Goal: Task Accomplishment & Management: Use online tool/utility

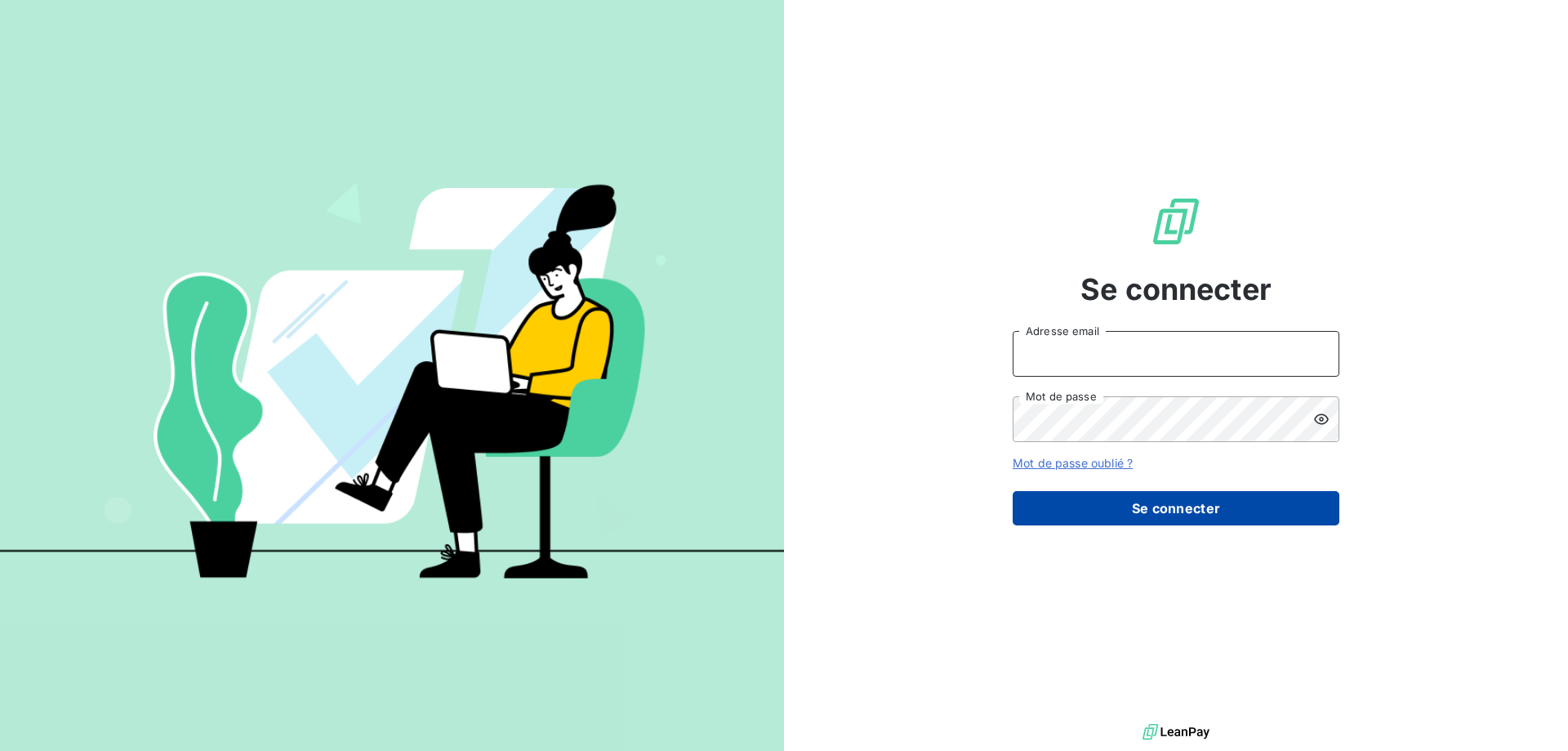
type input "[PERSON_NAME][EMAIL_ADDRESS][DOMAIN_NAME]"
click at [1168, 516] on button "Se connecter" at bounding box center [1175, 508] width 327 height 35
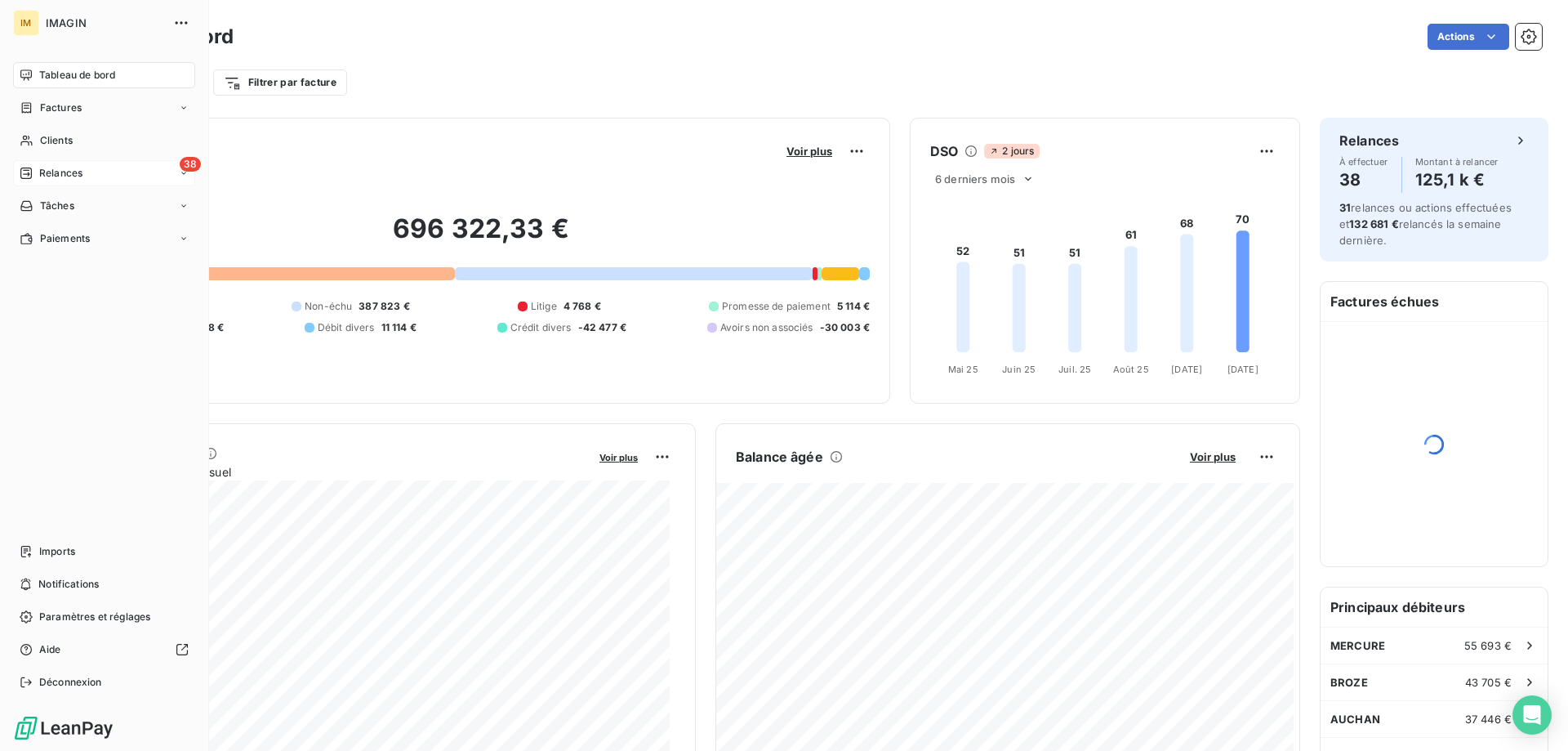
click at [22, 170] on icon at bounding box center [26, 173] width 11 height 11
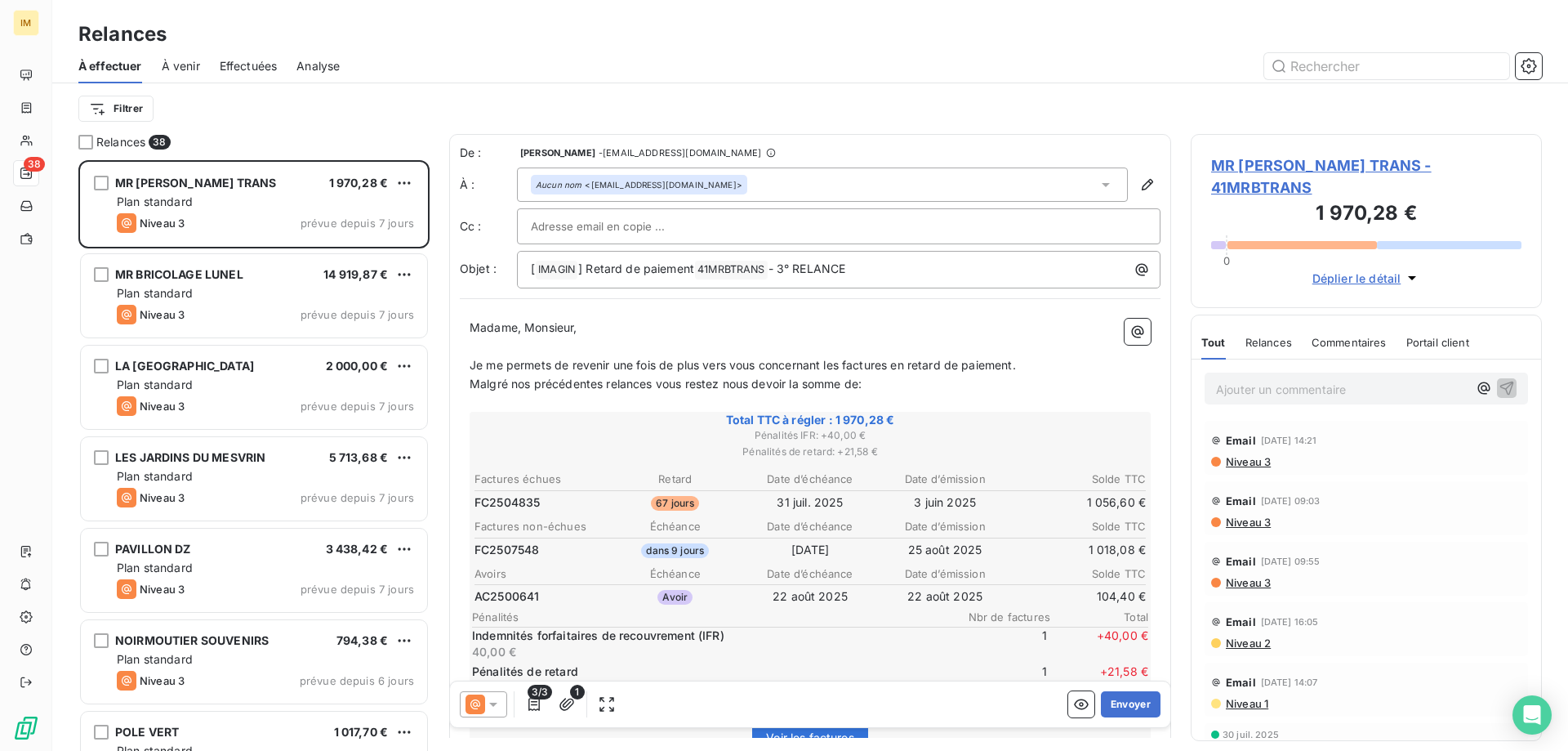
scroll to position [578, 339]
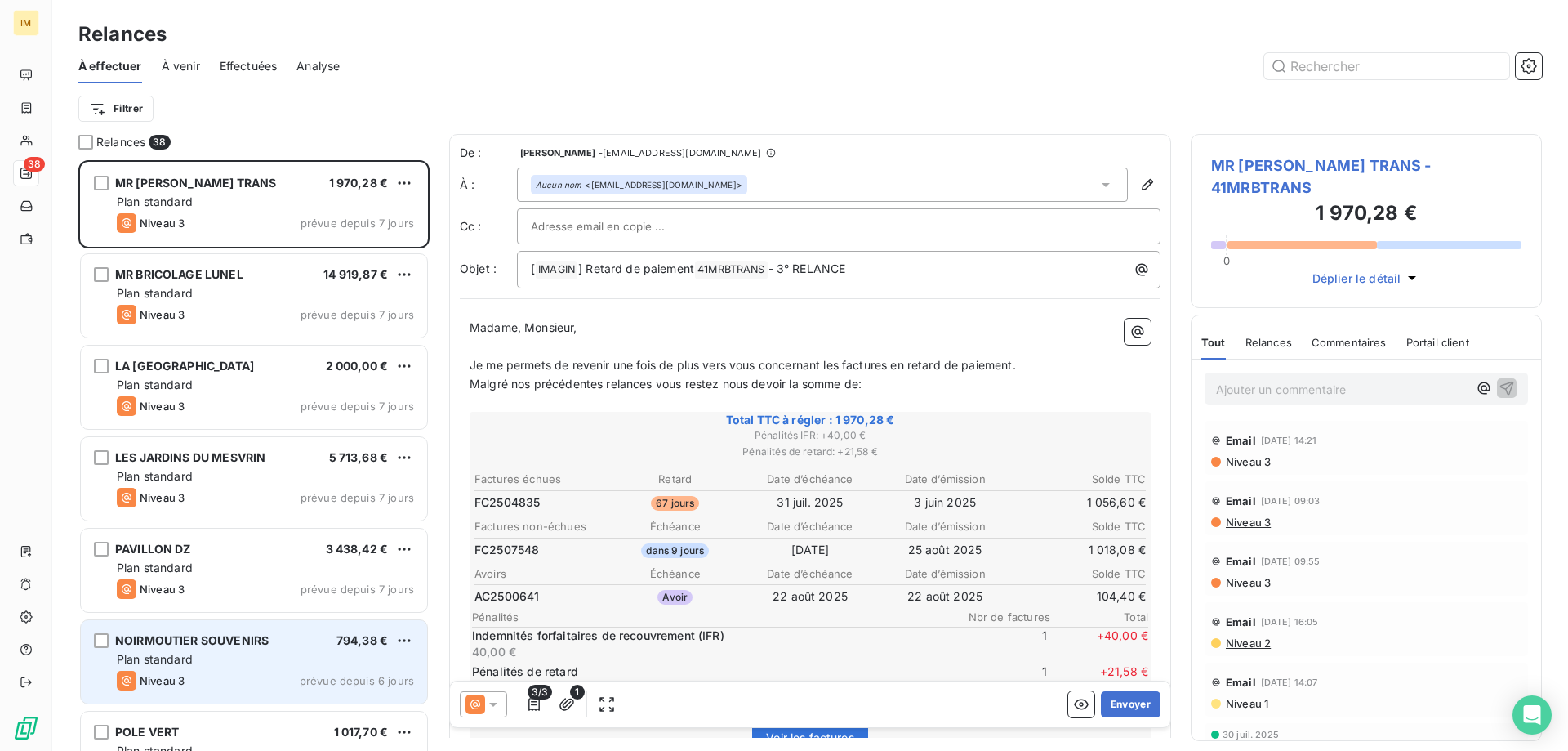
click at [304, 693] on div "NOIRMOUTIER SOUVENIRS 794,38 € Plan standard Niveau 3 prévue depuis 6 jours" at bounding box center [253, 661] width 346 height 83
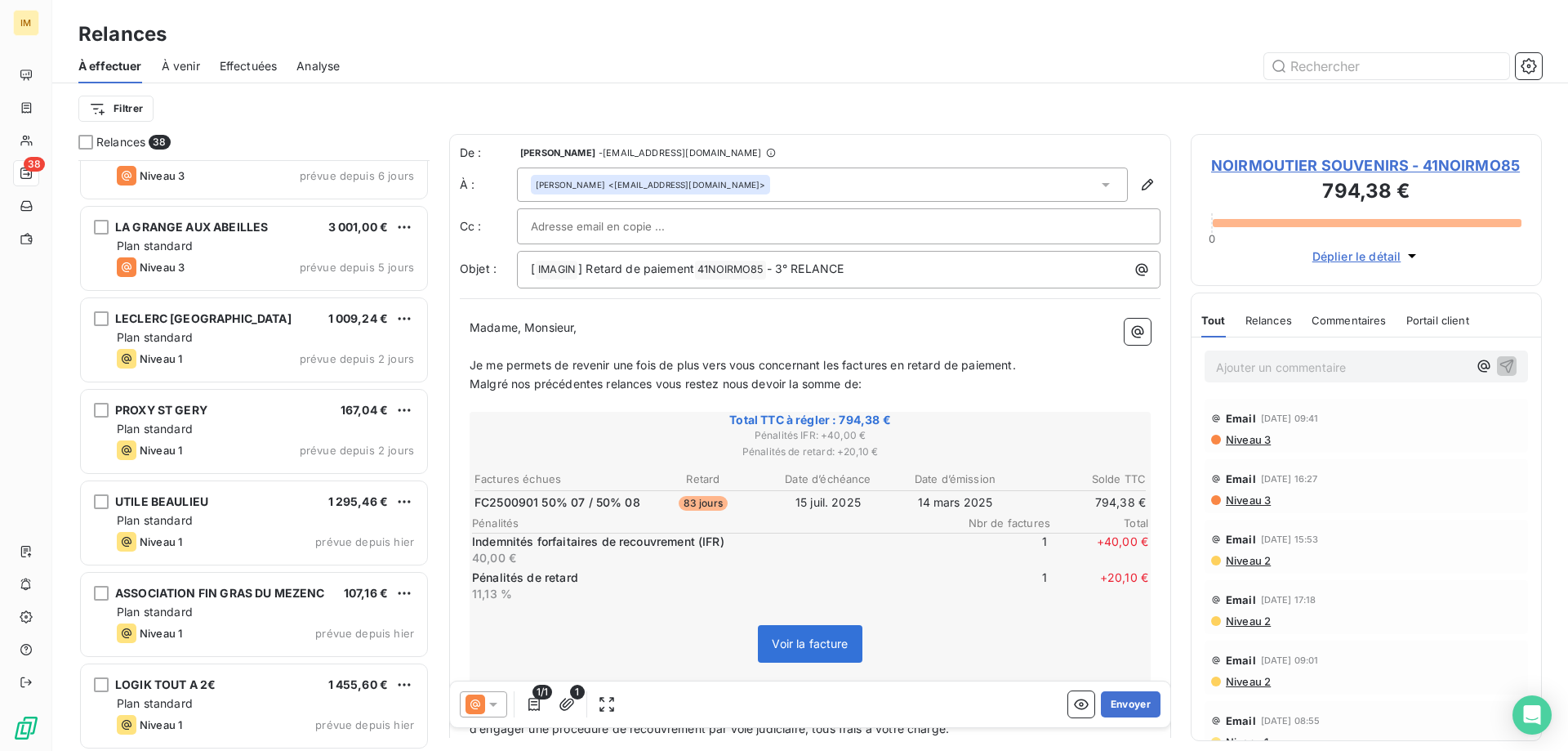
scroll to position [720, 0]
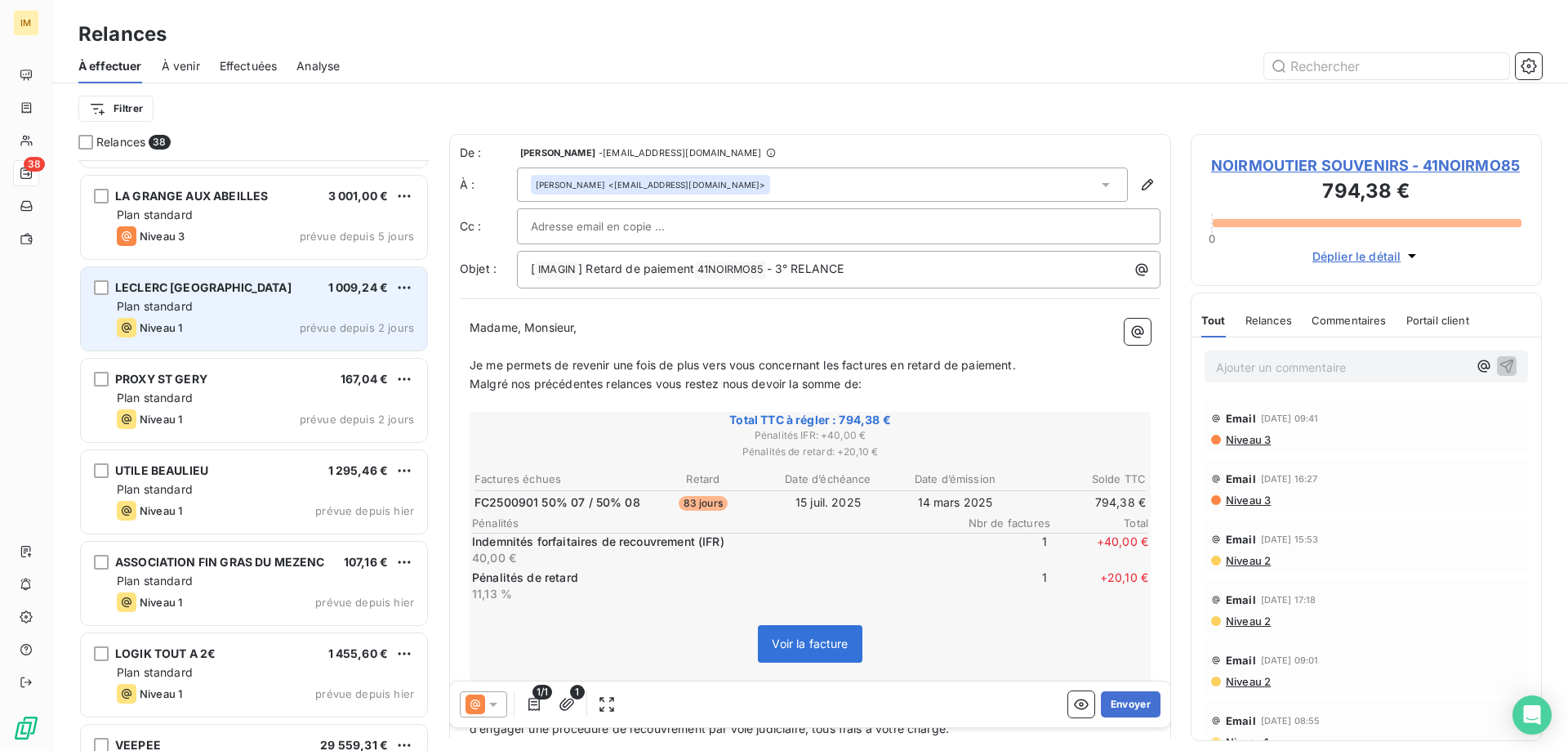
click at [283, 311] on div "Plan standard" at bounding box center [265, 306] width 297 height 16
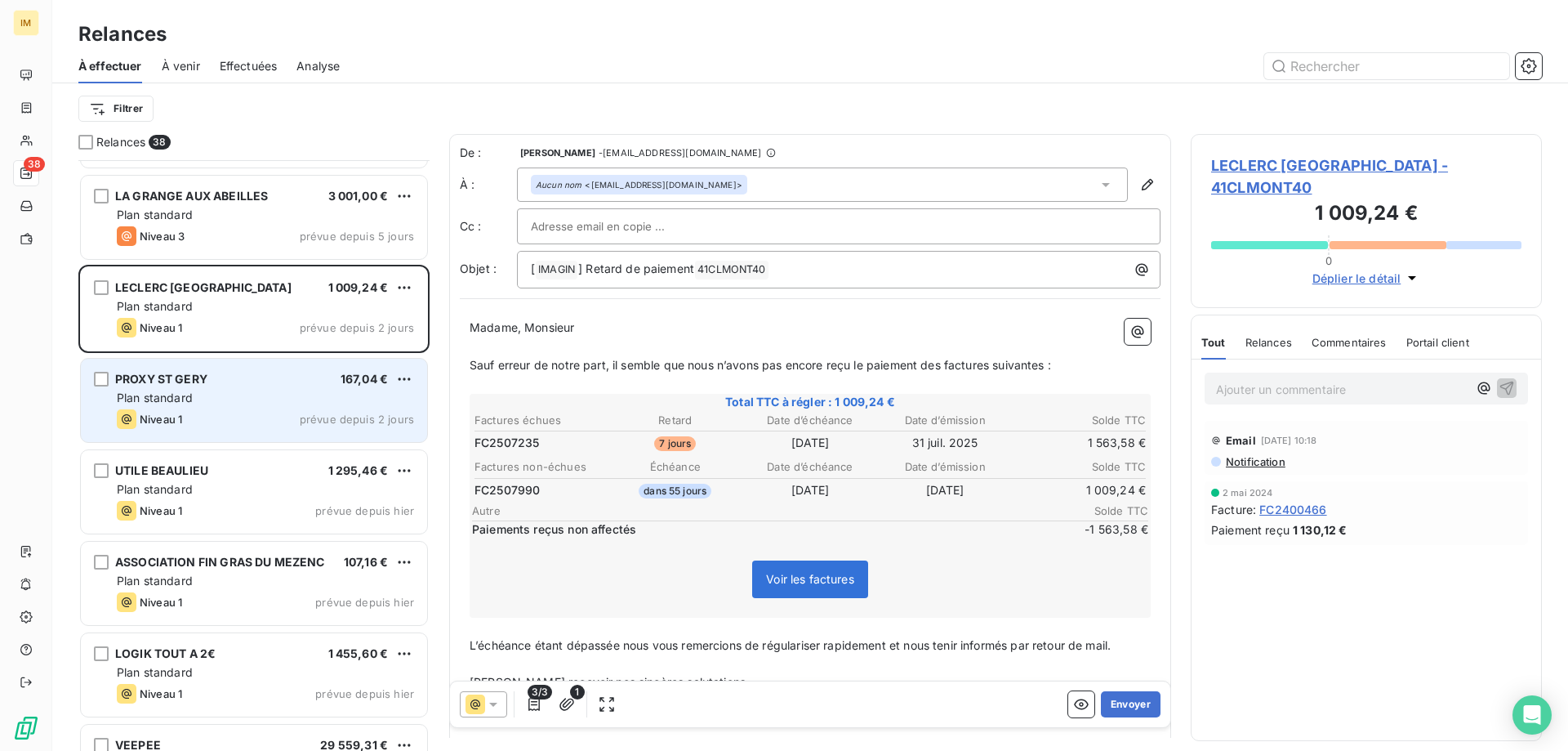
click at [213, 390] on div "Plan standard" at bounding box center [265, 398] width 297 height 16
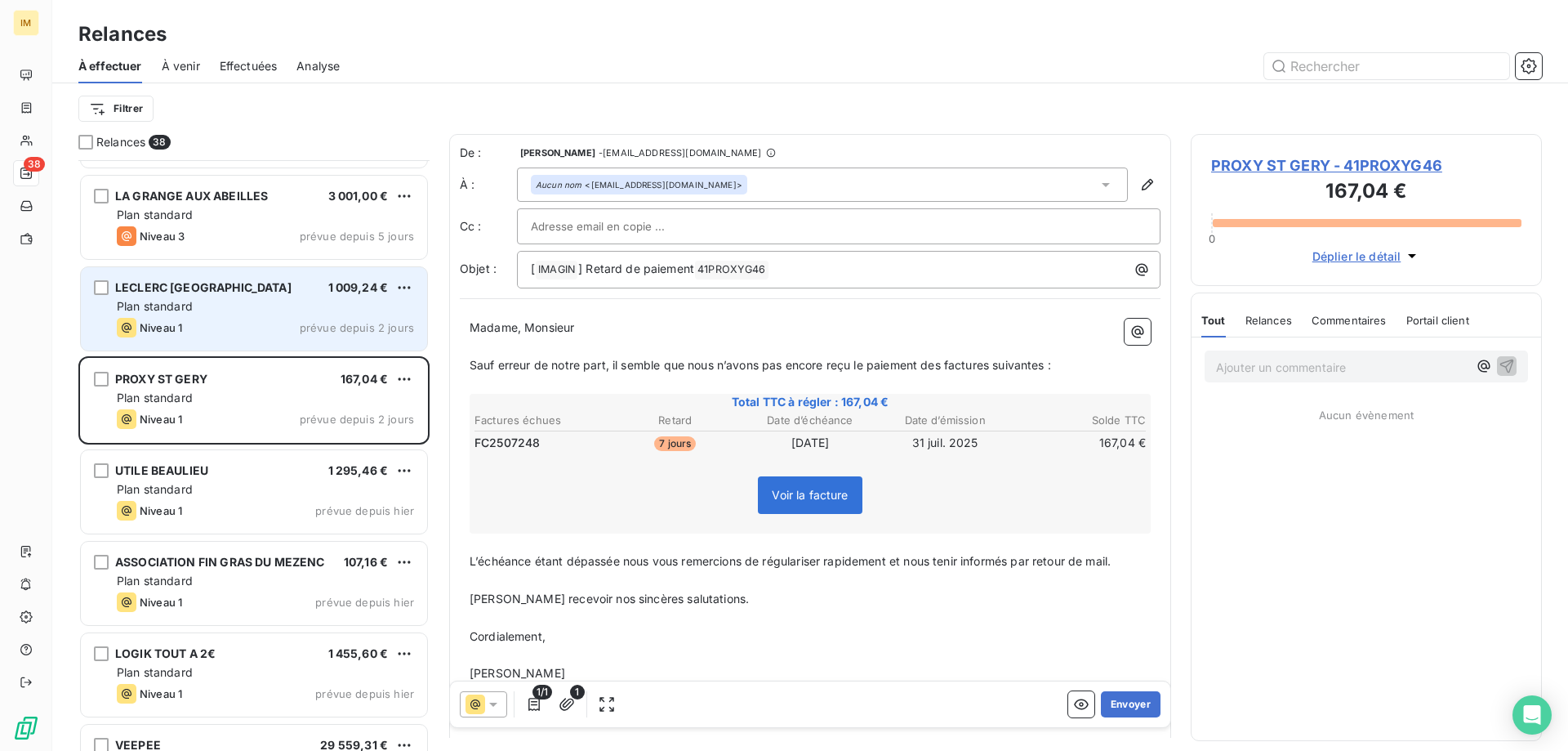
click at [212, 312] on div "Plan standard" at bounding box center [265, 306] width 297 height 16
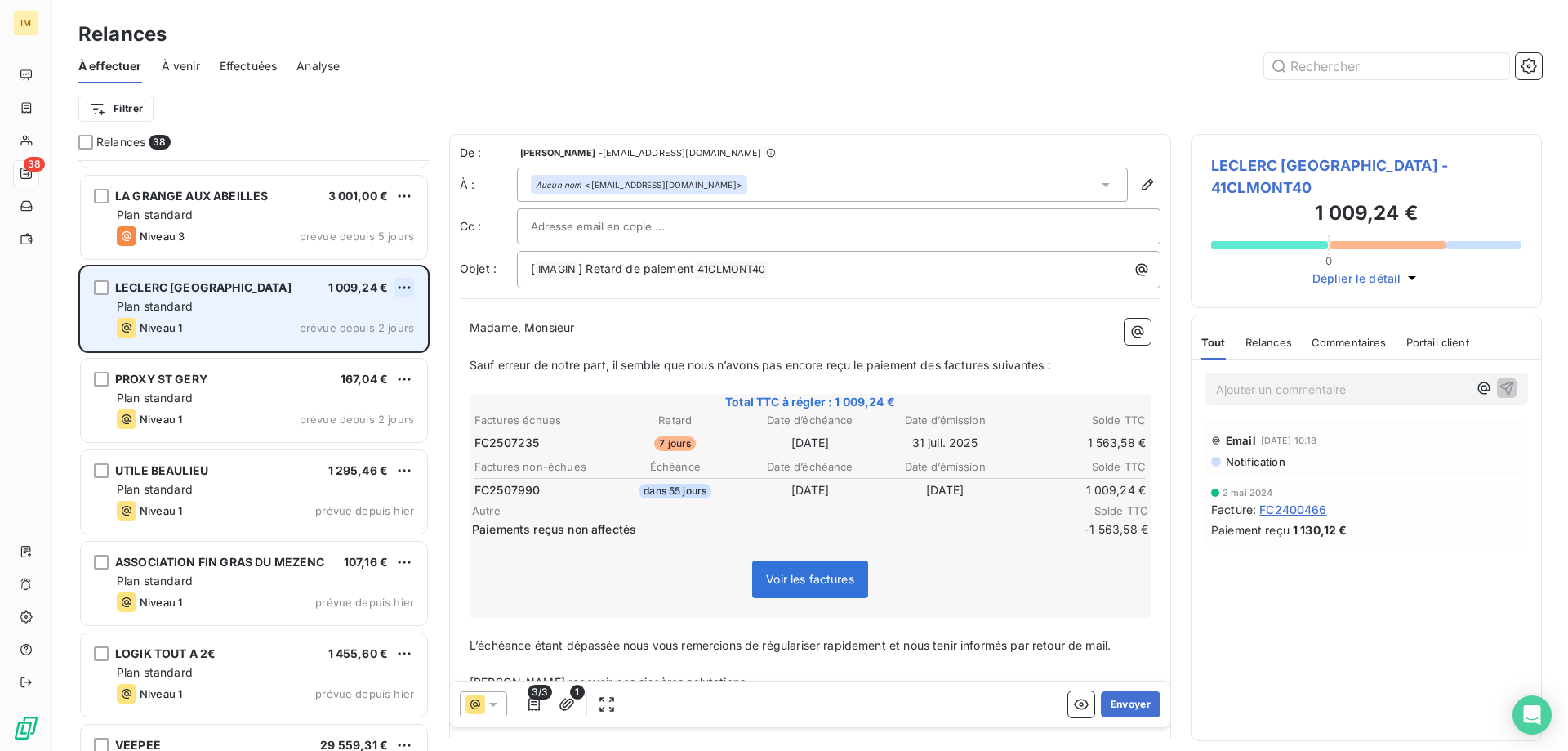
click at [406, 282] on html "IM 38 Relances À effectuer À venir Effectuées Analyse Filtrer Relances 38 POLE …" at bounding box center [784, 375] width 1568 height 751
click at [355, 349] on div "Passer cette action" at bounding box center [334, 350] width 146 height 26
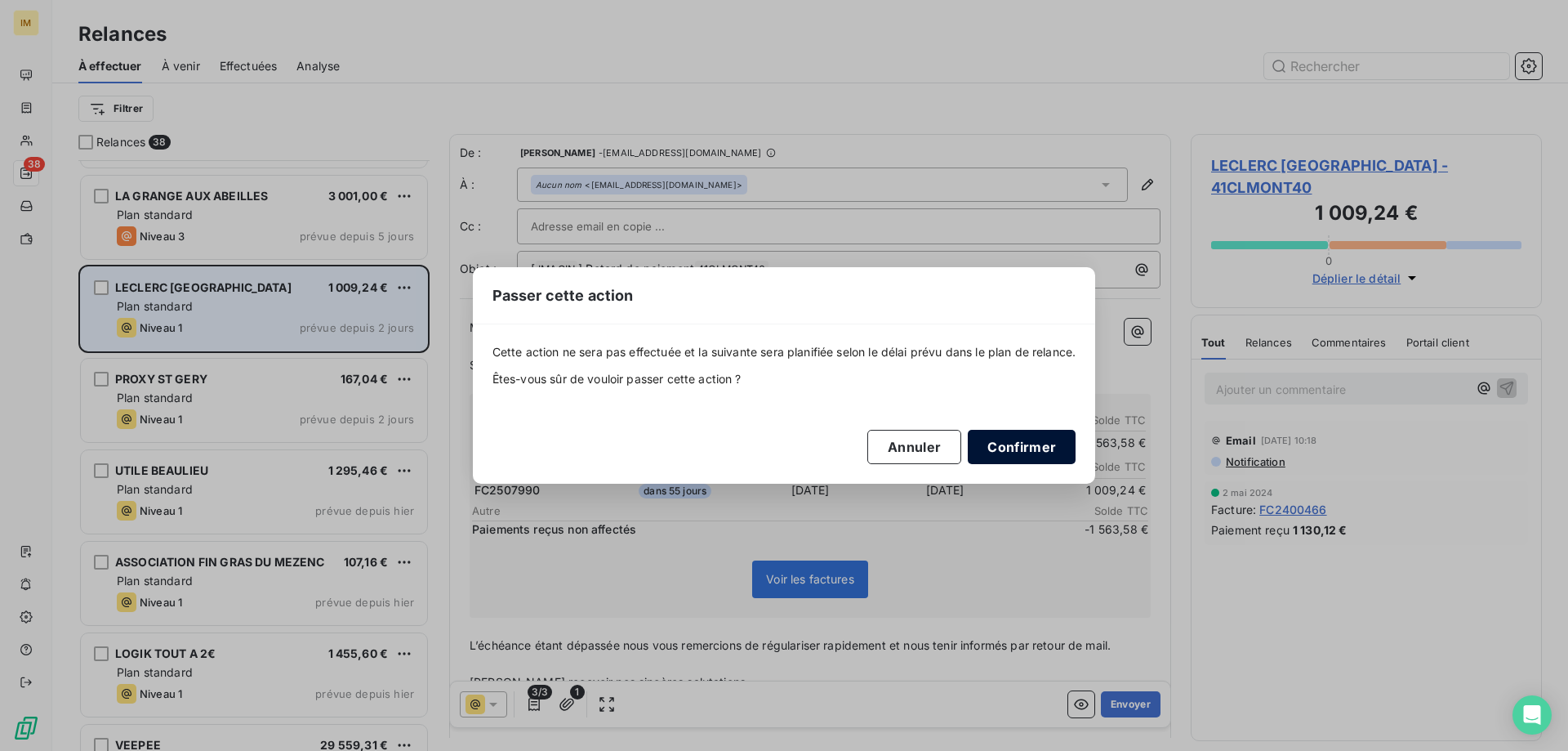
click at [1012, 448] on button "Confirmer" at bounding box center [1022, 446] width 108 height 35
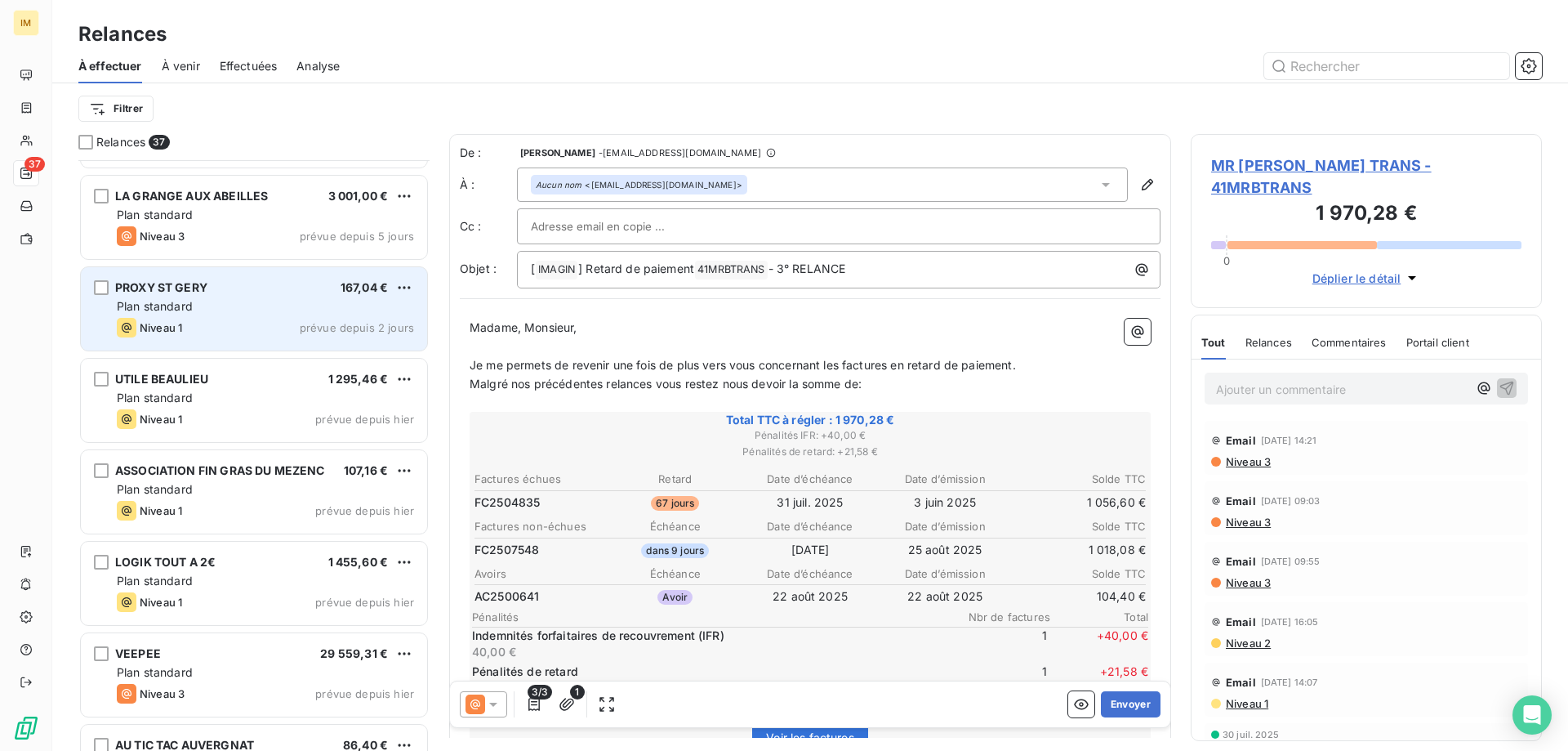
click at [205, 308] on div "Plan standard" at bounding box center [265, 306] width 297 height 16
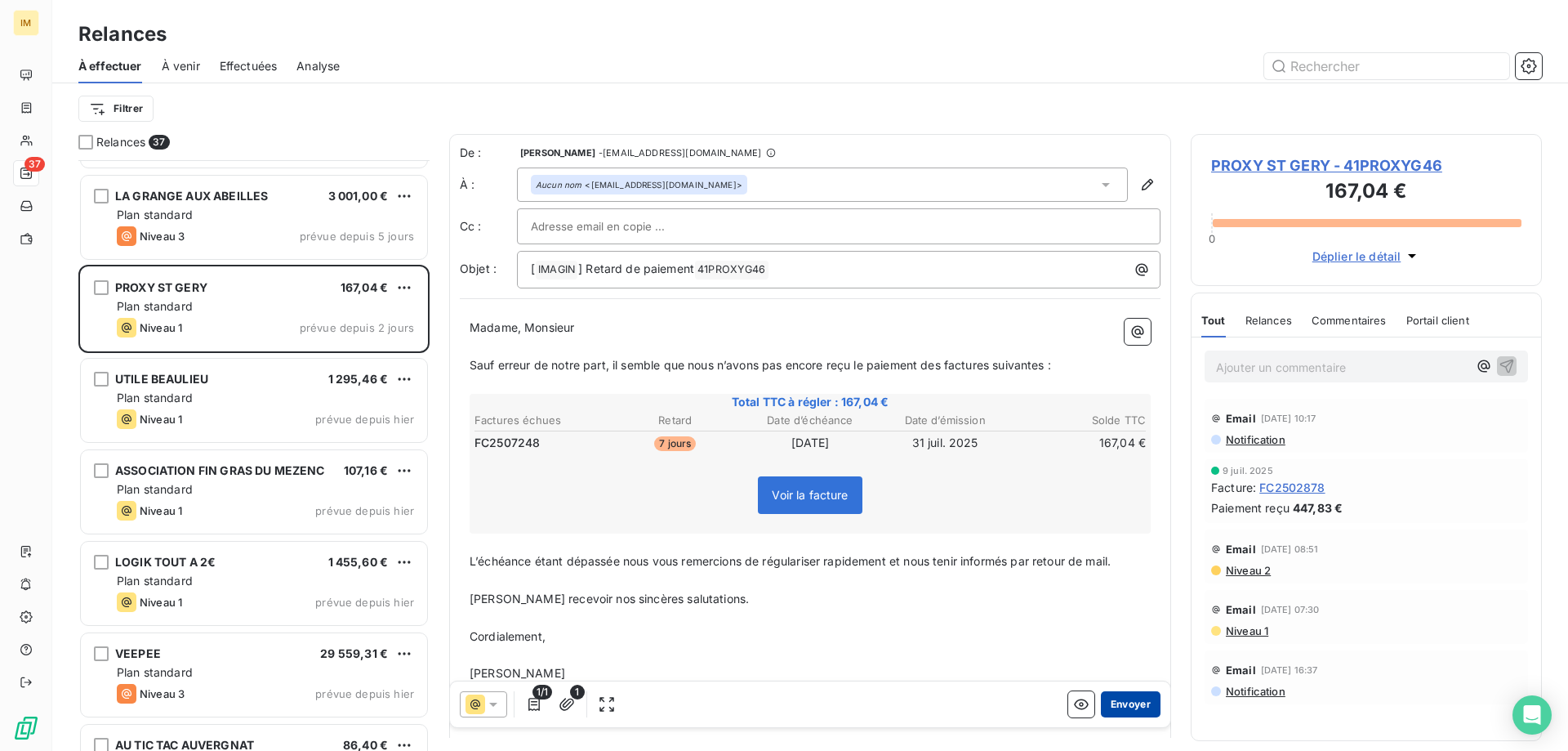
click at [1120, 709] on button "Envoyer" at bounding box center [1131, 704] width 60 height 26
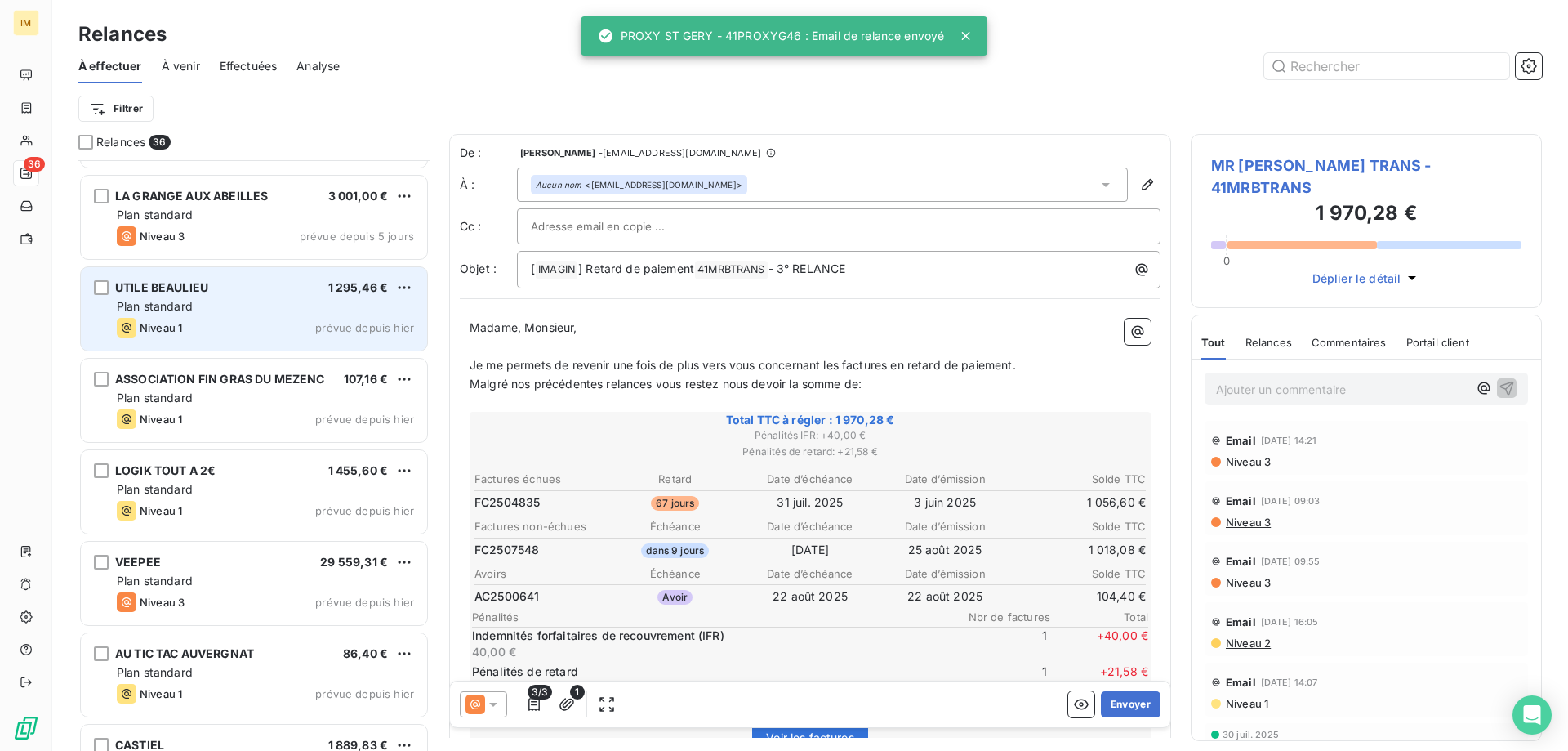
click at [187, 303] on span "Plan standard" at bounding box center [155, 306] width 76 height 14
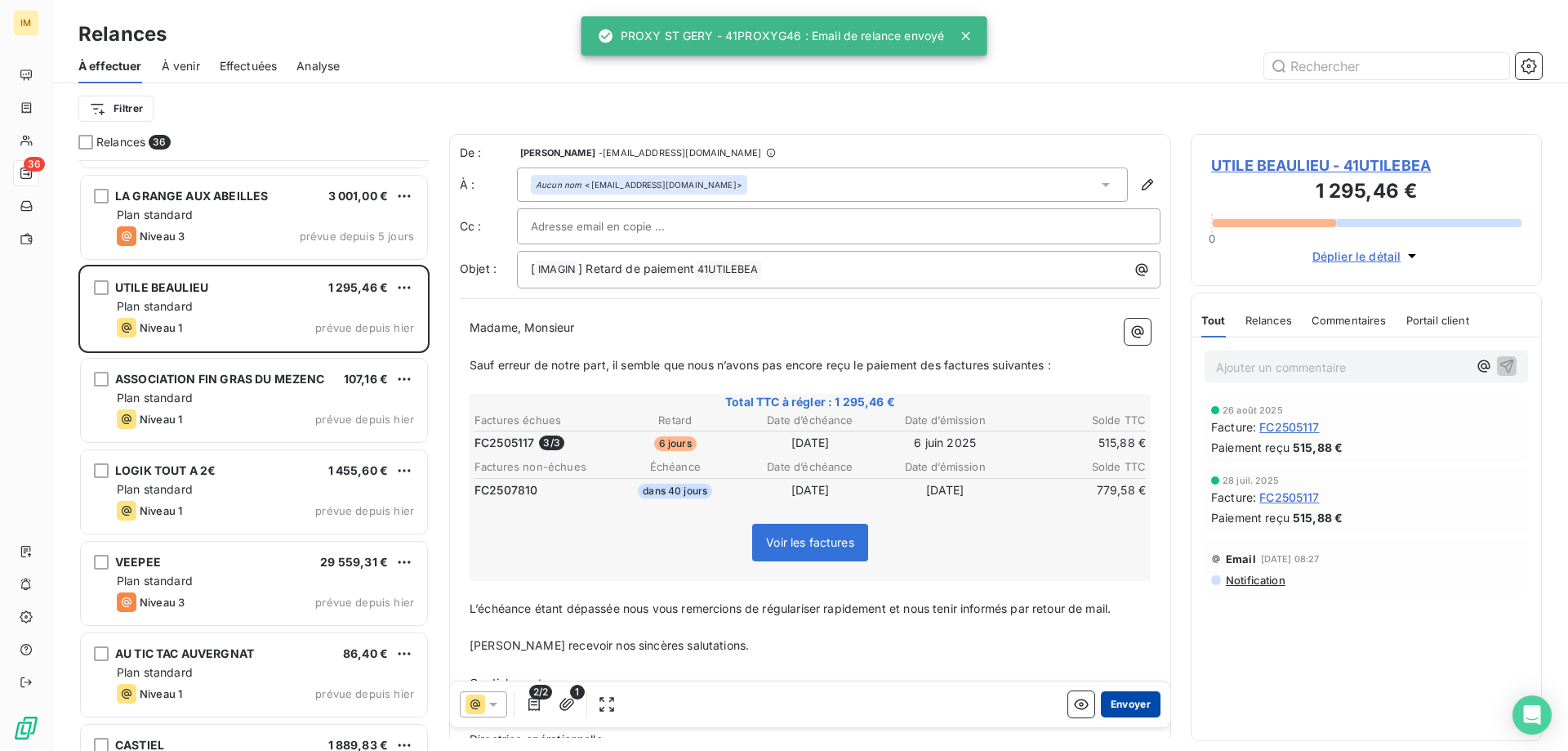
click at [1108, 703] on button "Envoyer" at bounding box center [1131, 704] width 60 height 26
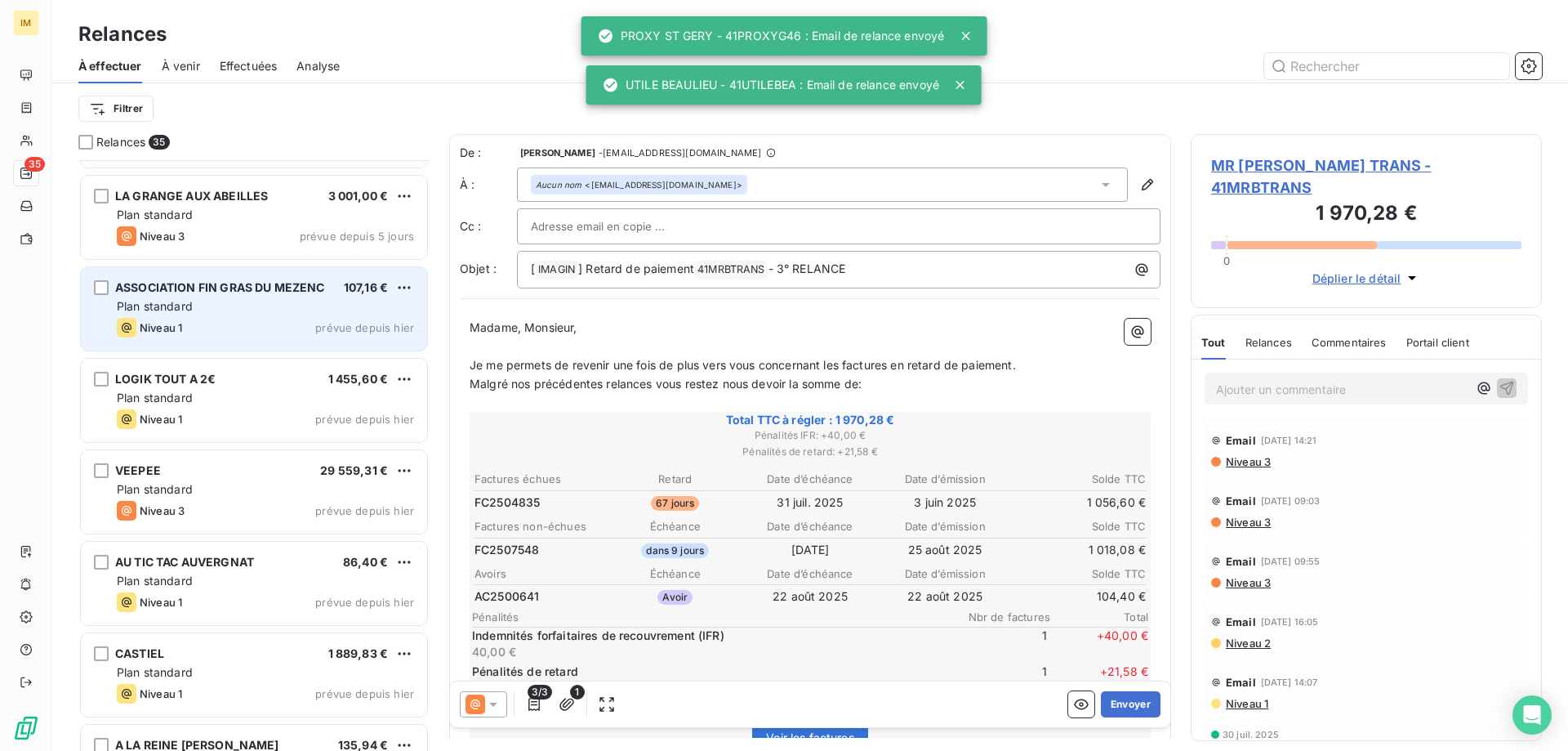
click at [225, 305] on div "Plan standard" at bounding box center [265, 306] width 297 height 16
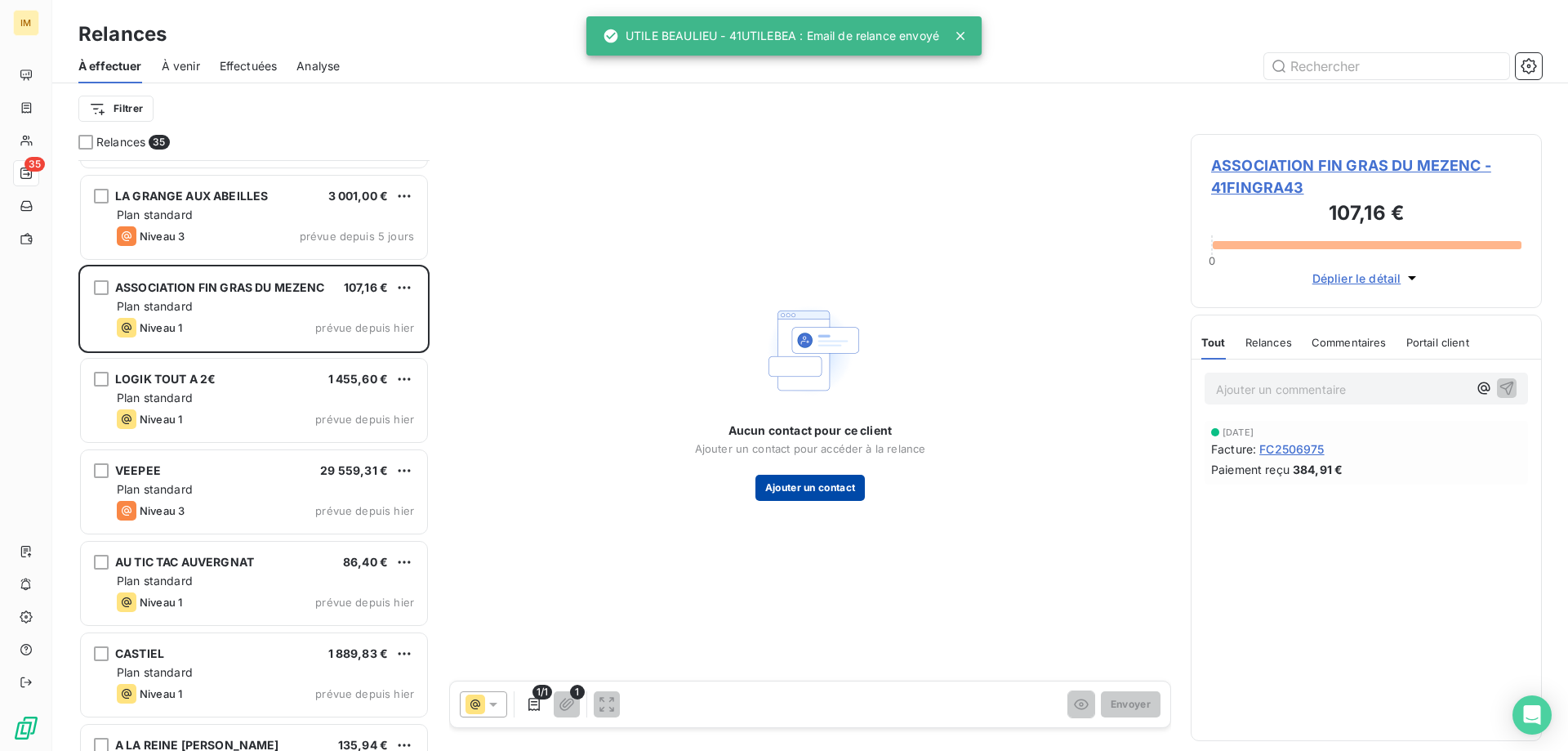
click at [814, 486] on button "Ajouter un contact" at bounding box center [811, 488] width 111 height 26
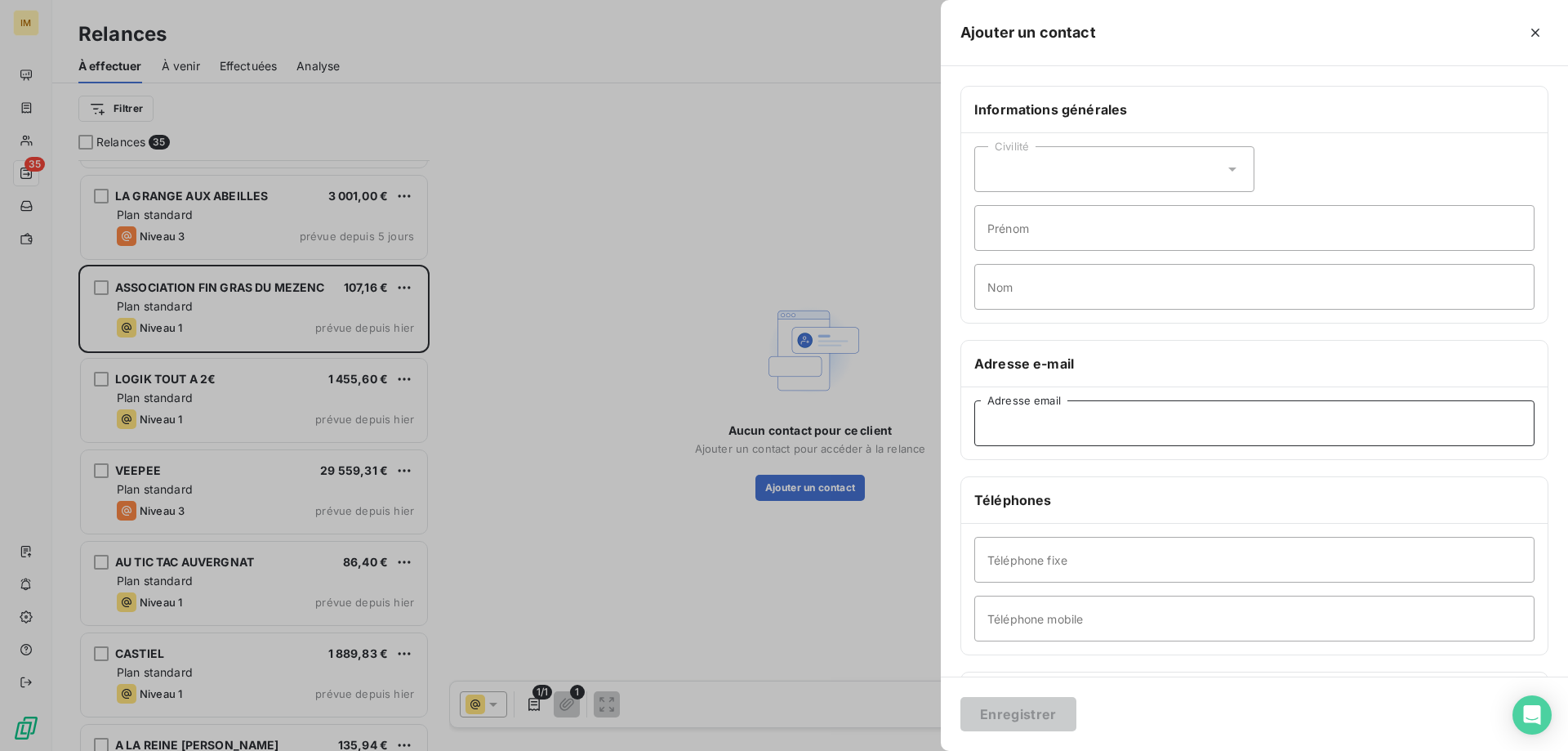
click at [1086, 429] on input "Adresse email" at bounding box center [1255, 423] width 560 height 46
paste input "[EMAIL_ADDRESS][DOMAIN_NAME]"
type input "[EMAIL_ADDRESS][DOMAIN_NAME]"
click at [1021, 714] on button "Enregistrer" at bounding box center [1019, 713] width 116 height 35
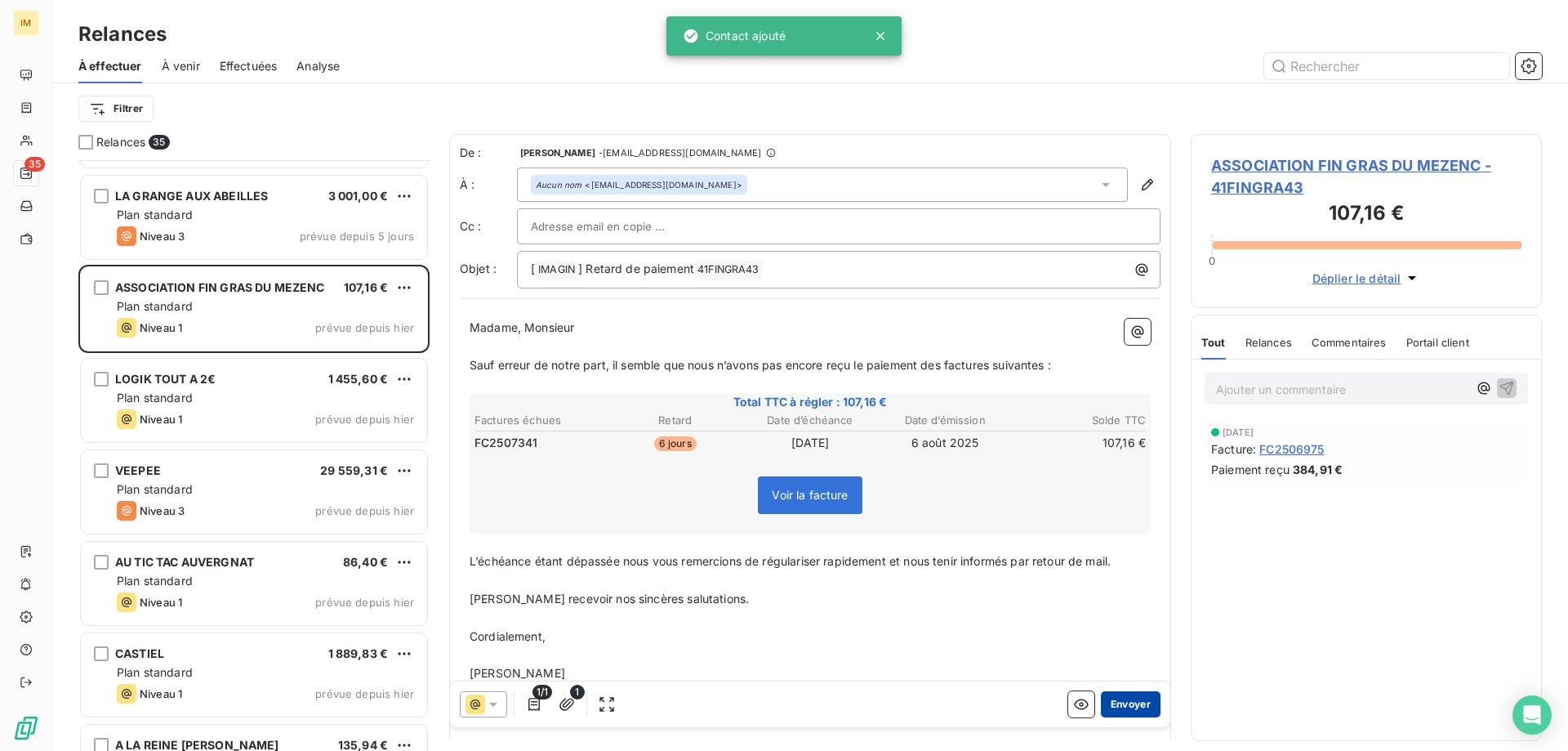
click at [1123, 708] on button "Envoyer" at bounding box center [1131, 704] width 60 height 26
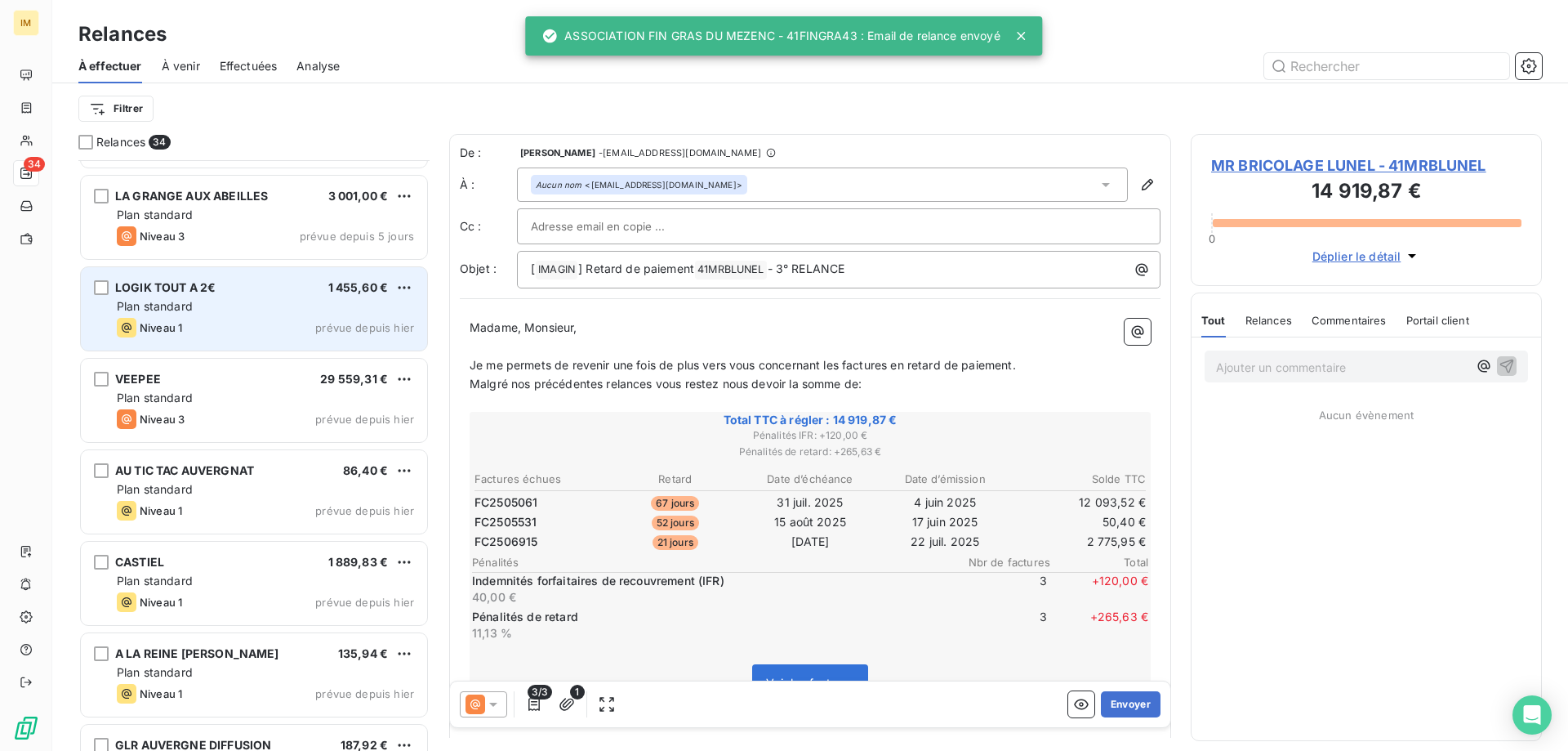
click at [280, 295] on div "LOGIK TOUT A 2€ 1 455,60 € Plan standard Niveau 1 prévue depuis [DATE]" at bounding box center [253, 308] width 346 height 83
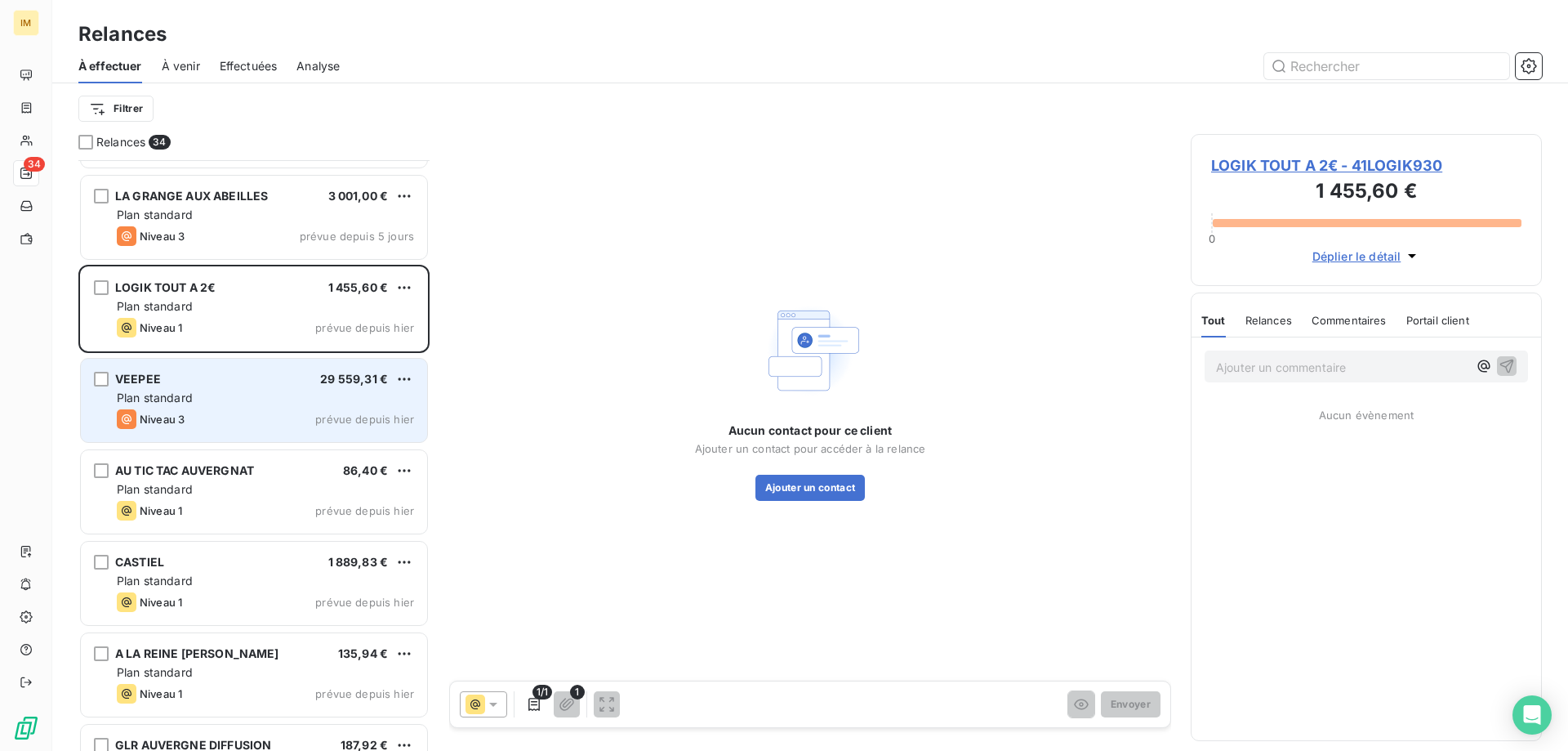
click at [246, 394] on div "Plan standard" at bounding box center [265, 398] width 297 height 16
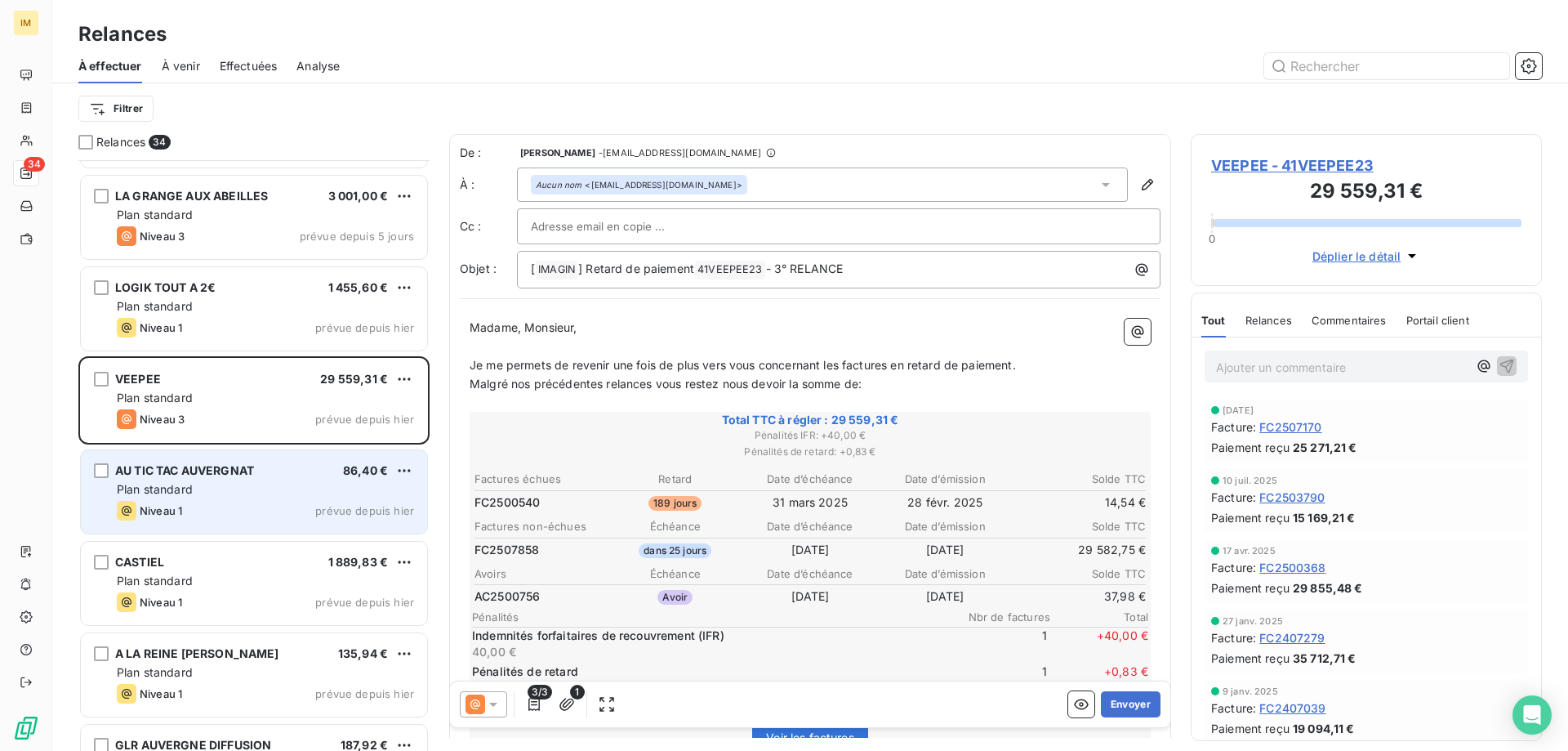
click at [229, 479] on div "AU TIC TAC AUVERGNAT 86,40 € Plan standard Niveau 1 prévue depuis [DATE]" at bounding box center [253, 491] width 346 height 83
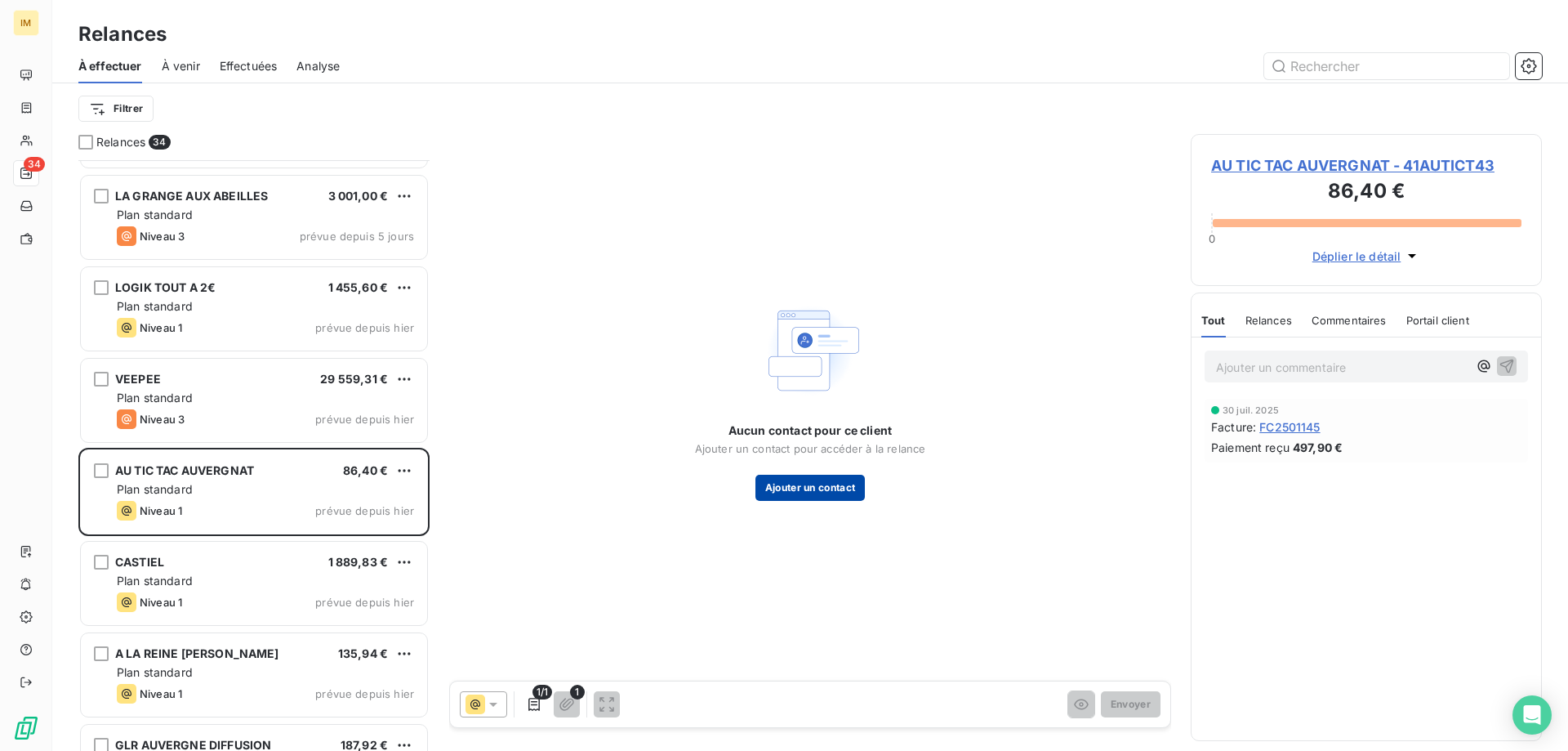
click at [797, 491] on button "Ajouter un contact" at bounding box center [811, 488] width 111 height 26
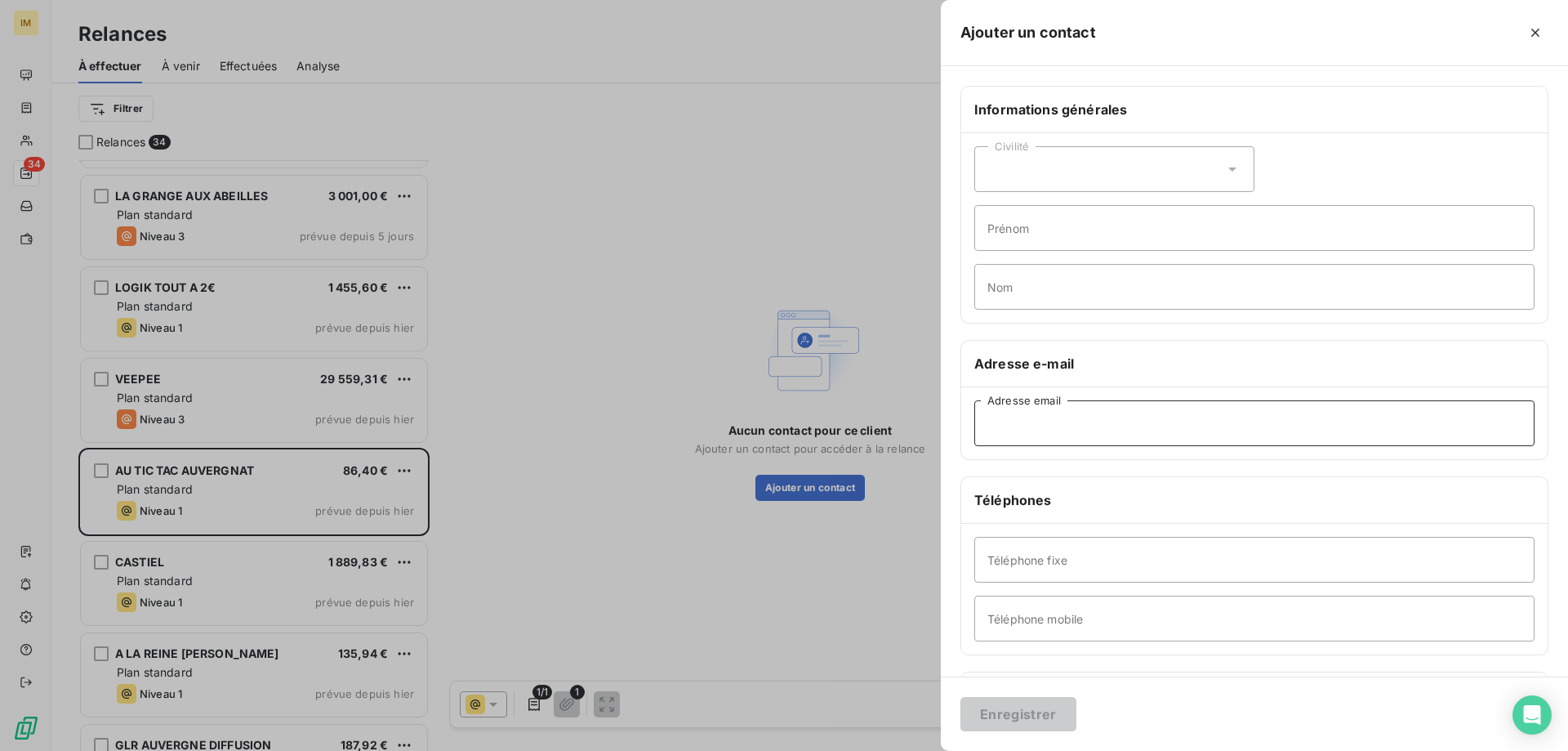
click at [1070, 411] on input "Adresse email" at bounding box center [1255, 423] width 560 height 46
paste input "[PERSON_NAME][EMAIL_ADDRESS][DOMAIN_NAME]"
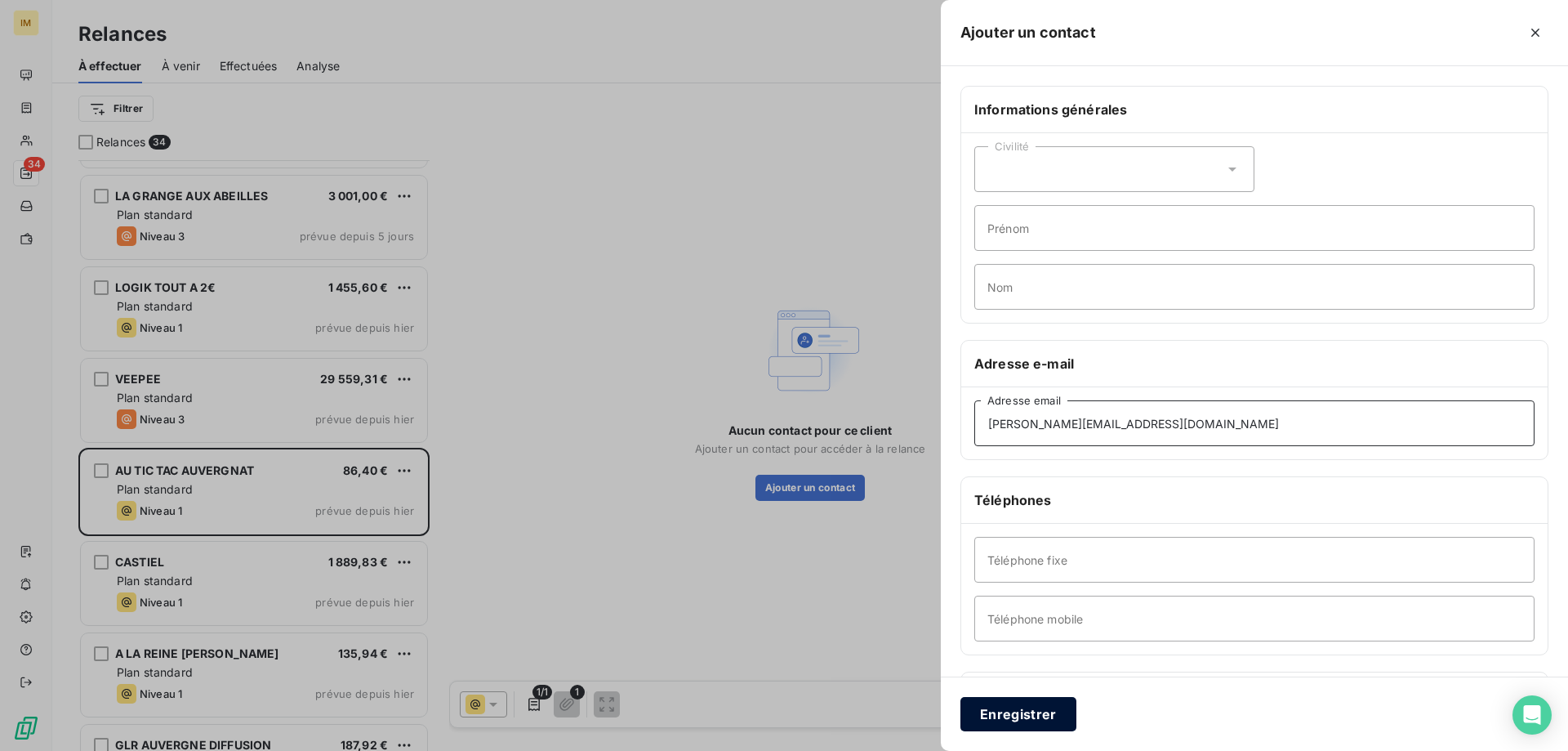
type input "[PERSON_NAME][EMAIL_ADDRESS][DOMAIN_NAME]"
click at [1042, 713] on button "Enregistrer" at bounding box center [1019, 713] width 116 height 35
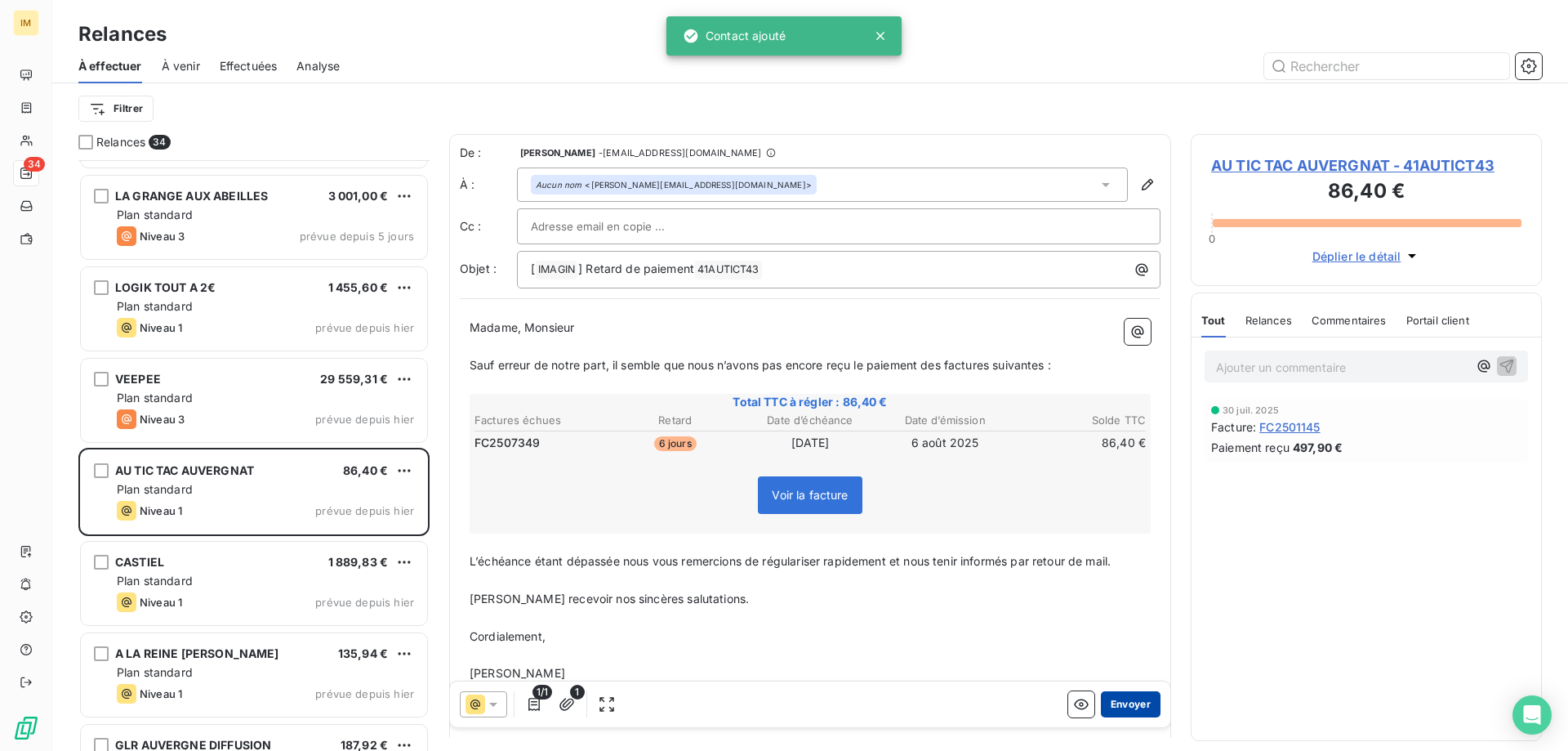
click at [1130, 701] on button "Envoyer" at bounding box center [1131, 704] width 60 height 26
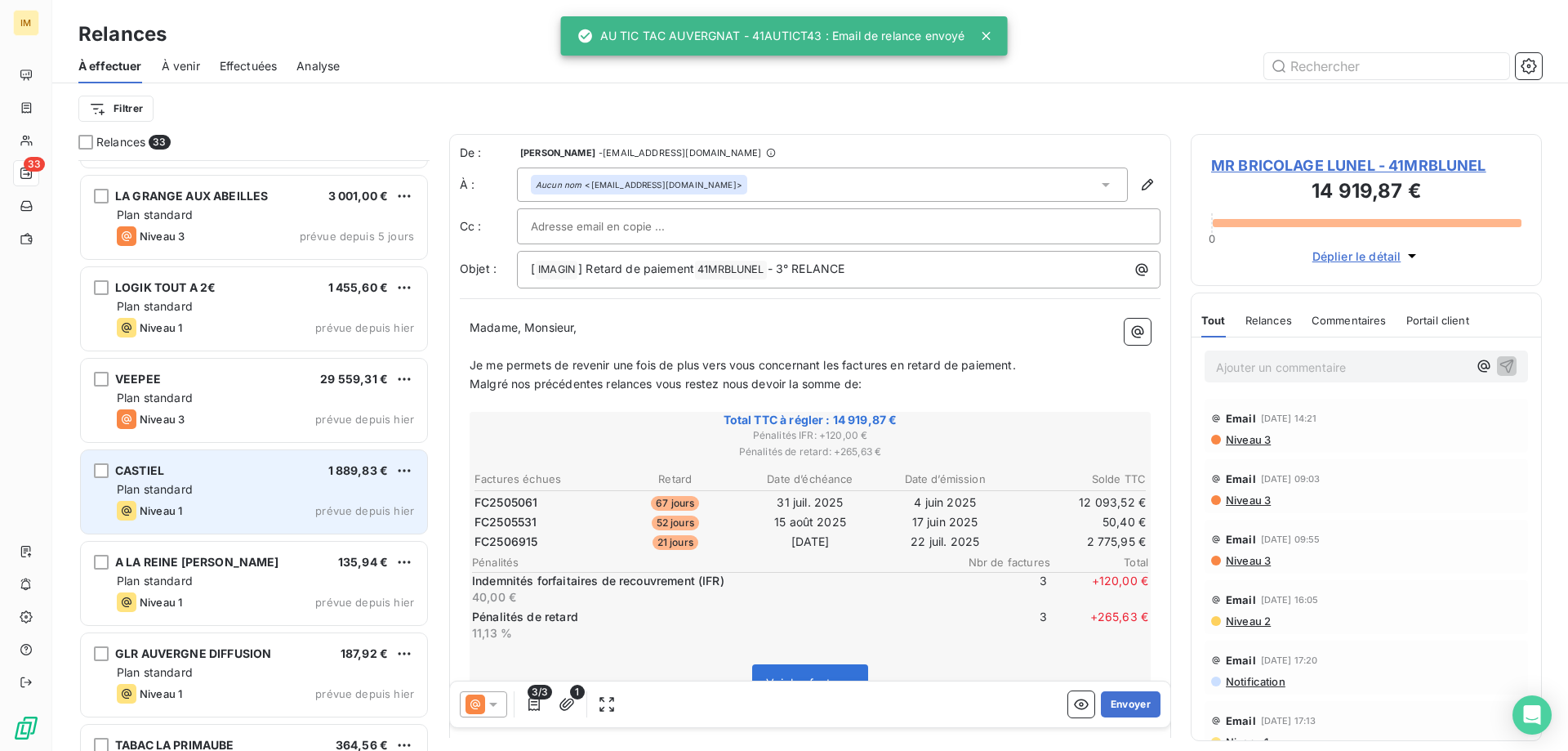
click at [238, 485] on div "Plan standard" at bounding box center [265, 488] width 297 height 16
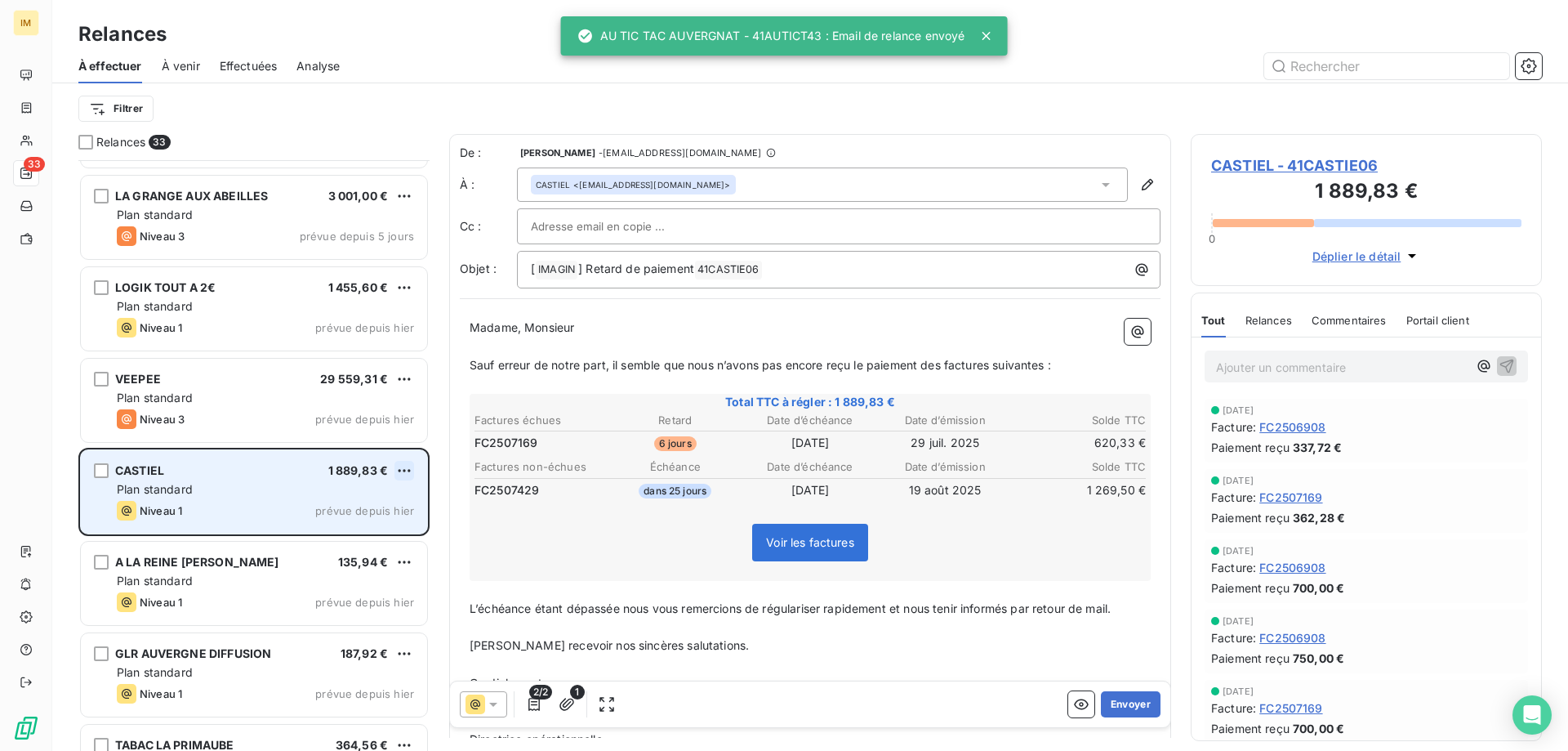
click at [396, 469] on html "IM 33 Relances À effectuer À venir Effectuées Analyse Filtrer Relances 33 POLE …" at bounding box center [784, 375] width 1568 height 751
click at [323, 496] on div "Replanifier cette action" at bounding box center [334, 503] width 146 height 26
select select "9"
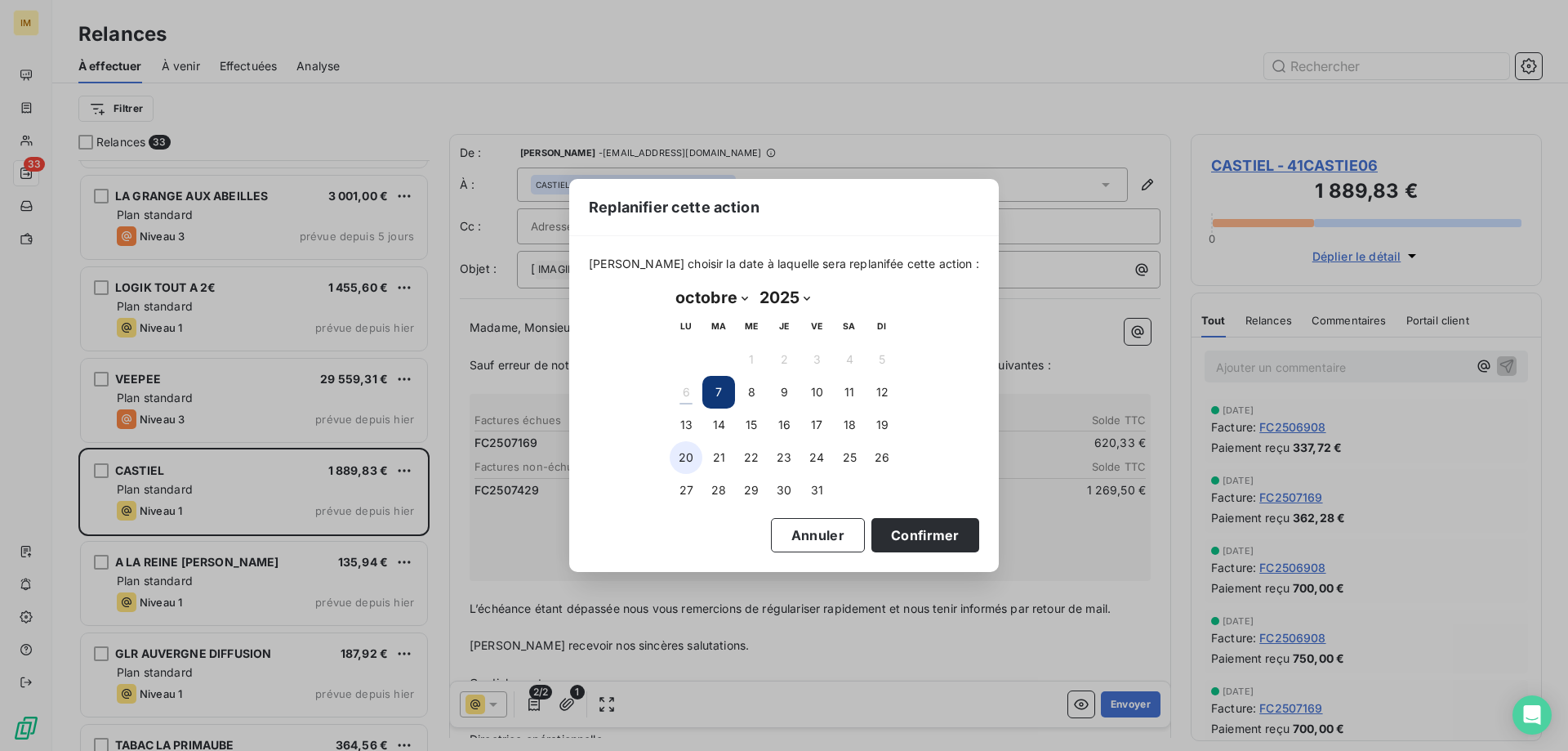
click at [687, 457] on button "20" at bounding box center [685, 458] width 33 height 33
click at [921, 529] on button "Confirmer" at bounding box center [925, 534] width 108 height 35
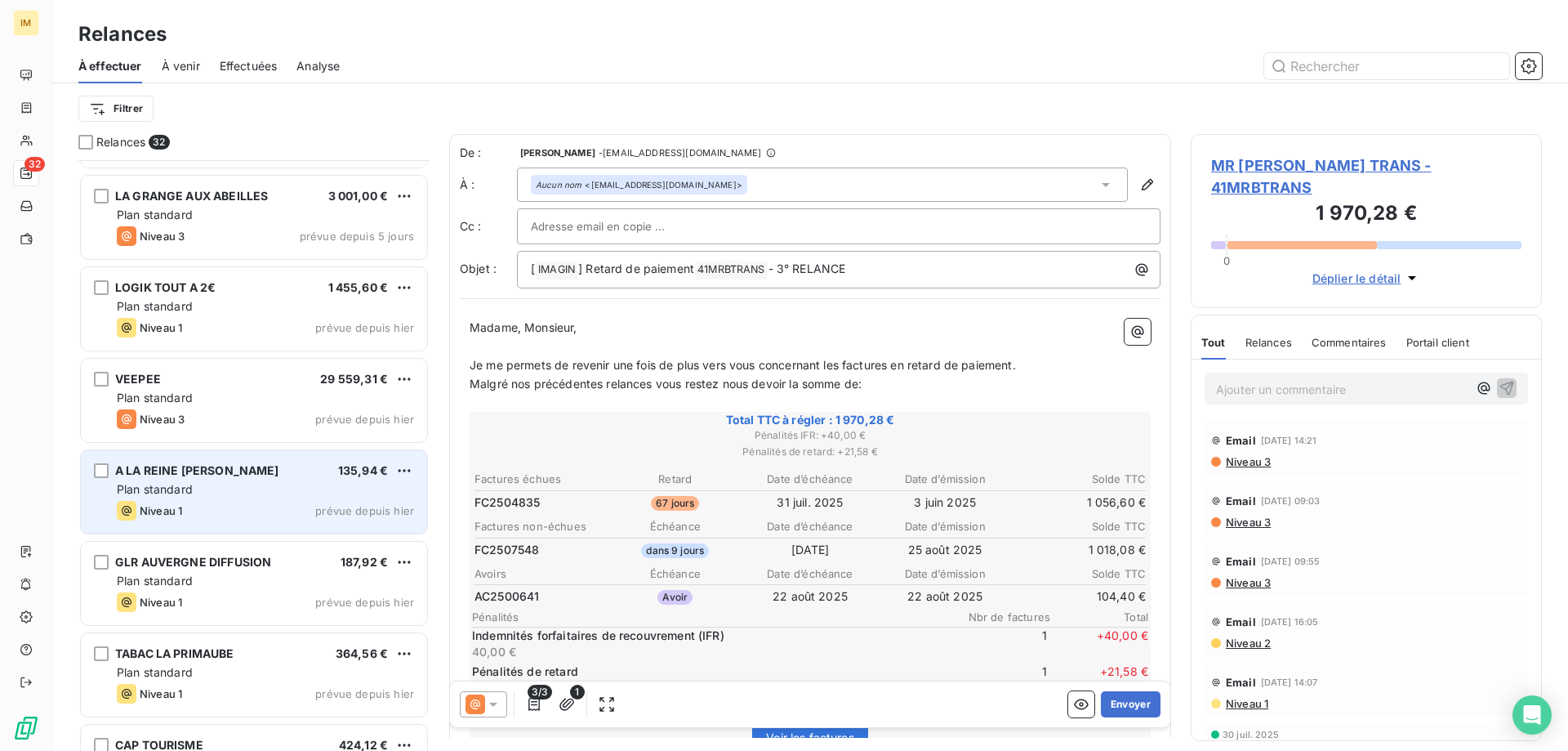
click at [175, 481] on div "Plan standard" at bounding box center [265, 488] width 297 height 16
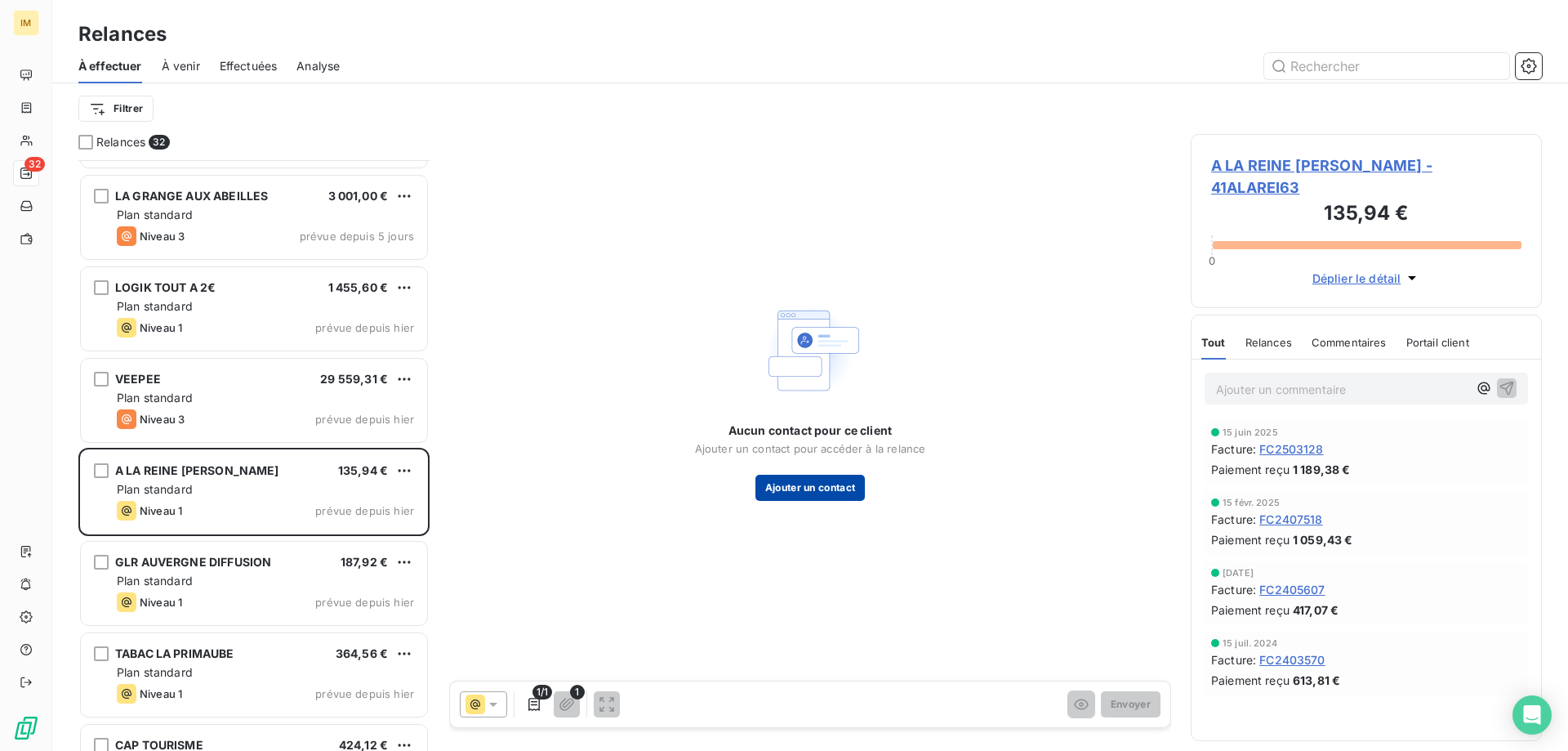
click at [806, 485] on button "Ajouter un contact" at bounding box center [811, 488] width 111 height 26
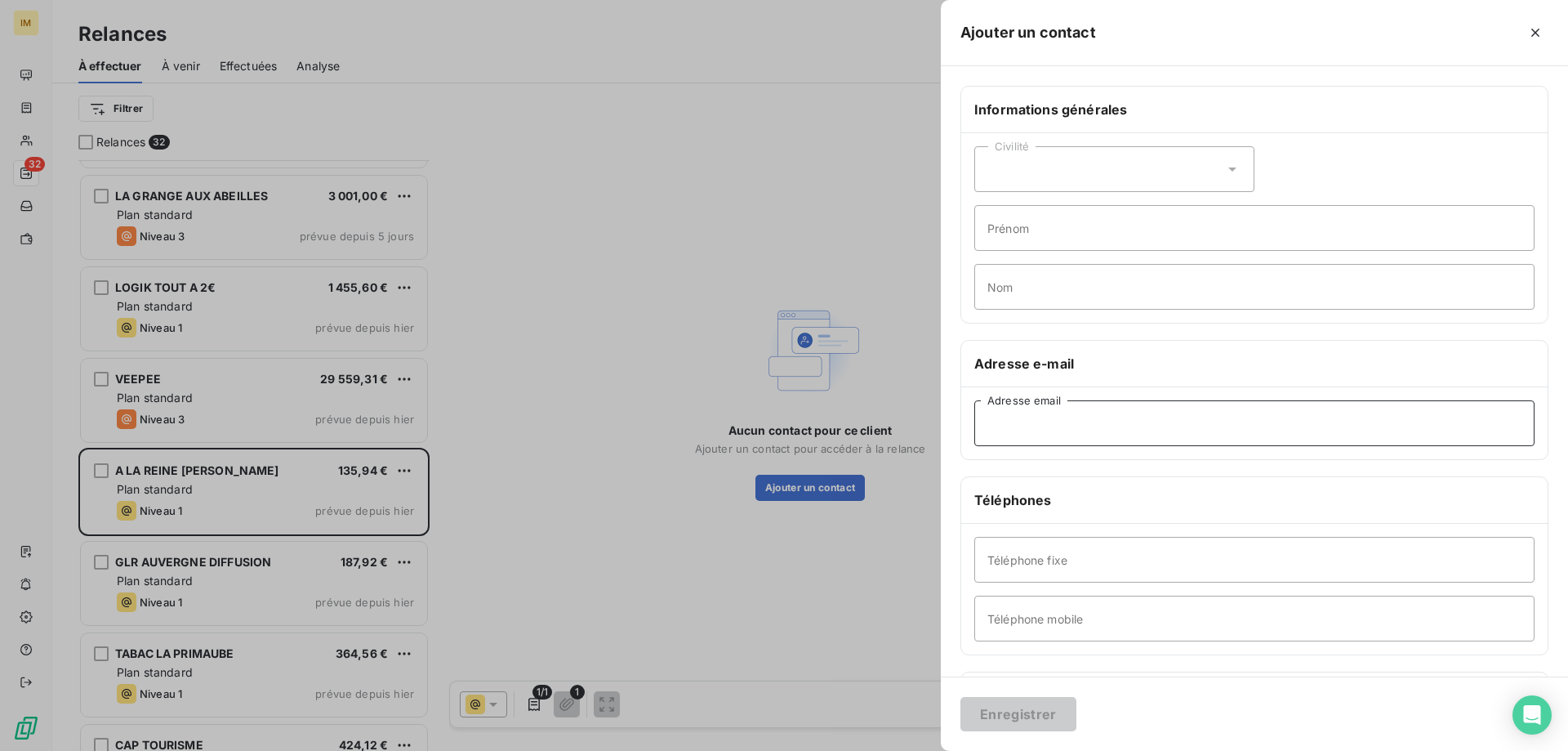
click at [1123, 414] on input "Adresse email" at bounding box center [1255, 423] width 560 height 46
paste input "[EMAIL_ADDRESS][DOMAIN_NAME]"
type input "[EMAIL_ADDRESS][DOMAIN_NAME]"
click at [1021, 714] on button "Enregistrer" at bounding box center [1019, 713] width 116 height 35
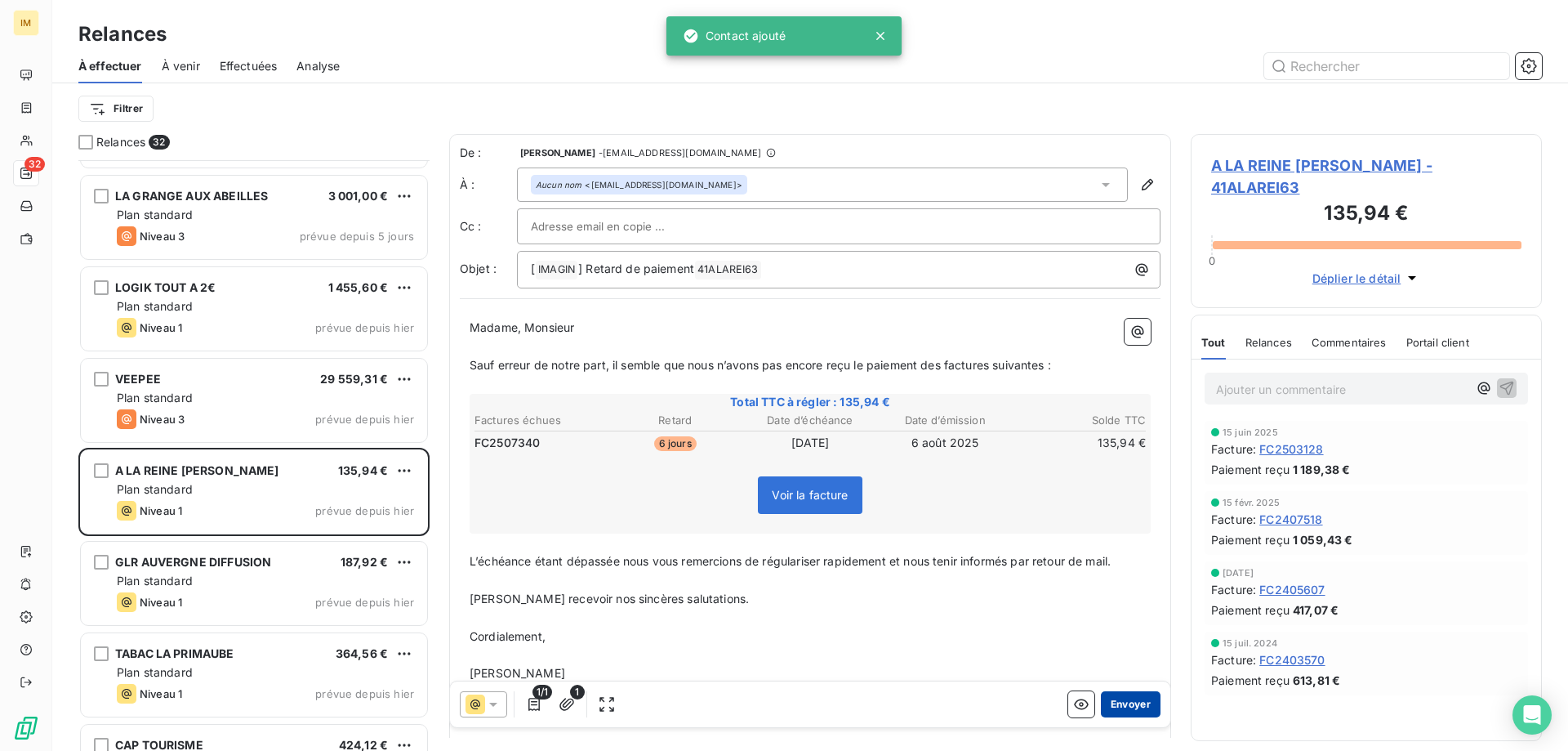
click at [1129, 705] on button "Envoyer" at bounding box center [1131, 704] width 60 height 26
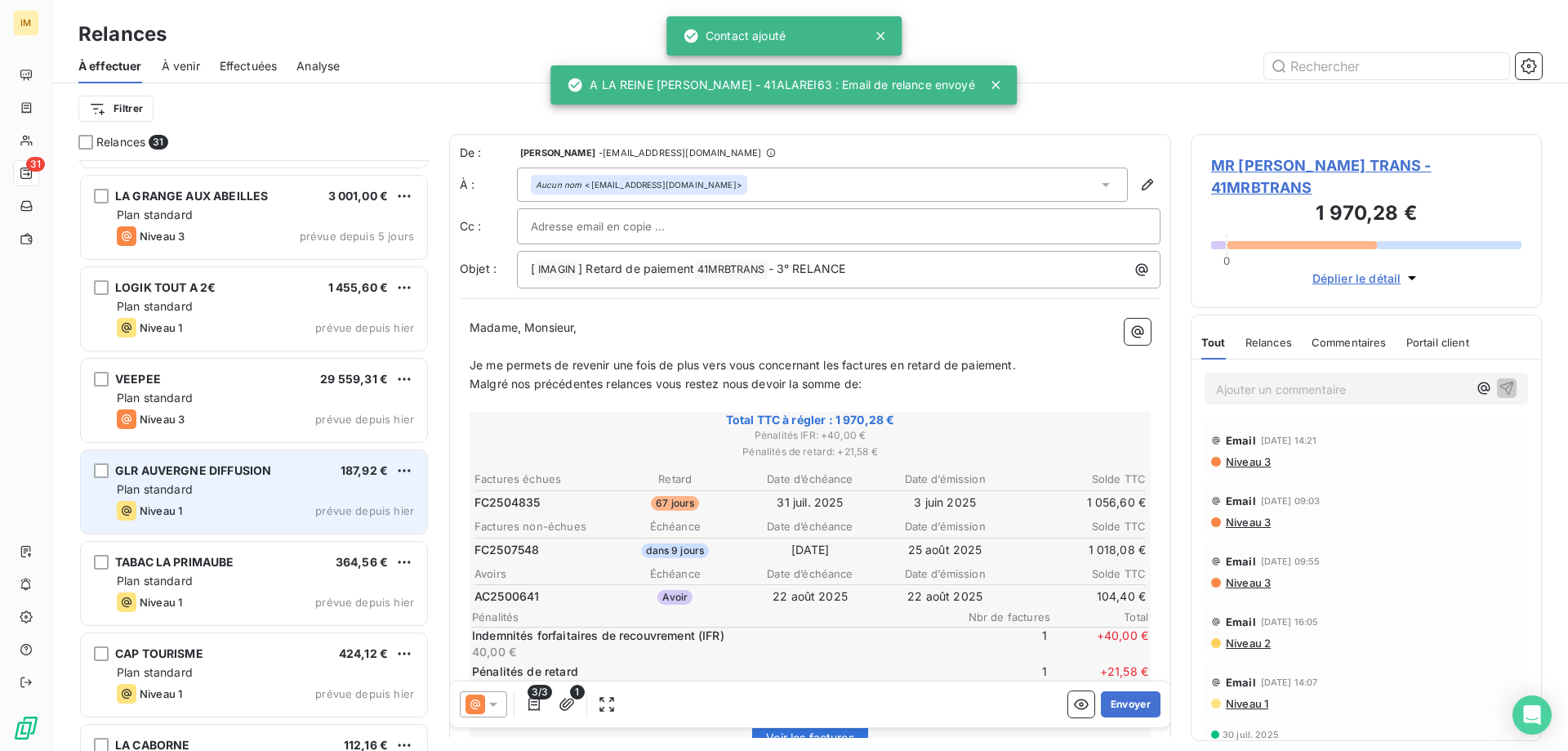
click at [280, 489] on div "Plan standard" at bounding box center [265, 488] width 297 height 16
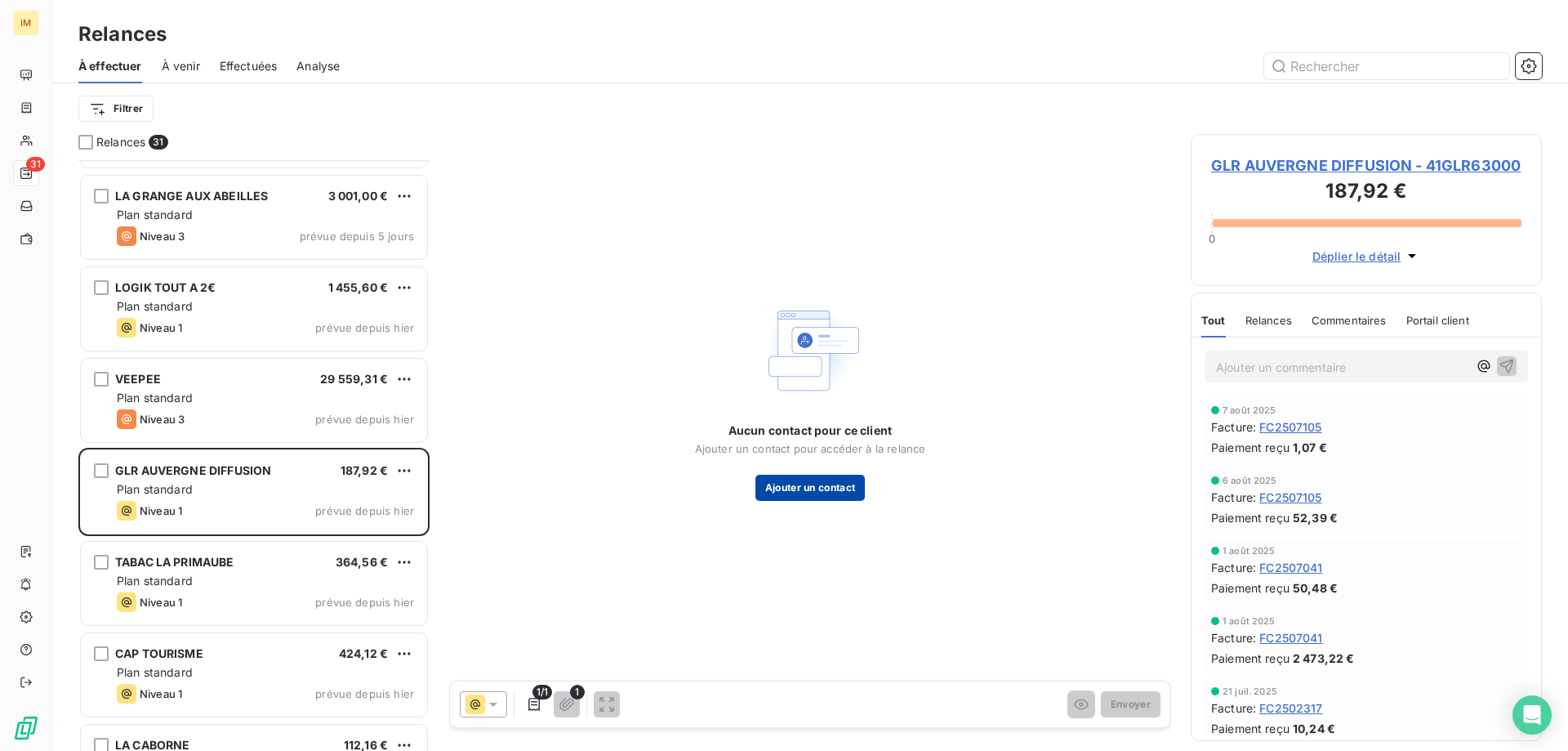
click at [850, 486] on button "Ajouter un contact" at bounding box center [811, 488] width 111 height 26
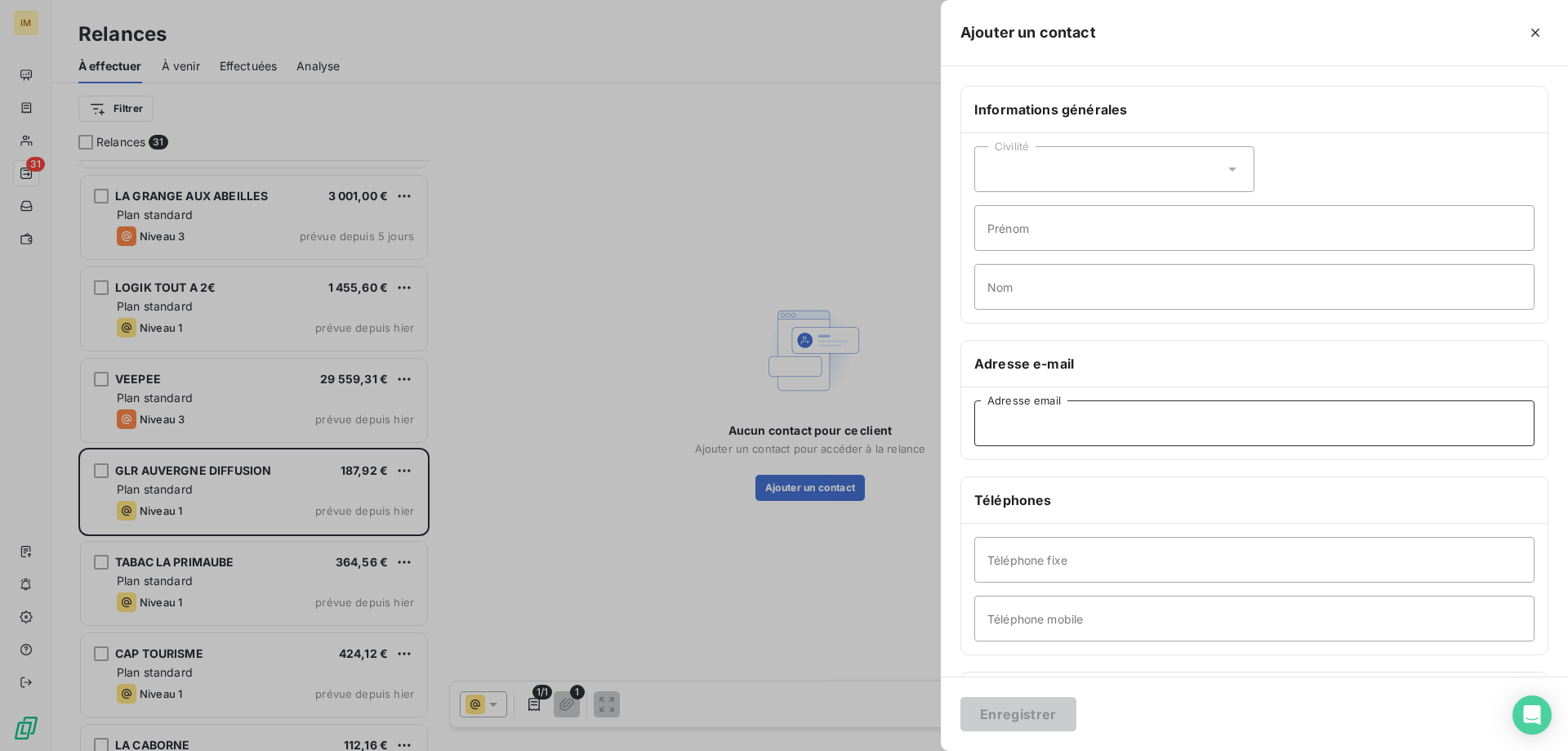
click at [1069, 432] on input "Adresse email" at bounding box center [1255, 423] width 560 height 46
paste input "[EMAIL_ADDRESS][DOMAIN_NAME]"
type input "[EMAIL_ADDRESS][DOMAIN_NAME]"
click at [1034, 708] on button "Enregistrer" at bounding box center [1019, 713] width 116 height 35
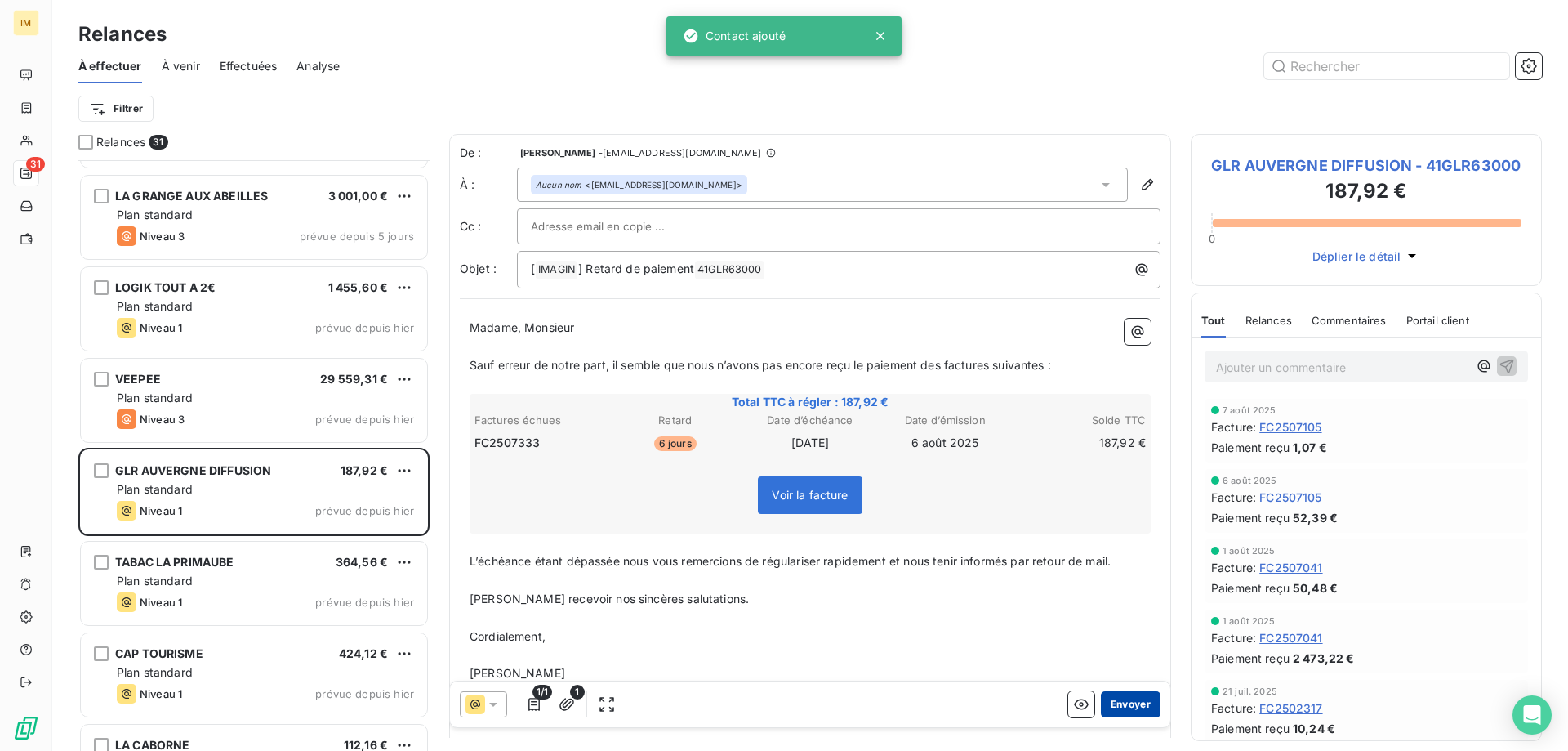
click at [1123, 699] on button "Envoyer" at bounding box center [1131, 704] width 60 height 26
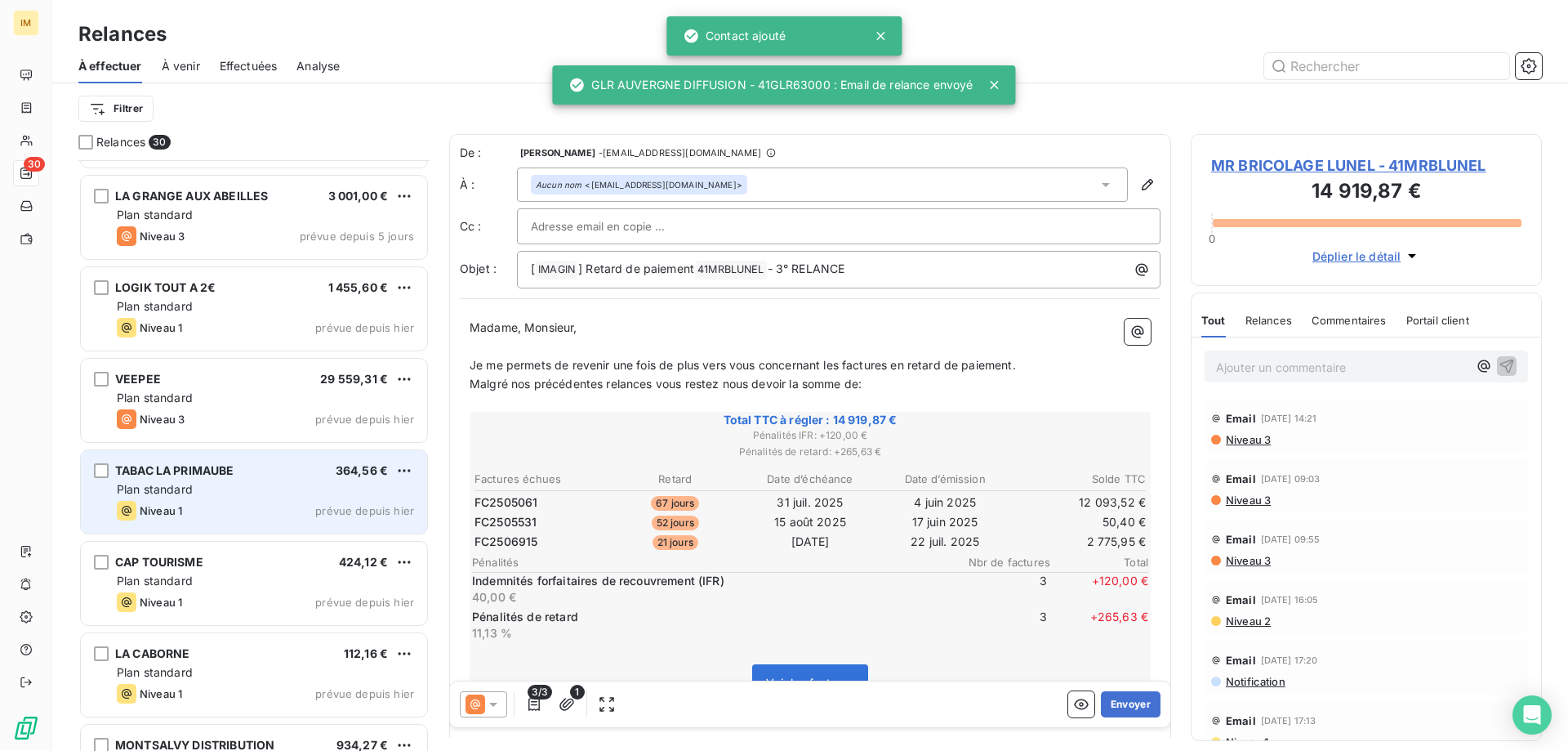
click at [320, 487] on div "Plan standard" at bounding box center [265, 488] width 297 height 16
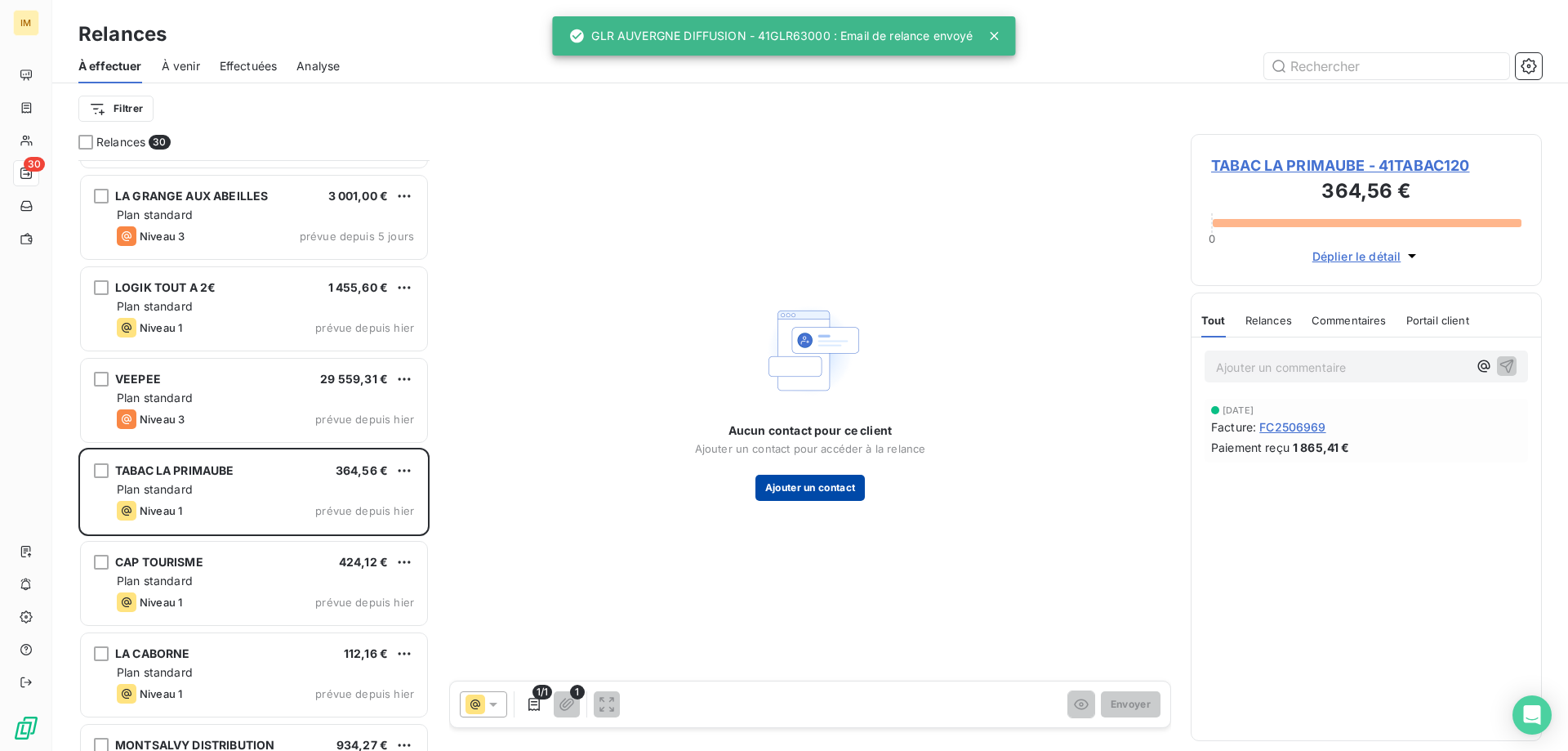
click at [771, 483] on button "Ajouter un contact" at bounding box center [811, 488] width 111 height 26
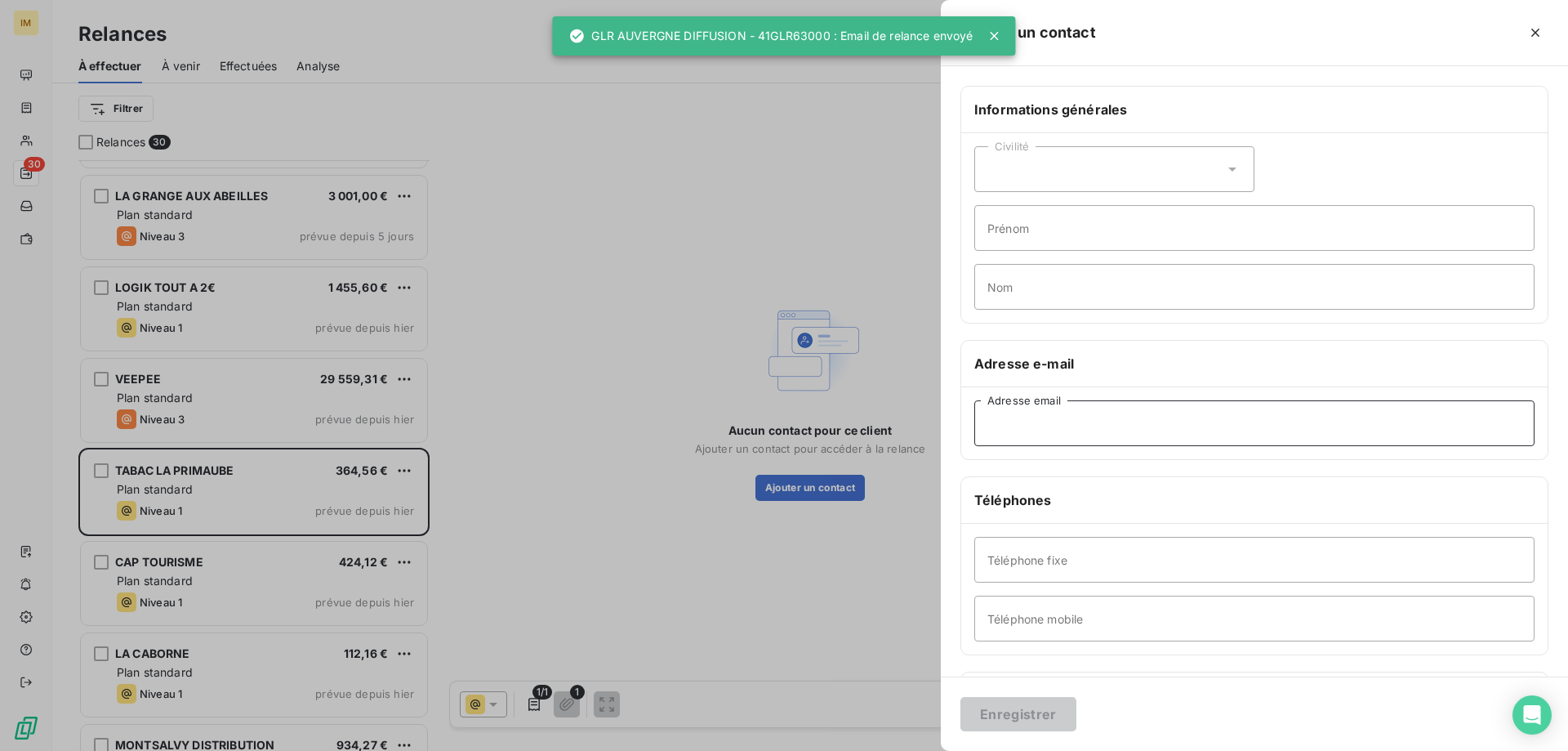
click at [1067, 423] on input "Adresse email" at bounding box center [1255, 423] width 560 height 46
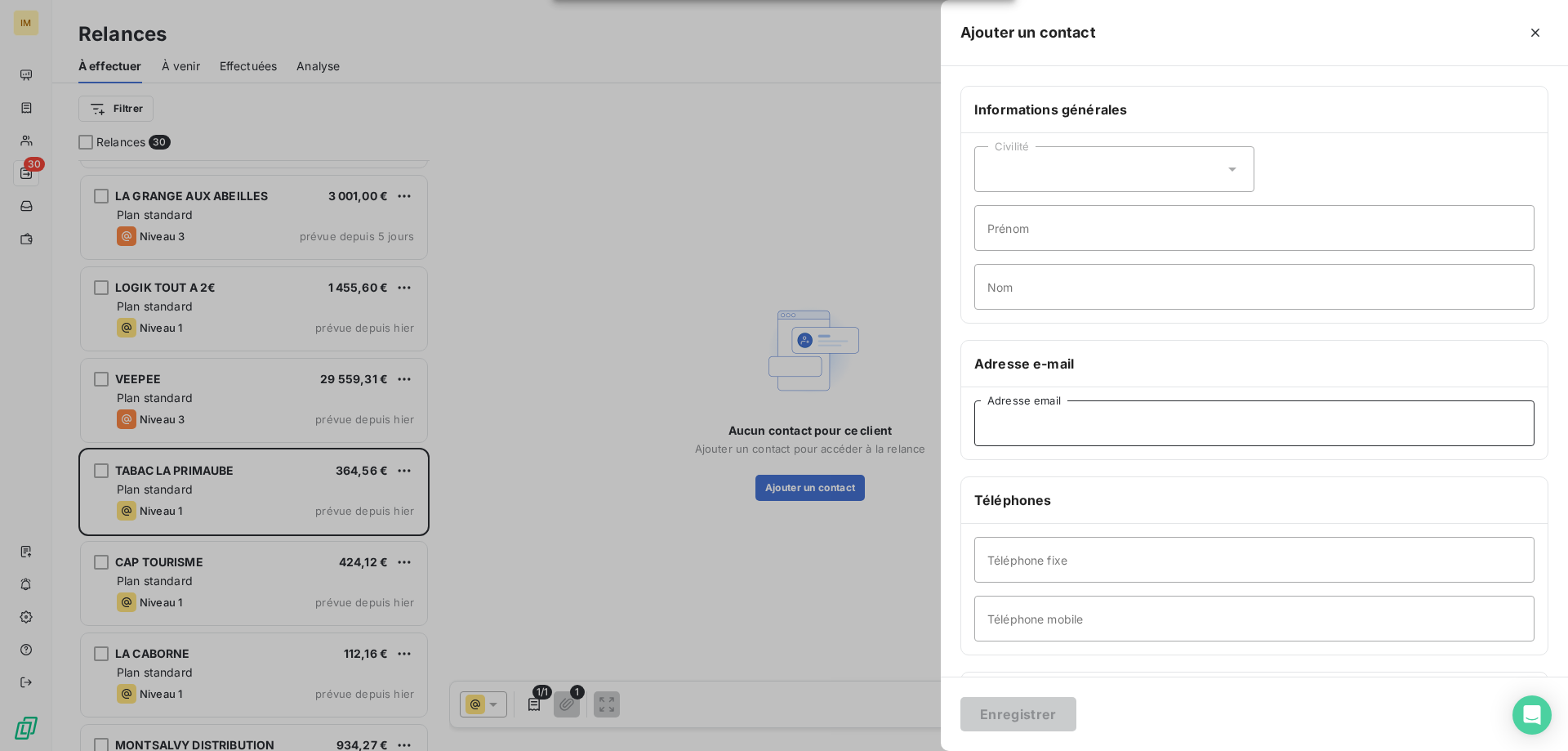
paste input "[EMAIL_ADDRESS][DOMAIN_NAME]"
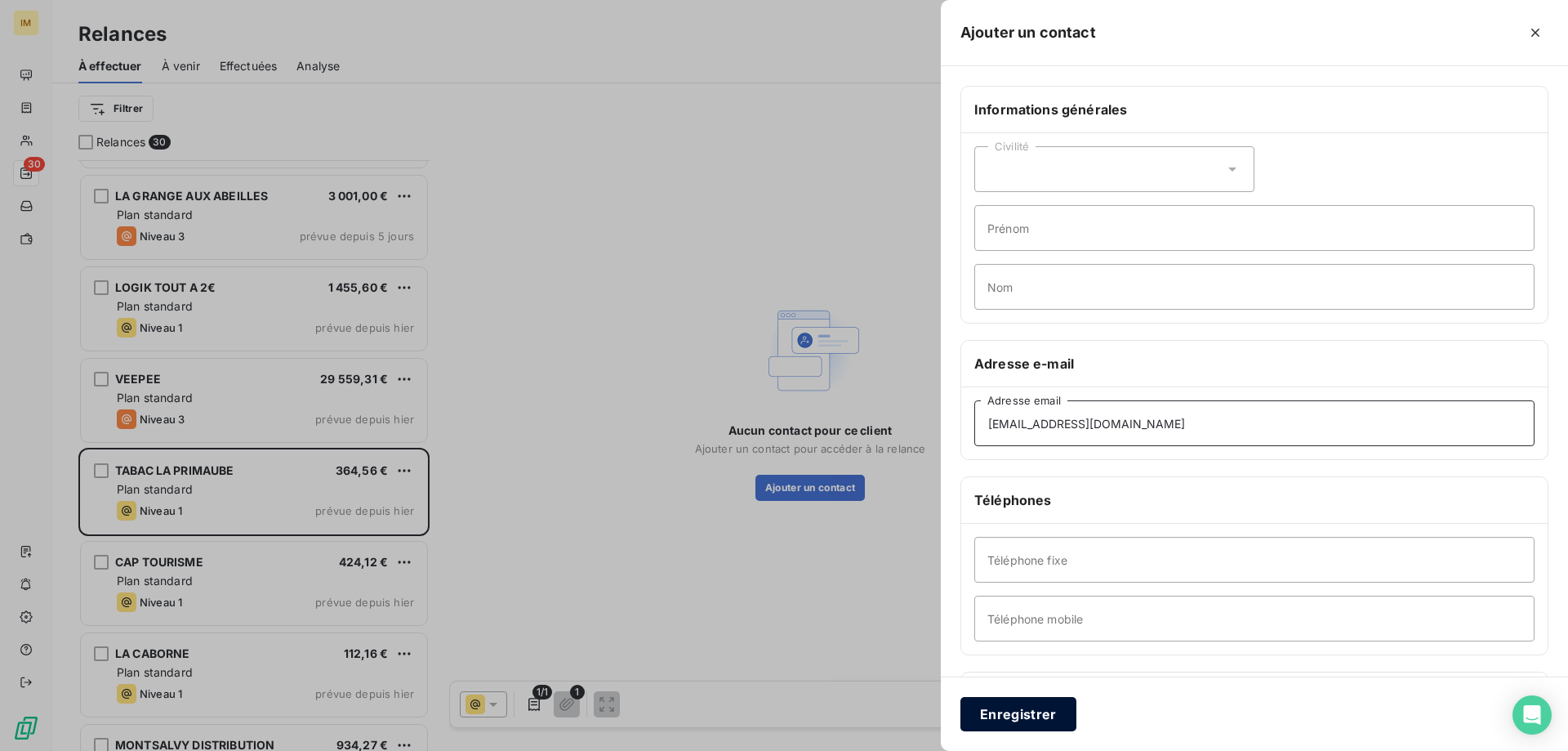
type input "[EMAIL_ADDRESS][DOMAIN_NAME]"
click at [1021, 715] on button "Enregistrer" at bounding box center [1019, 713] width 116 height 35
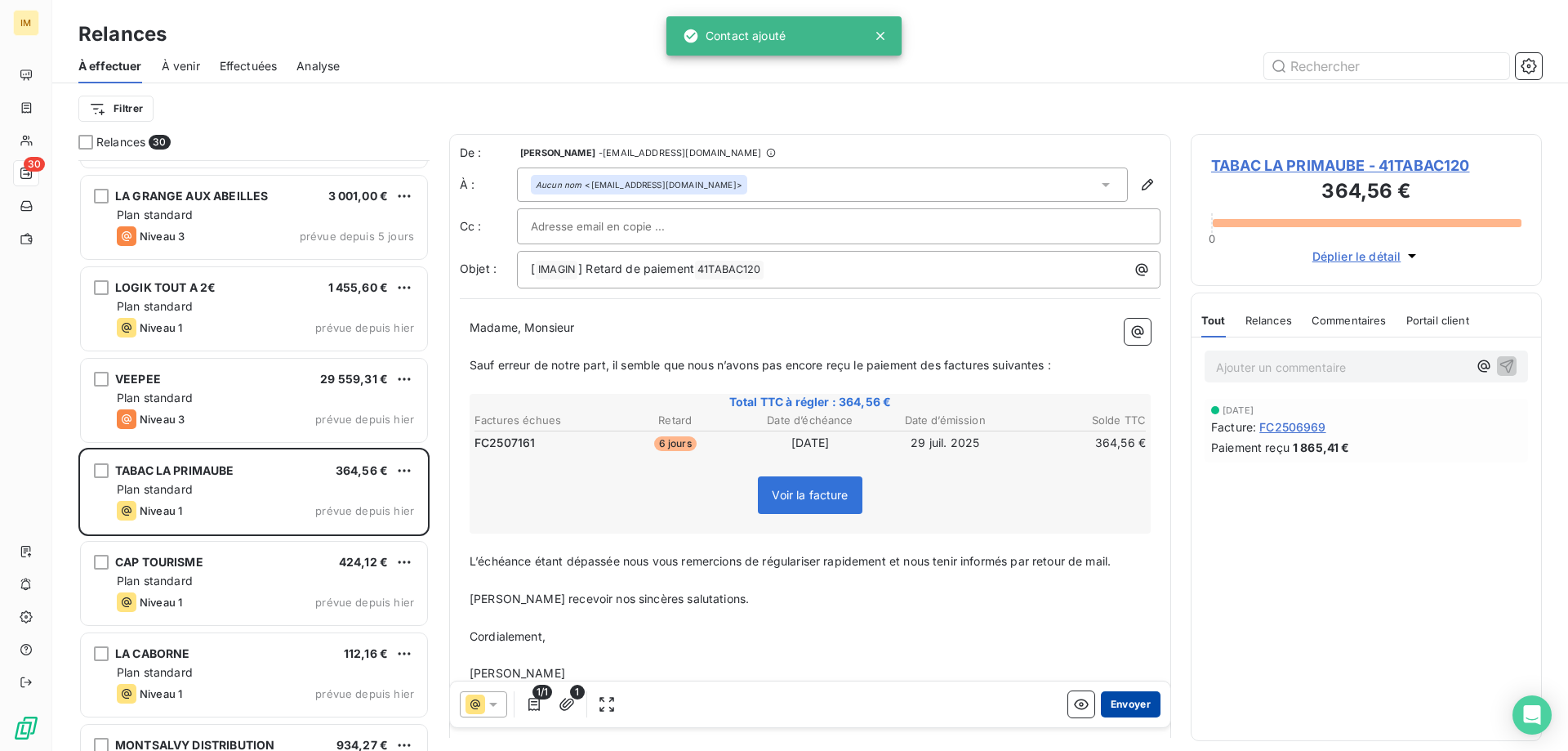
click at [1126, 700] on button "Envoyer" at bounding box center [1131, 704] width 60 height 26
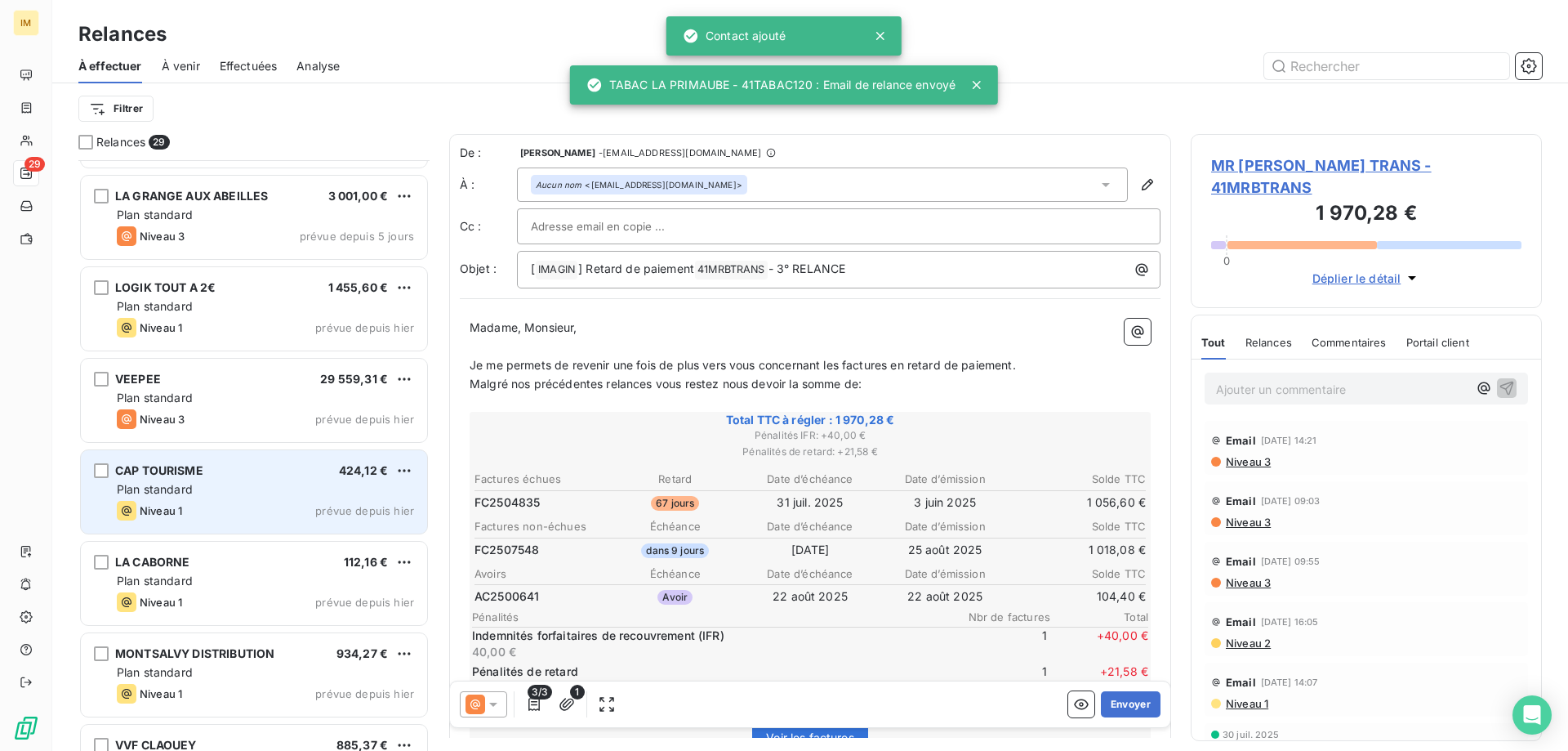
click at [270, 506] on div "Niveau 1 prévue depuis hier" at bounding box center [265, 510] width 297 height 20
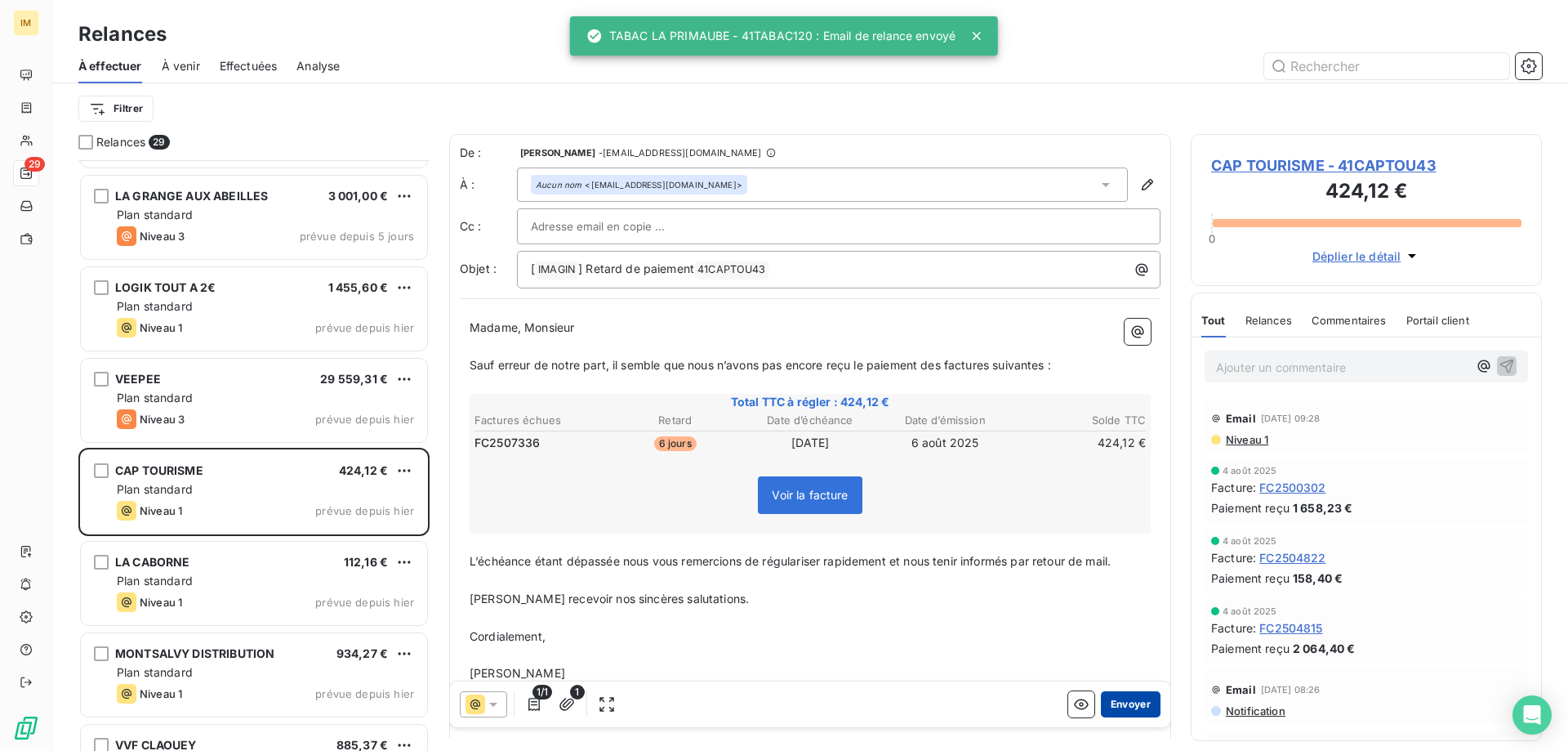
click at [1111, 702] on button "Envoyer" at bounding box center [1131, 704] width 60 height 26
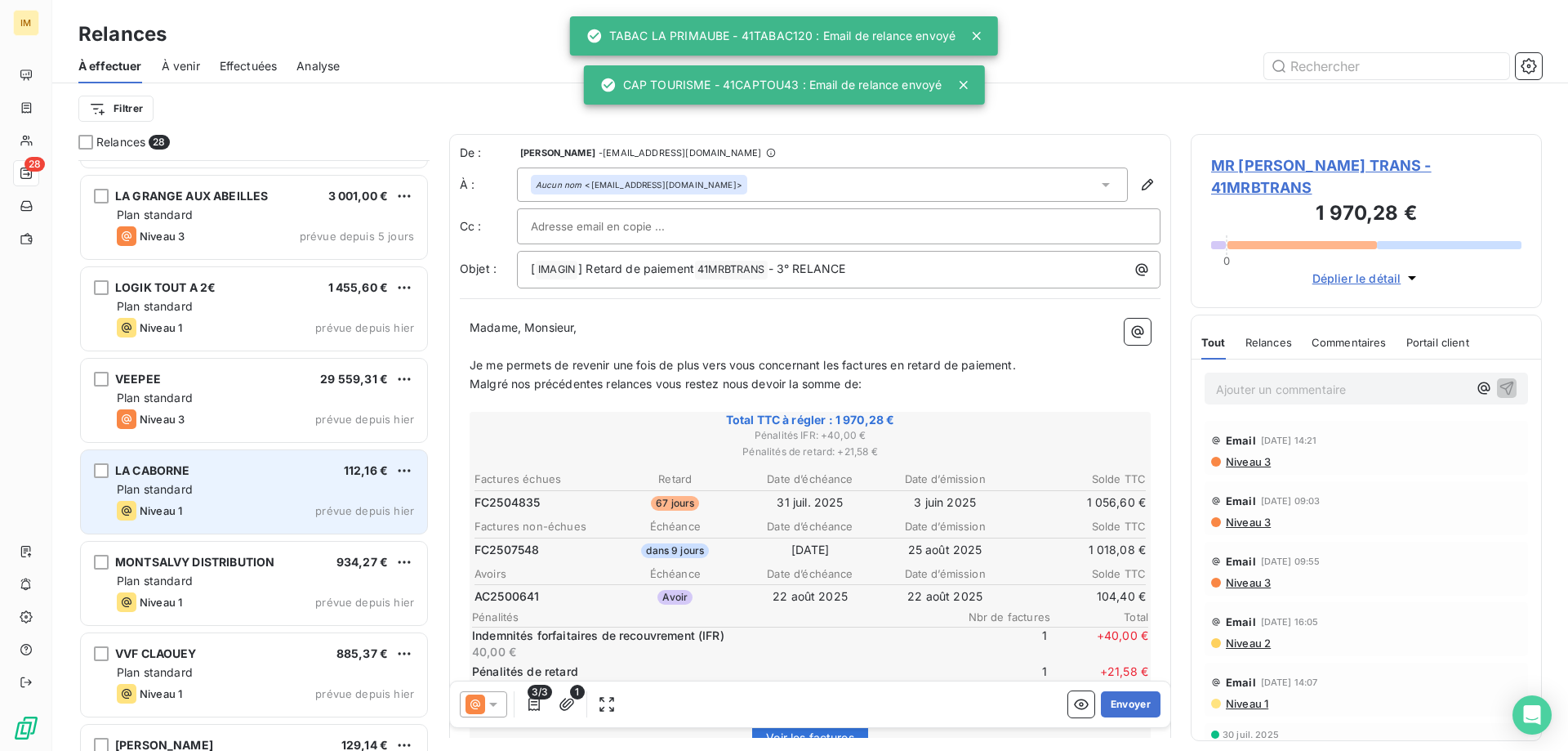
click at [174, 511] on span "Niveau 1" at bounding box center [160, 511] width 42 height 13
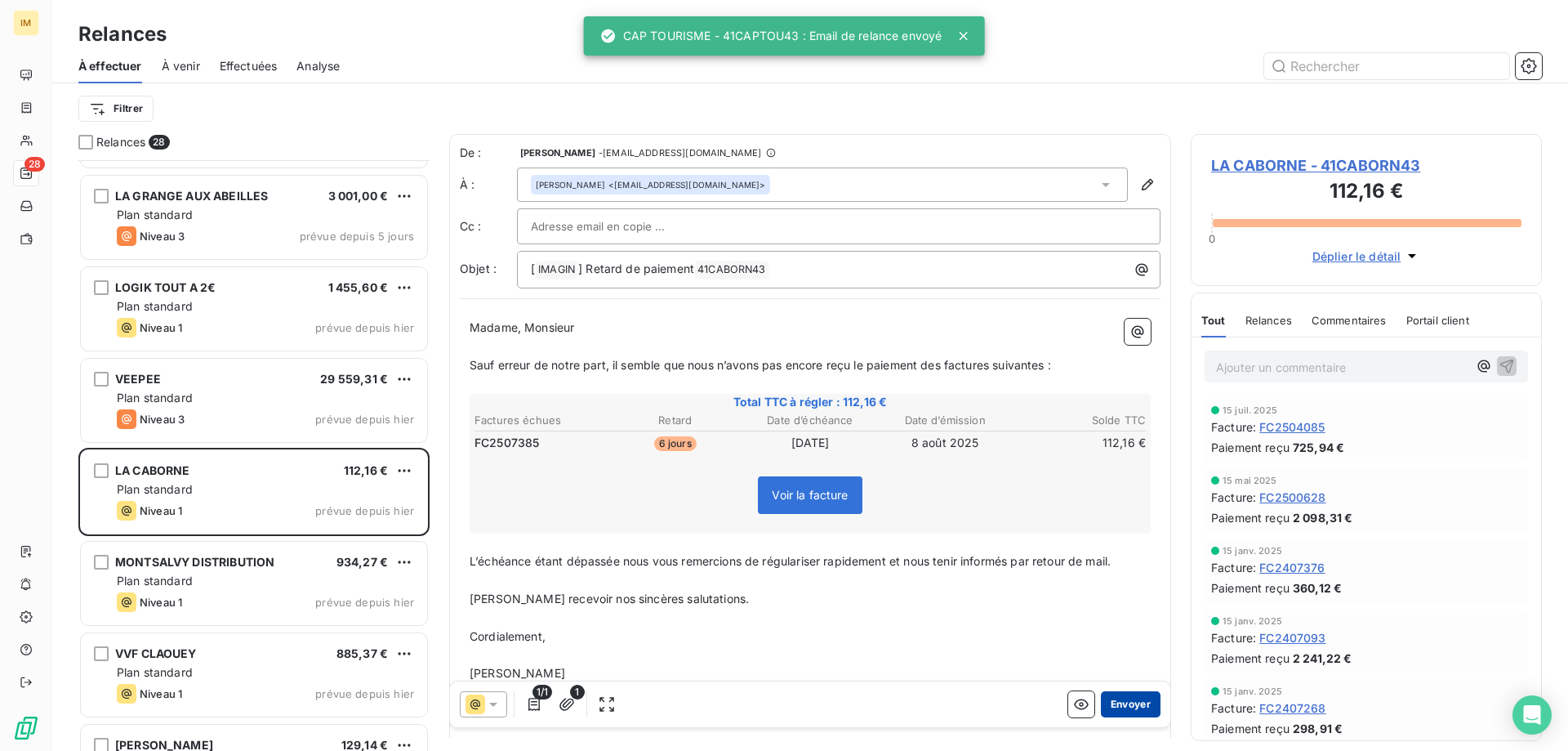
click at [1128, 701] on button "Envoyer" at bounding box center [1131, 704] width 60 height 26
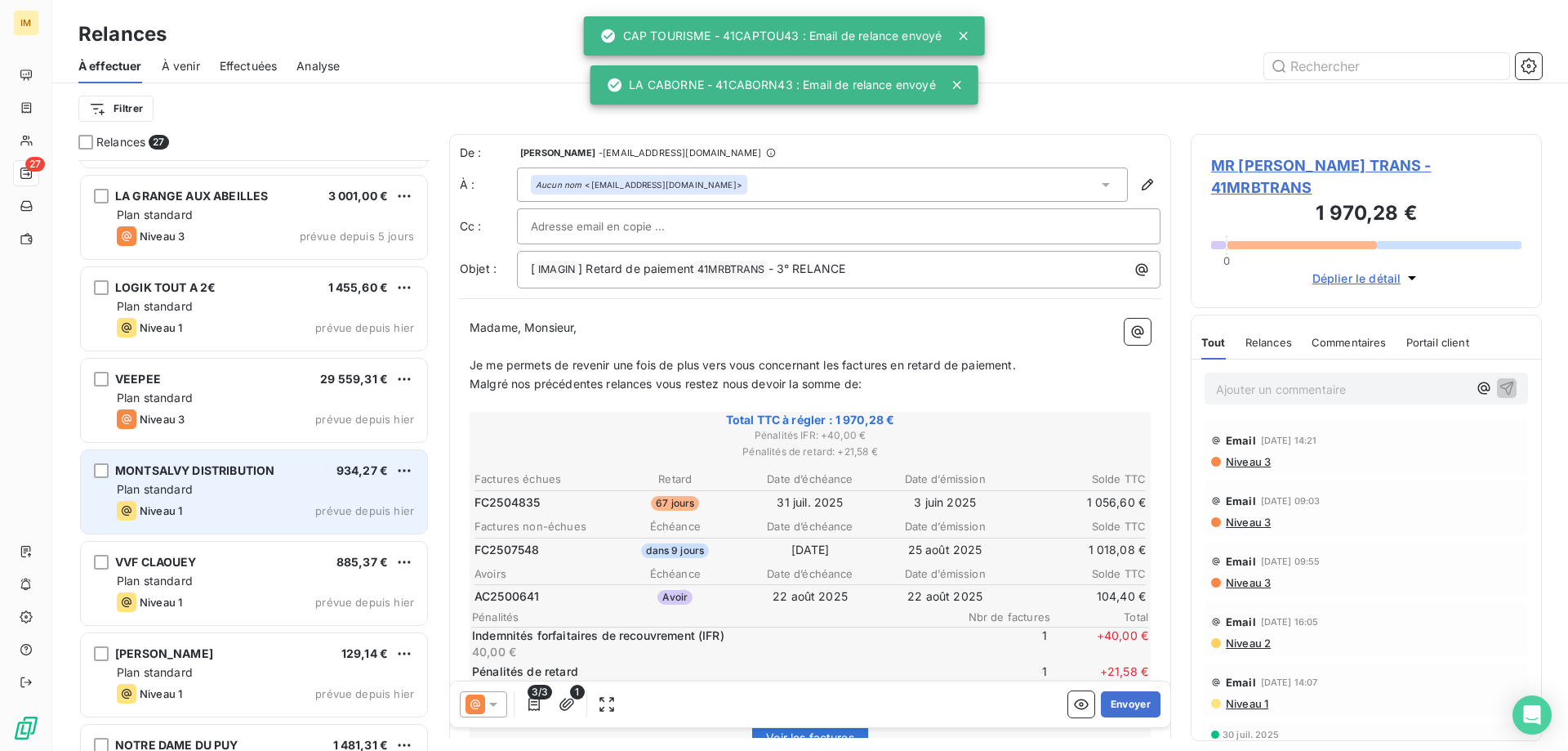
click at [167, 499] on div "MONTSALVY DISTRIBUTION 934,27 € Plan standard Niveau 1 prévue depuis [DATE]" at bounding box center [253, 491] width 346 height 83
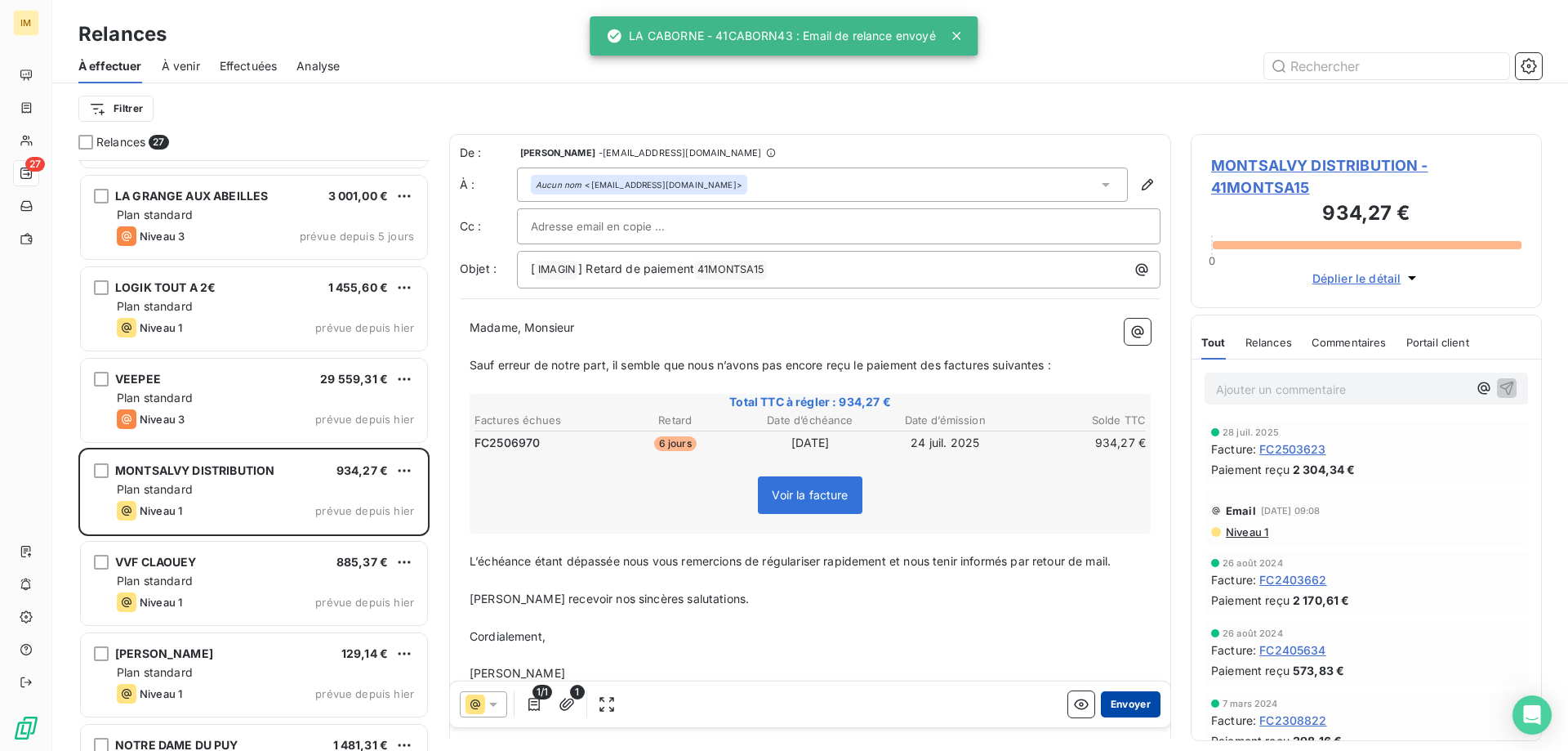
click at [1116, 708] on button "Envoyer" at bounding box center [1131, 704] width 60 height 26
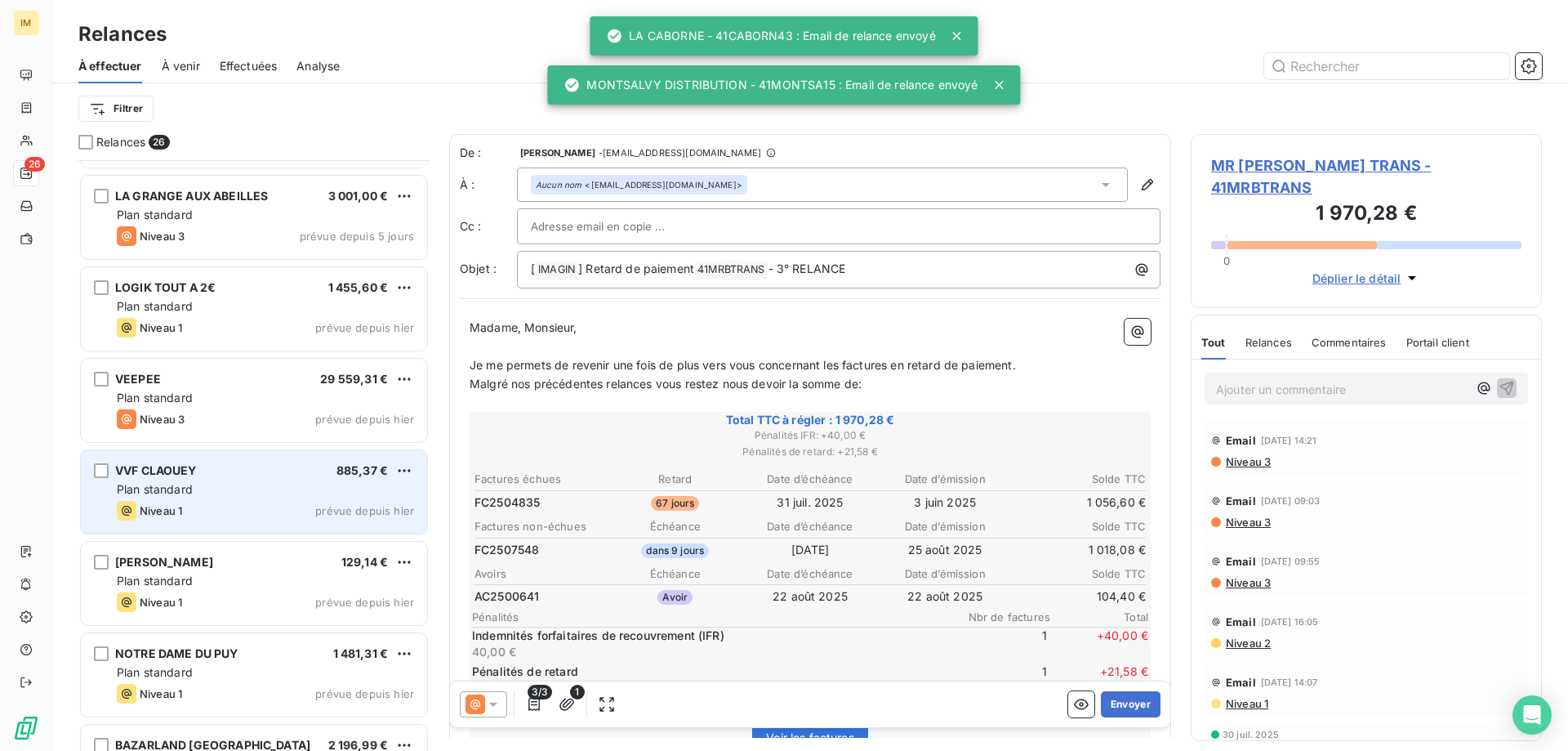
click at [259, 488] on div "Plan standard" at bounding box center [265, 488] width 297 height 16
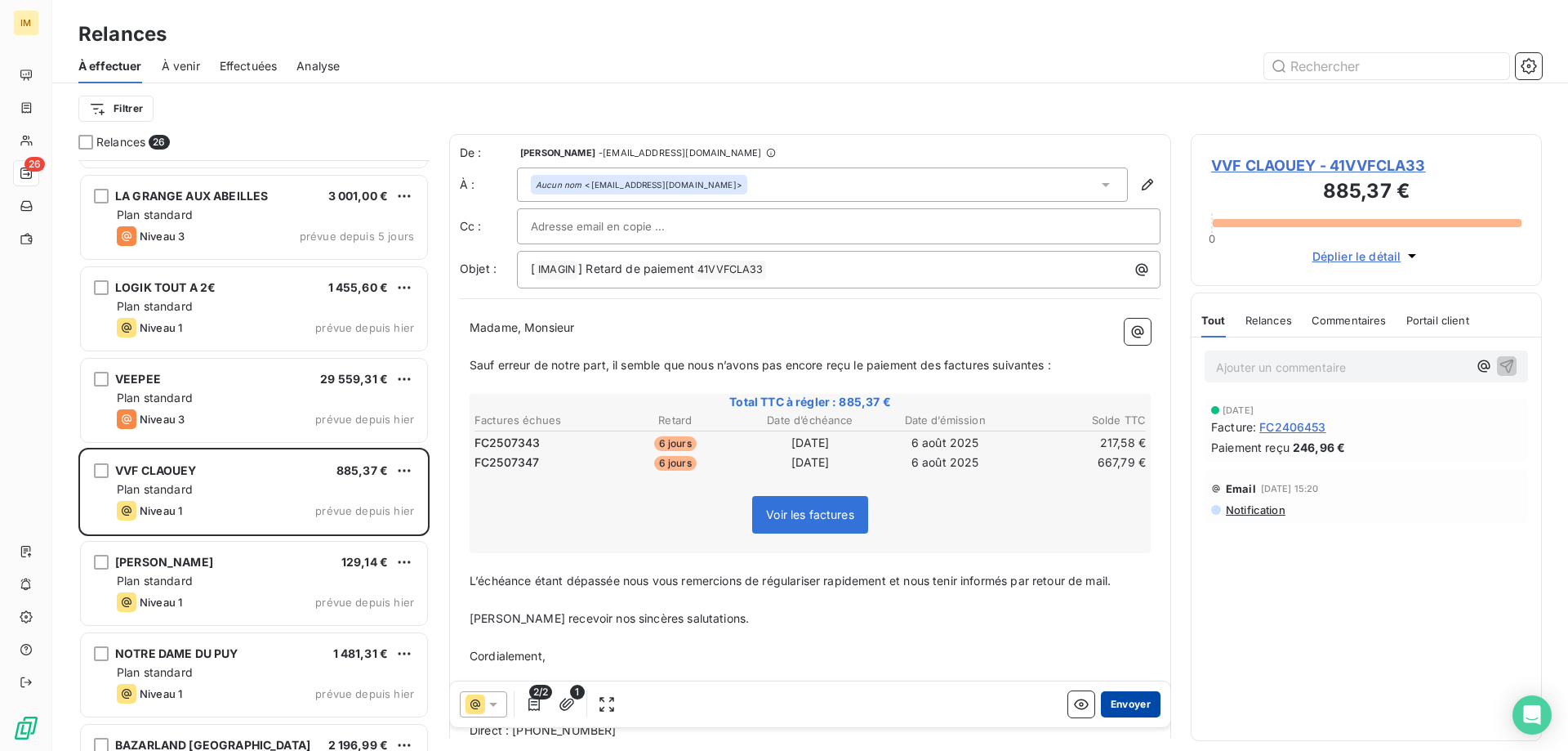
click at [1119, 709] on button "Envoyer" at bounding box center [1131, 704] width 60 height 26
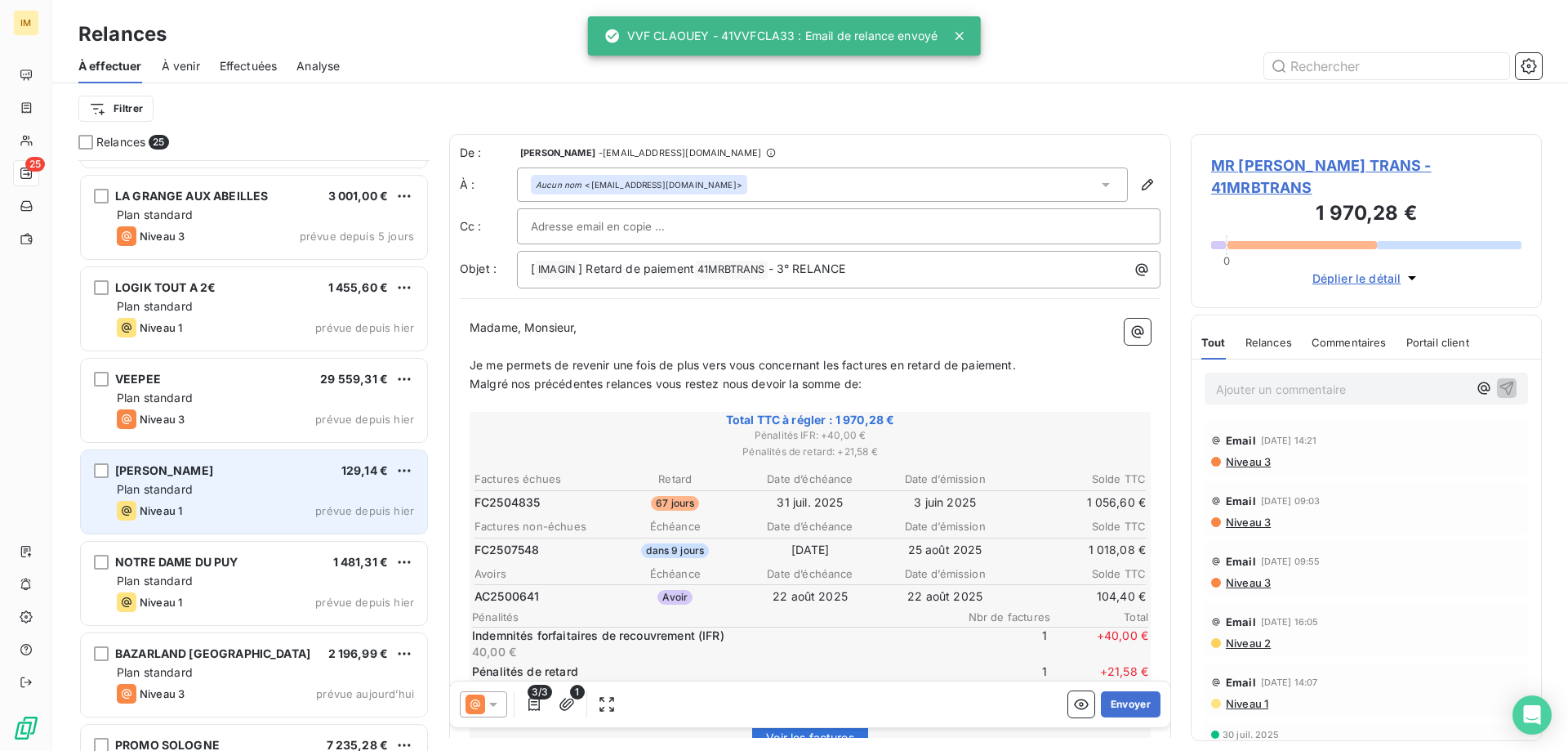
click at [271, 490] on div "Plan standard" at bounding box center [265, 488] width 297 height 16
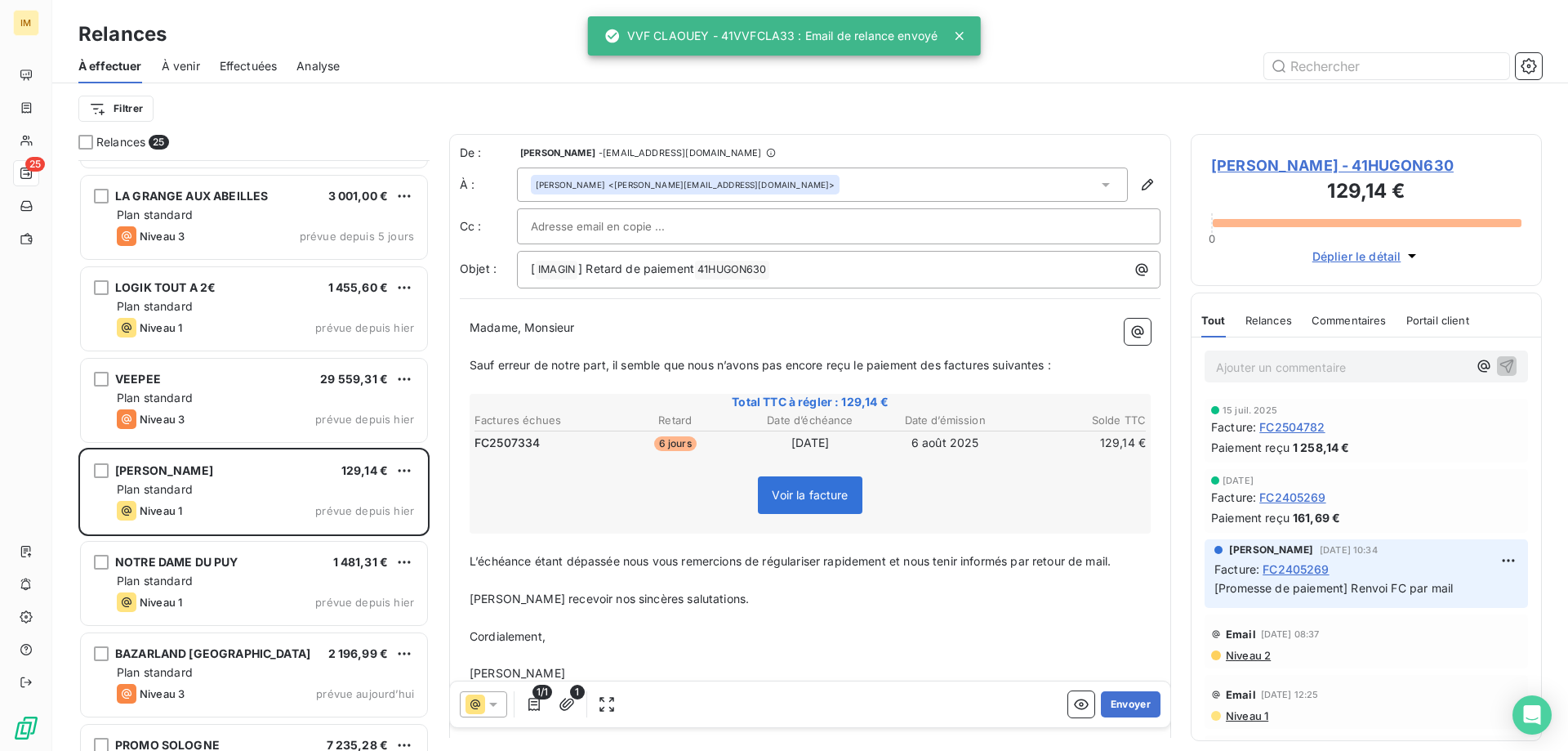
click at [784, 492] on span "Voir la facture" at bounding box center [809, 494] width 76 height 14
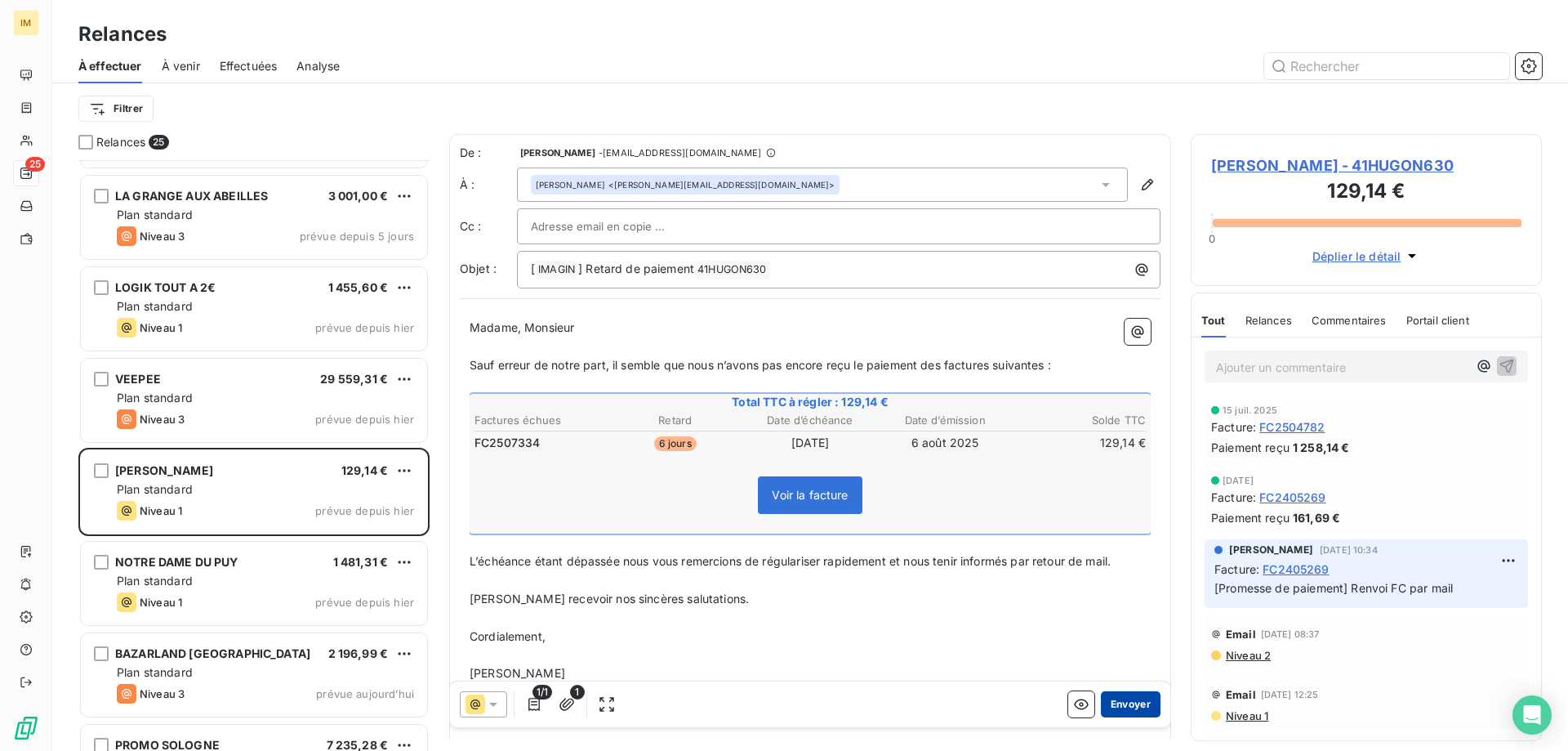
click at [1120, 700] on button "Envoyer" at bounding box center [1131, 704] width 60 height 26
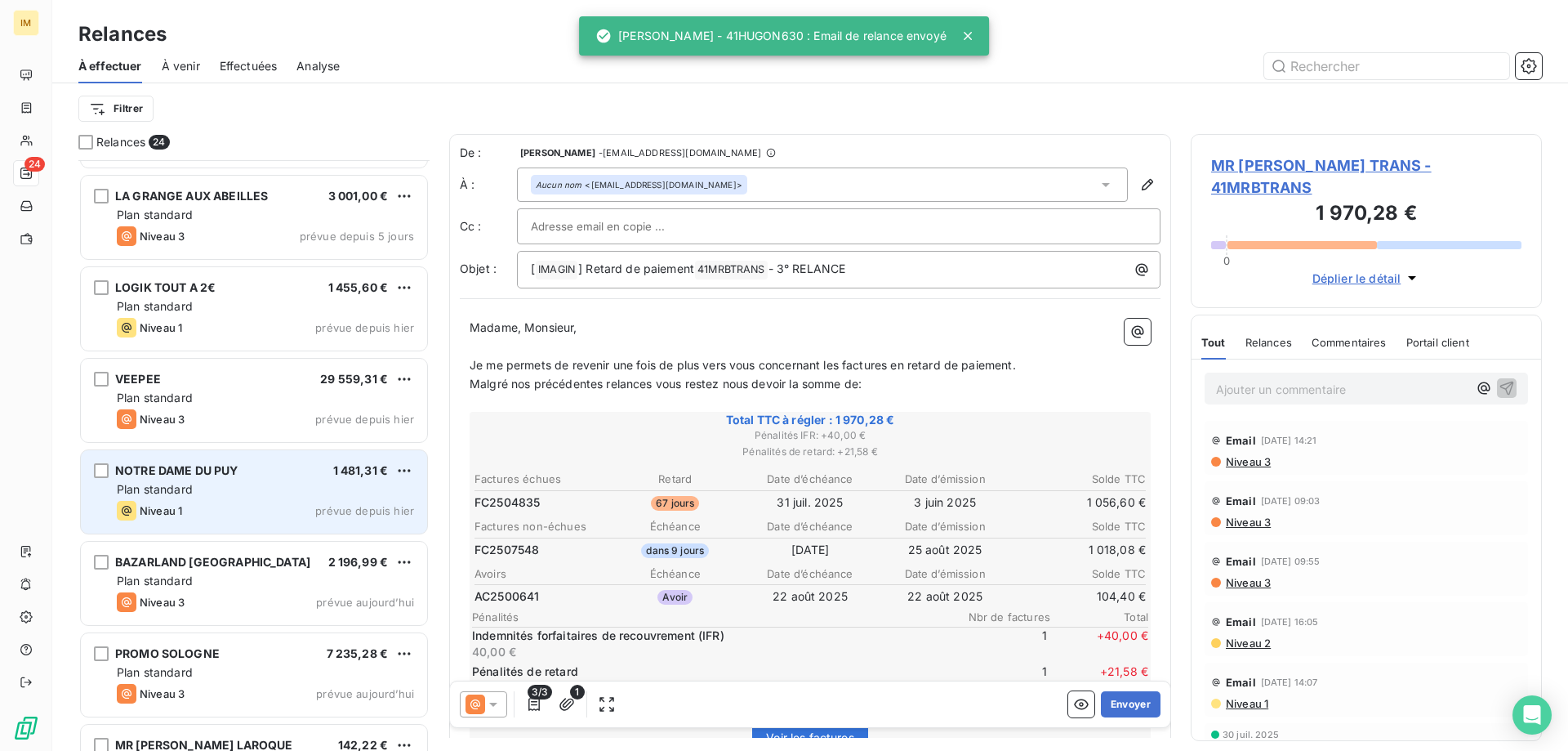
click at [197, 486] on div "Plan standard" at bounding box center [265, 488] width 297 height 16
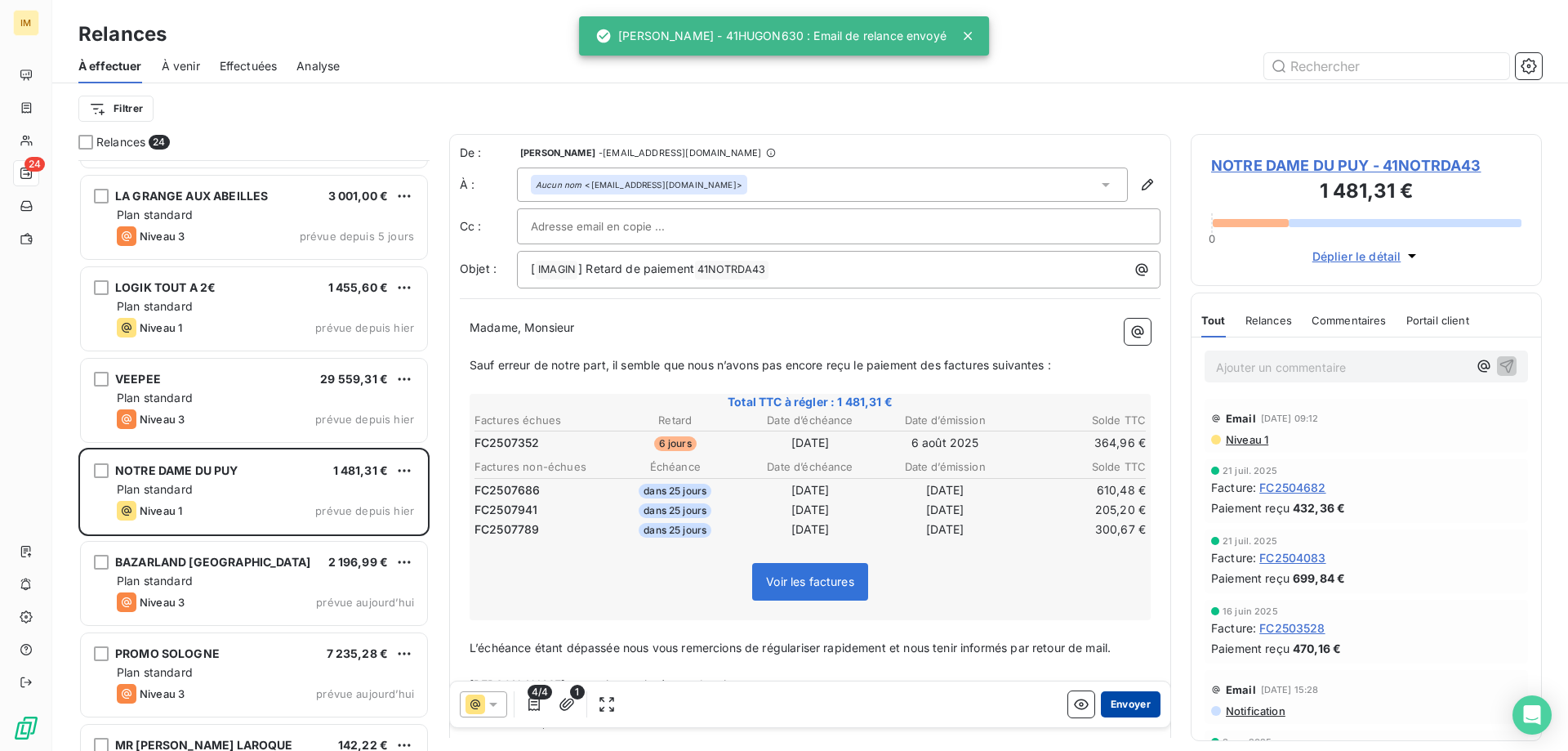
click at [1123, 702] on button "Envoyer" at bounding box center [1131, 704] width 60 height 26
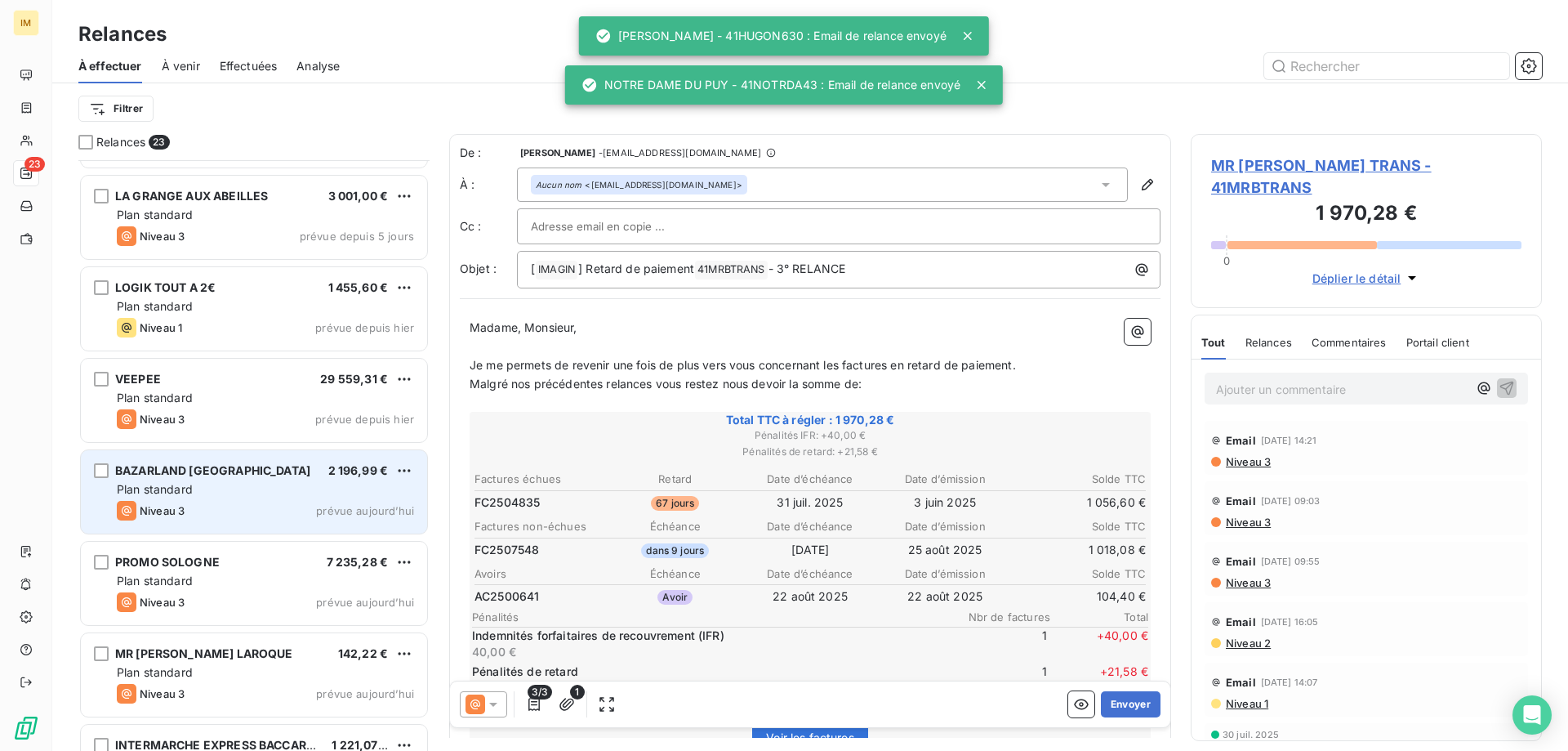
click at [223, 459] on div "BAZARLAND ST PAUL LES DAX 2 196,99 € Plan standard Niveau 3 prévue [DATE]" at bounding box center [253, 491] width 346 height 83
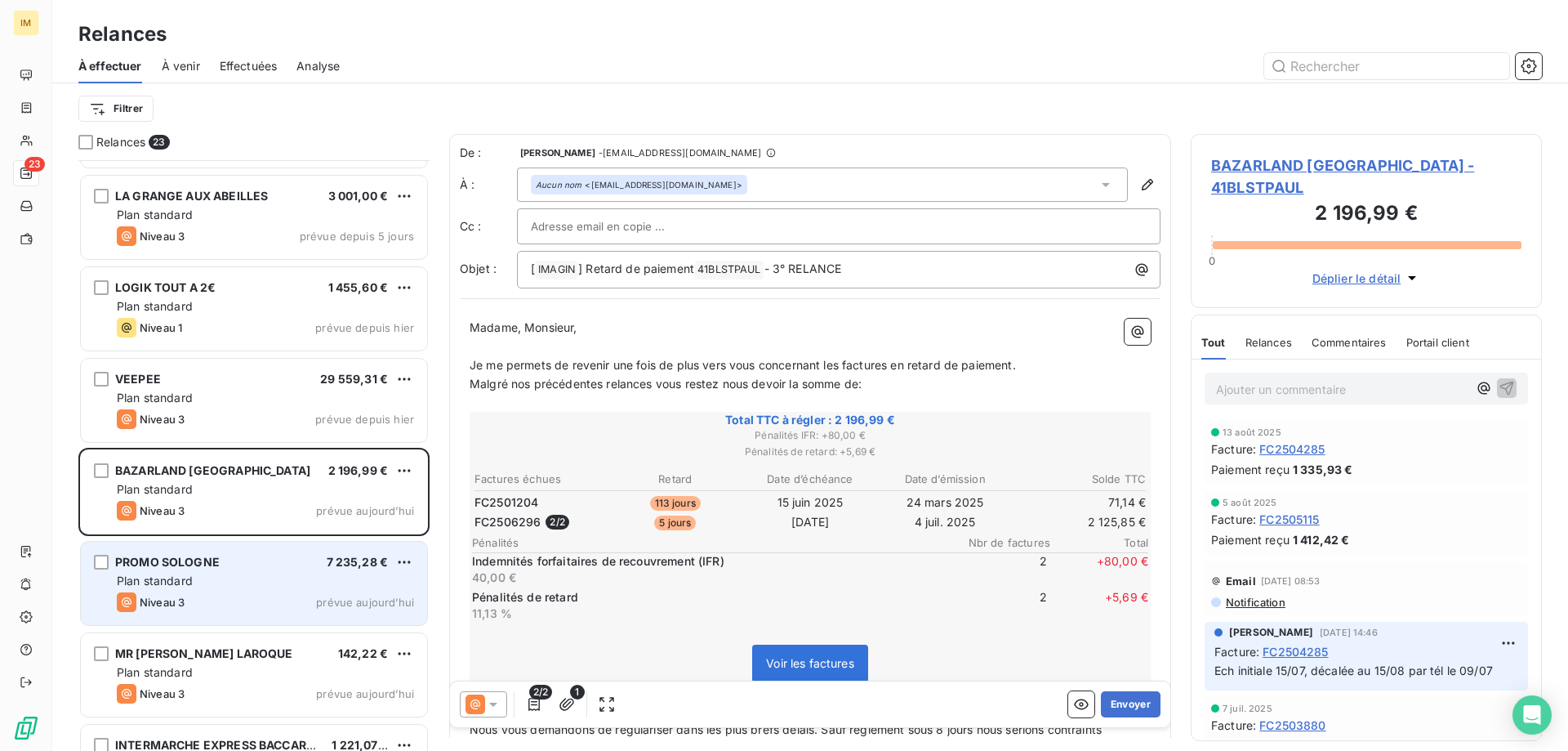
click at [306, 568] on div "PROMO SOLOGNE 7 235,28 €" at bounding box center [265, 563] width 297 height 15
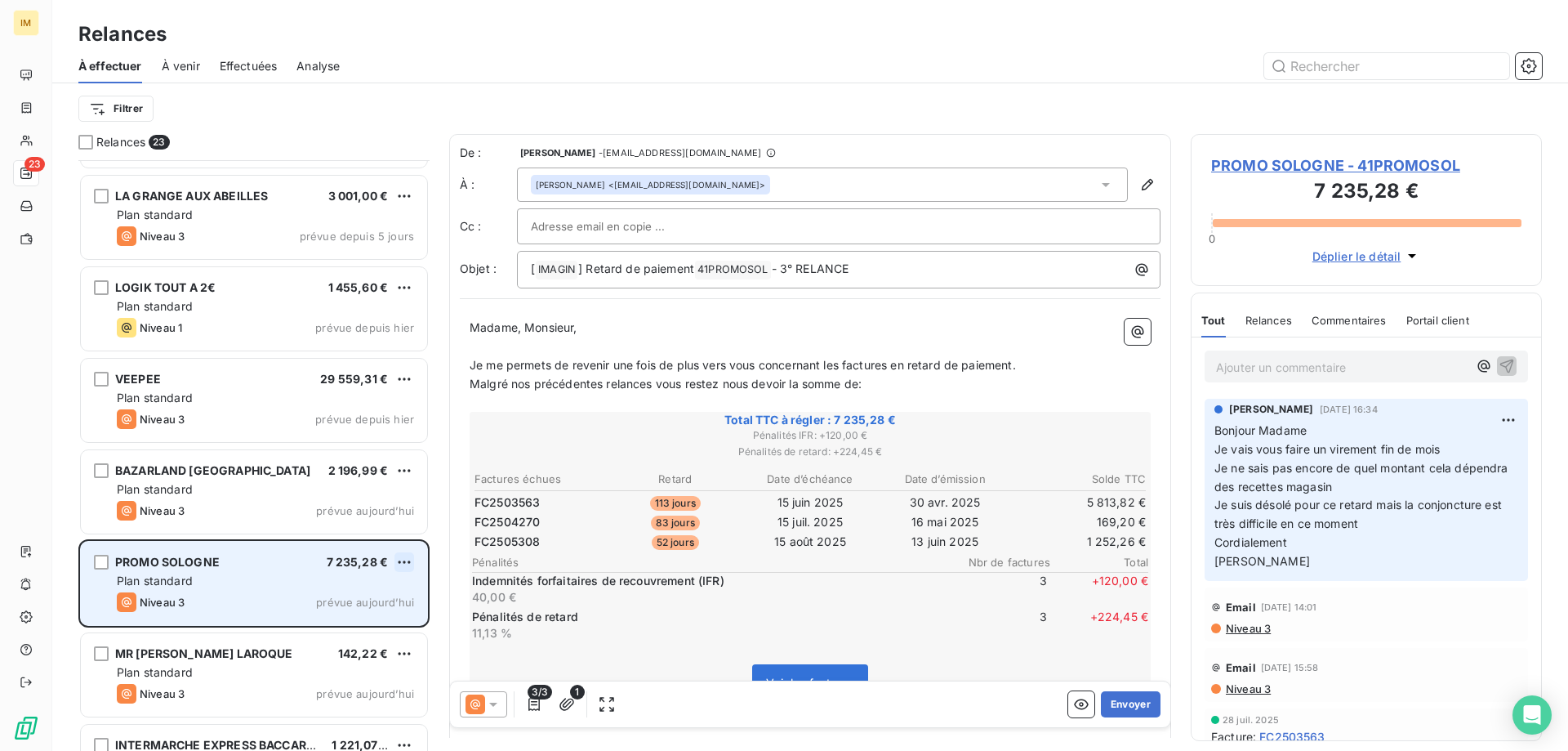
click at [401, 563] on html "IM 23 Relances À effectuer À venir Effectuées Analyse Filtrer Relances 23 POLE …" at bounding box center [784, 375] width 1568 height 751
click at [390, 589] on div "Replanifier cette action" at bounding box center [334, 594] width 146 height 26
select select "9"
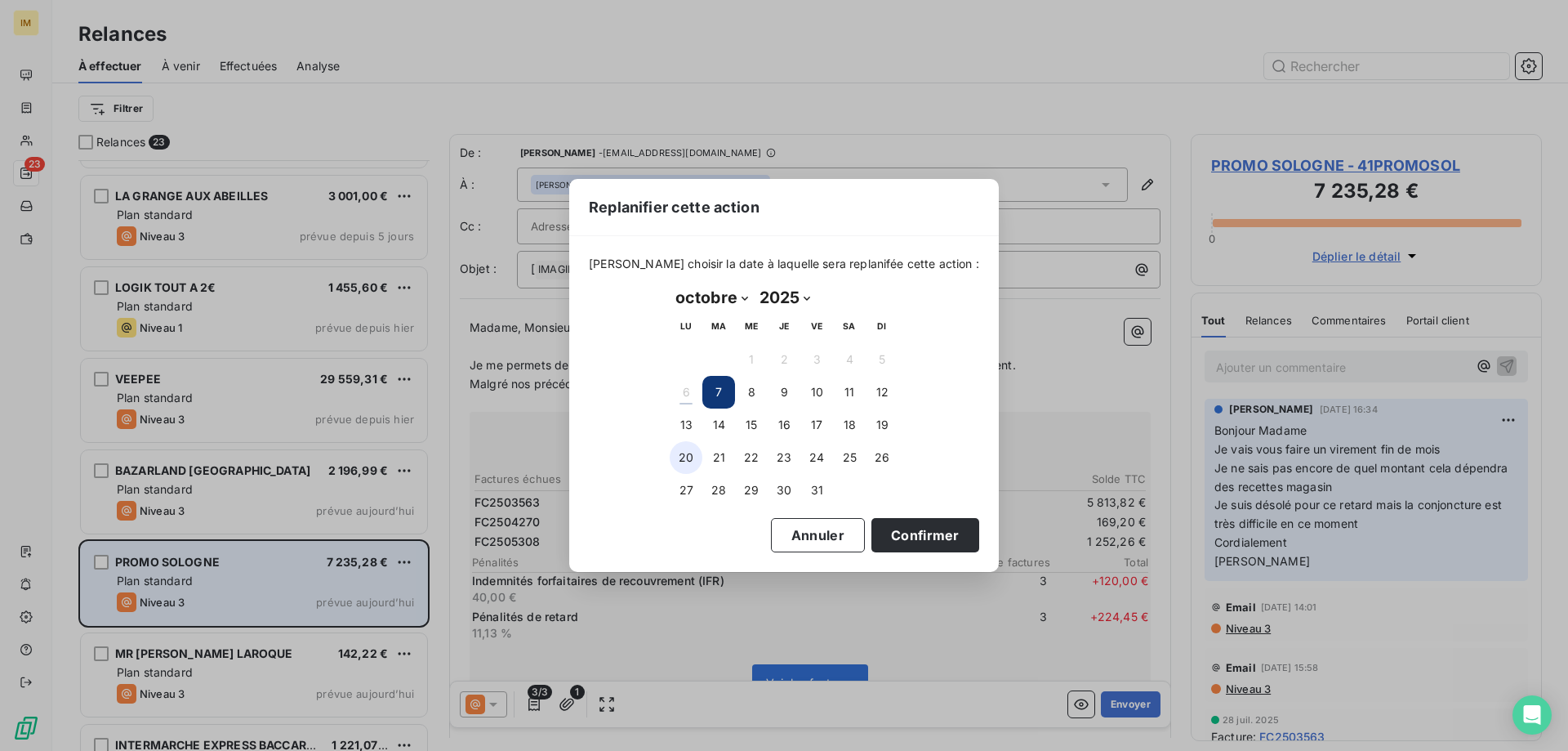
click at [679, 456] on button "20" at bounding box center [685, 458] width 33 height 33
click at [882, 534] on button "Confirmer" at bounding box center [925, 534] width 108 height 35
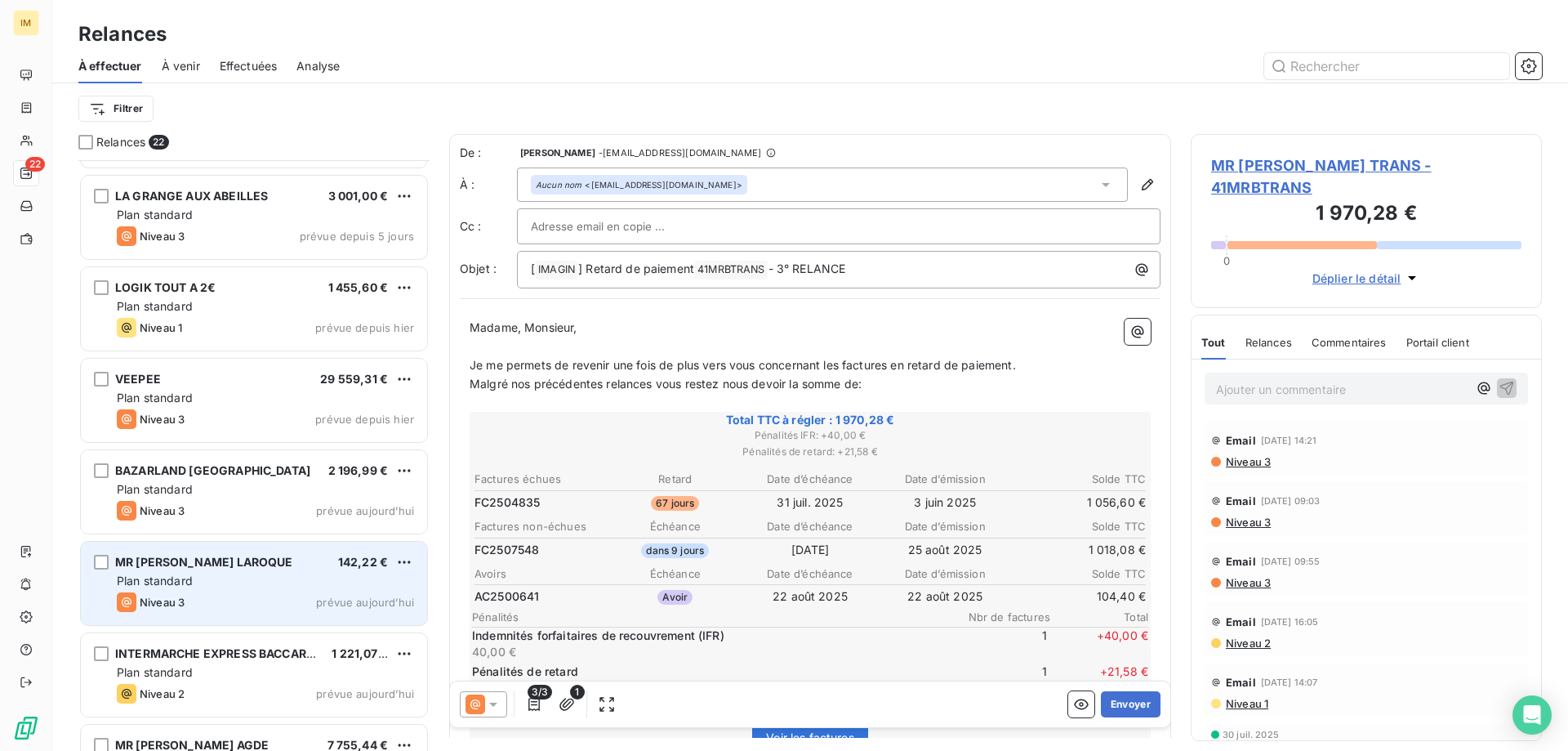
click at [256, 588] on div "Plan standard" at bounding box center [265, 580] width 297 height 16
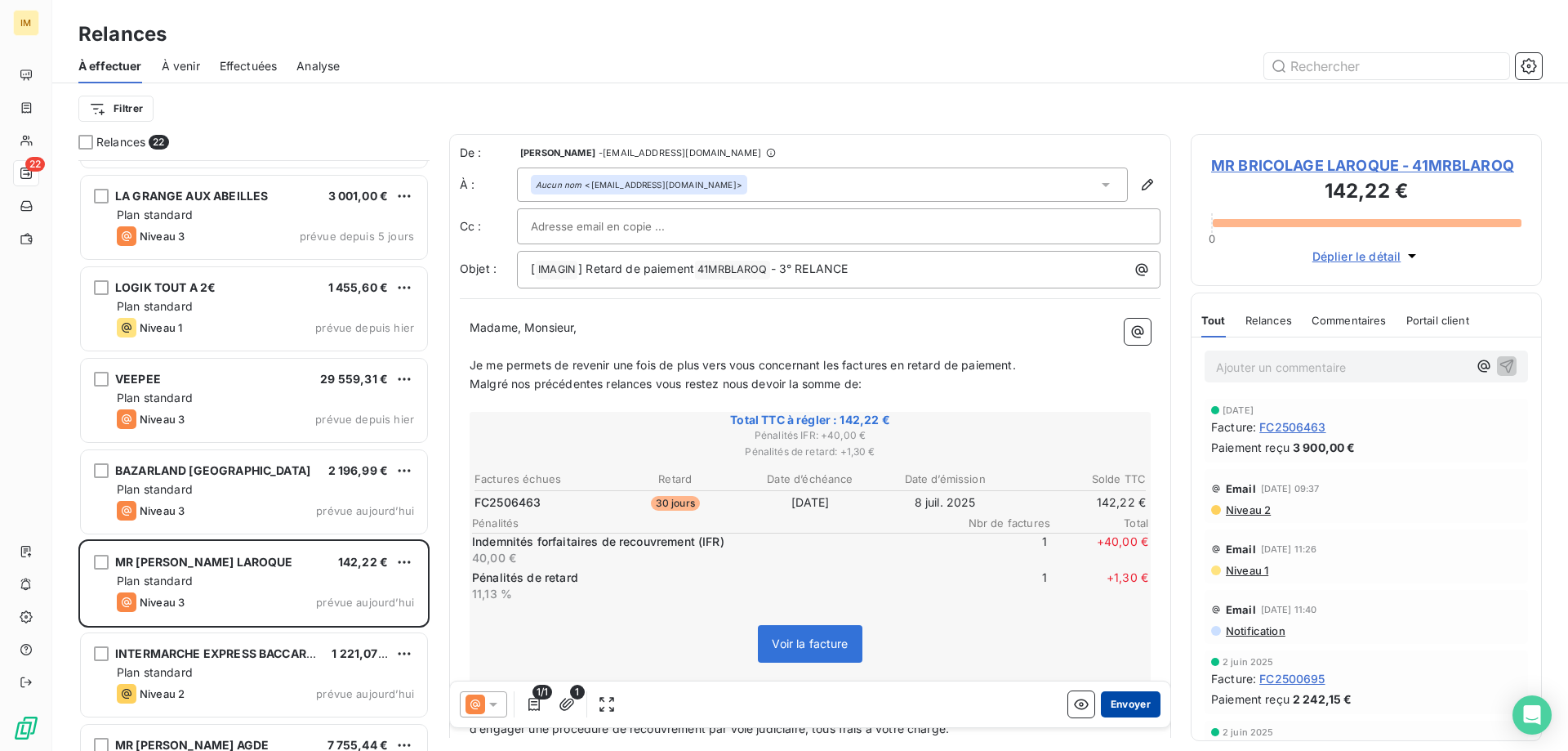
click at [1120, 703] on button "Envoyer" at bounding box center [1131, 704] width 60 height 26
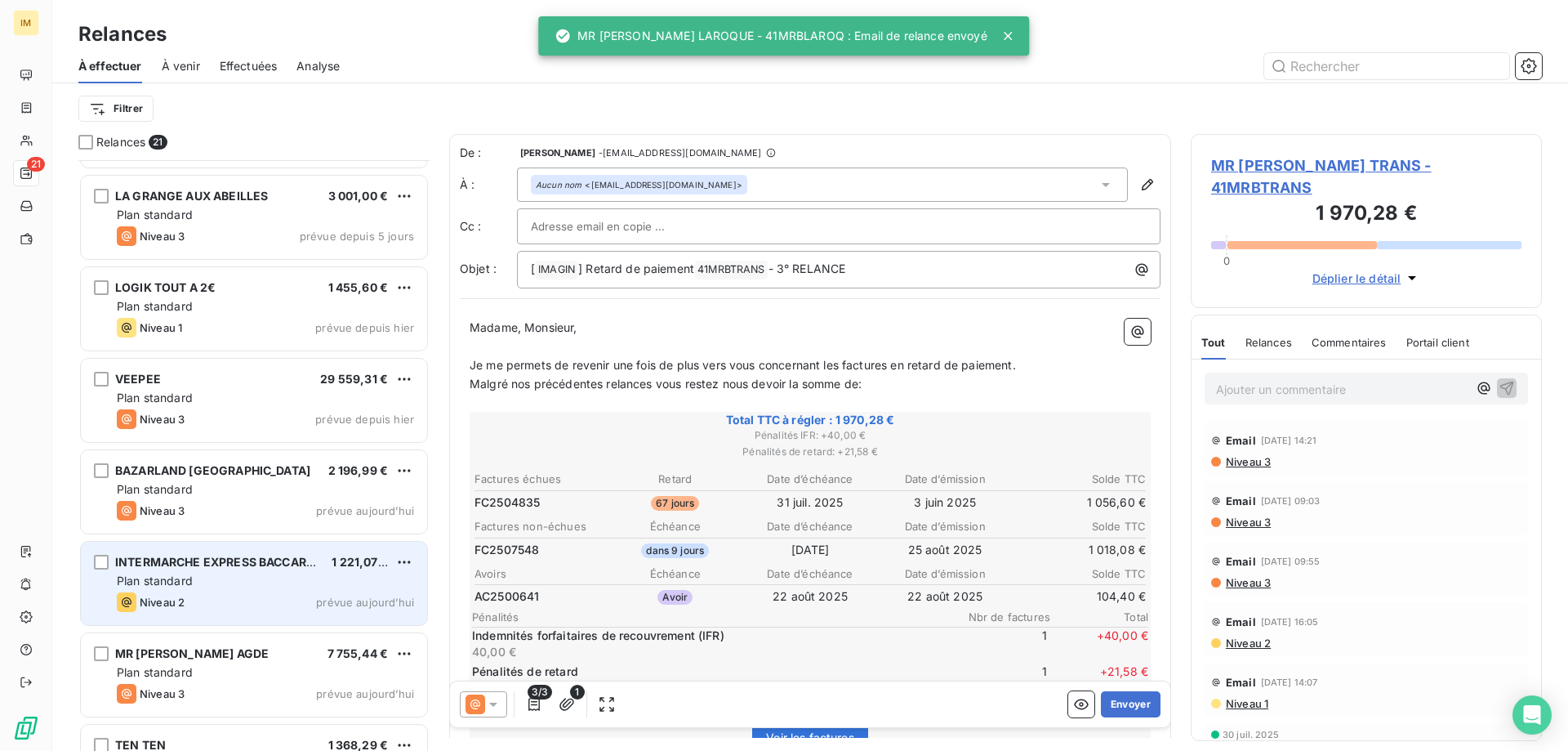
click at [168, 578] on span "Plan standard" at bounding box center [155, 580] width 76 height 14
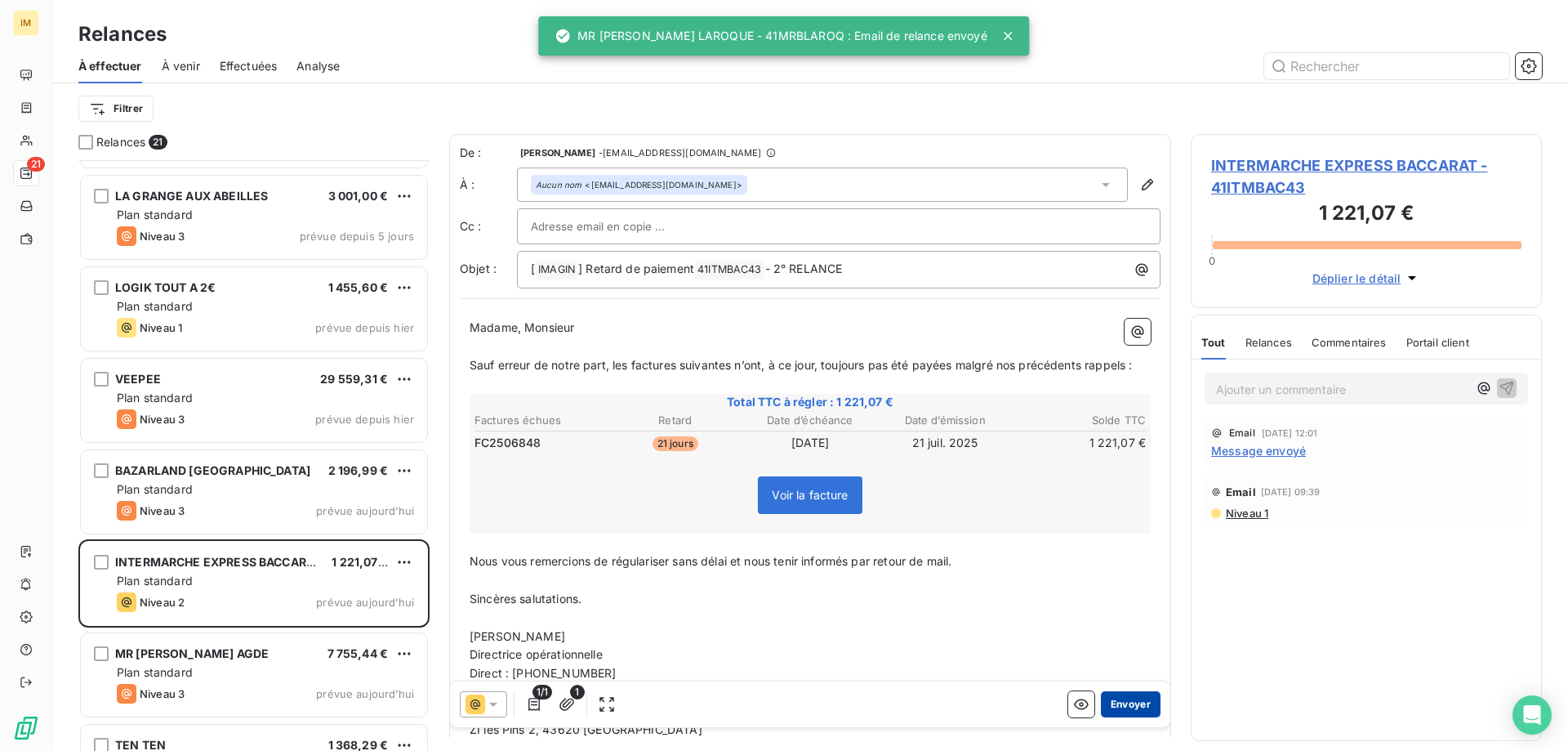
click at [1108, 700] on button "Envoyer" at bounding box center [1131, 704] width 60 height 26
